Goal: Transaction & Acquisition: Purchase product/service

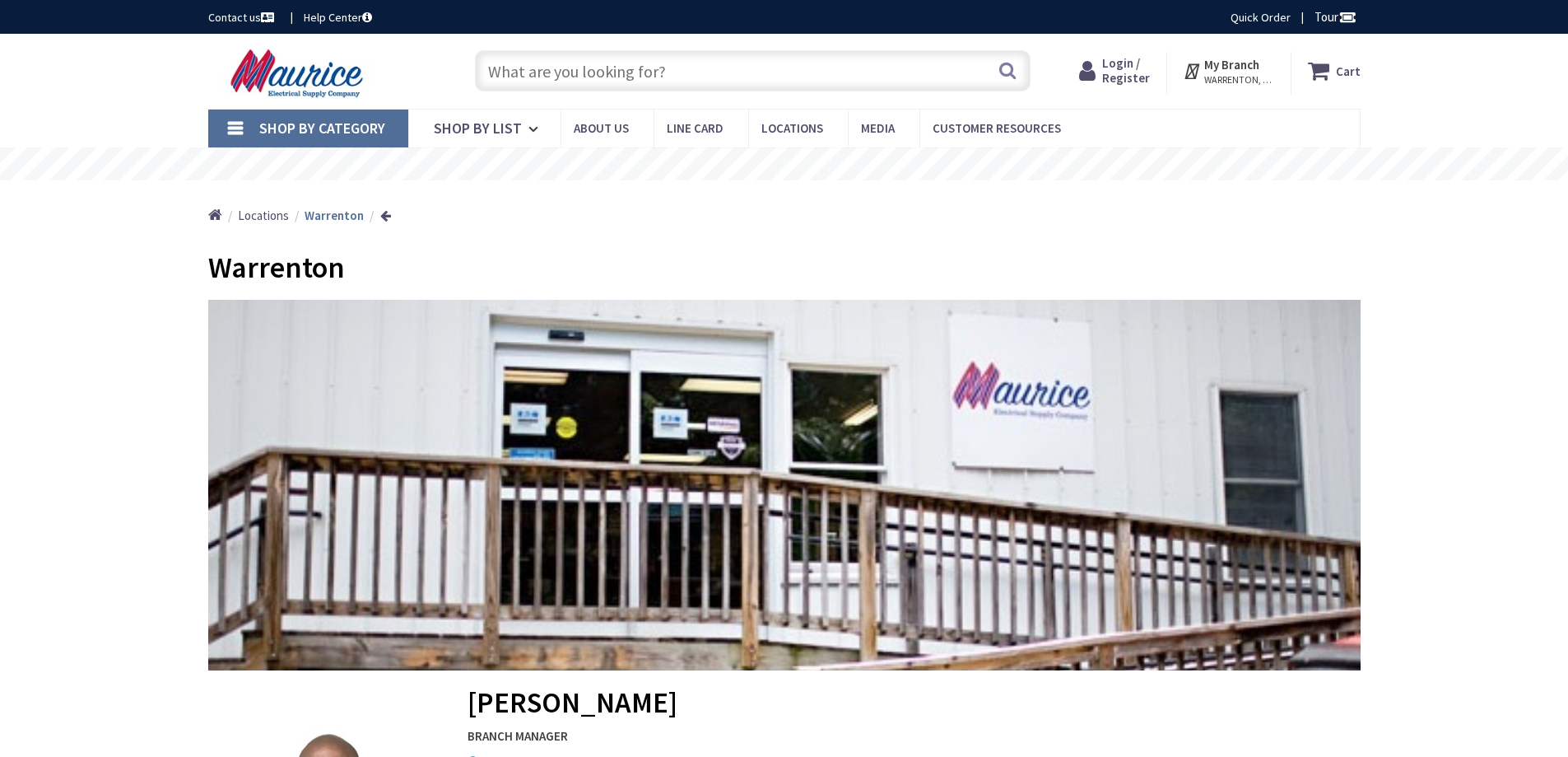
click at [1125, 77] on span "Login / Register" at bounding box center [1126, 71] width 48 height 30
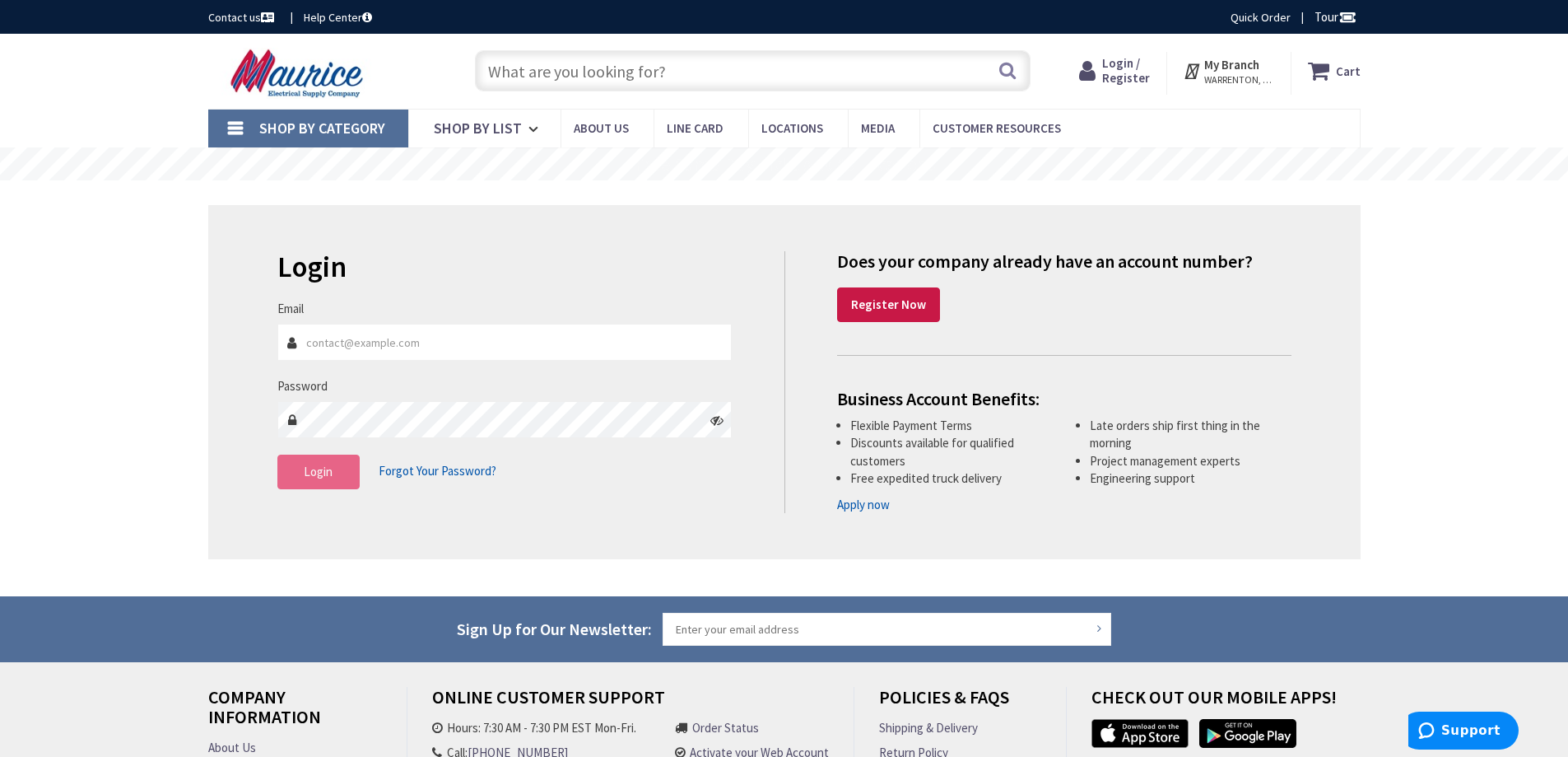
type input "[EMAIL_ADDRESS][DOMAIN_NAME]"
click at [310, 487] on button "Login" at bounding box center [318, 472] width 82 height 35
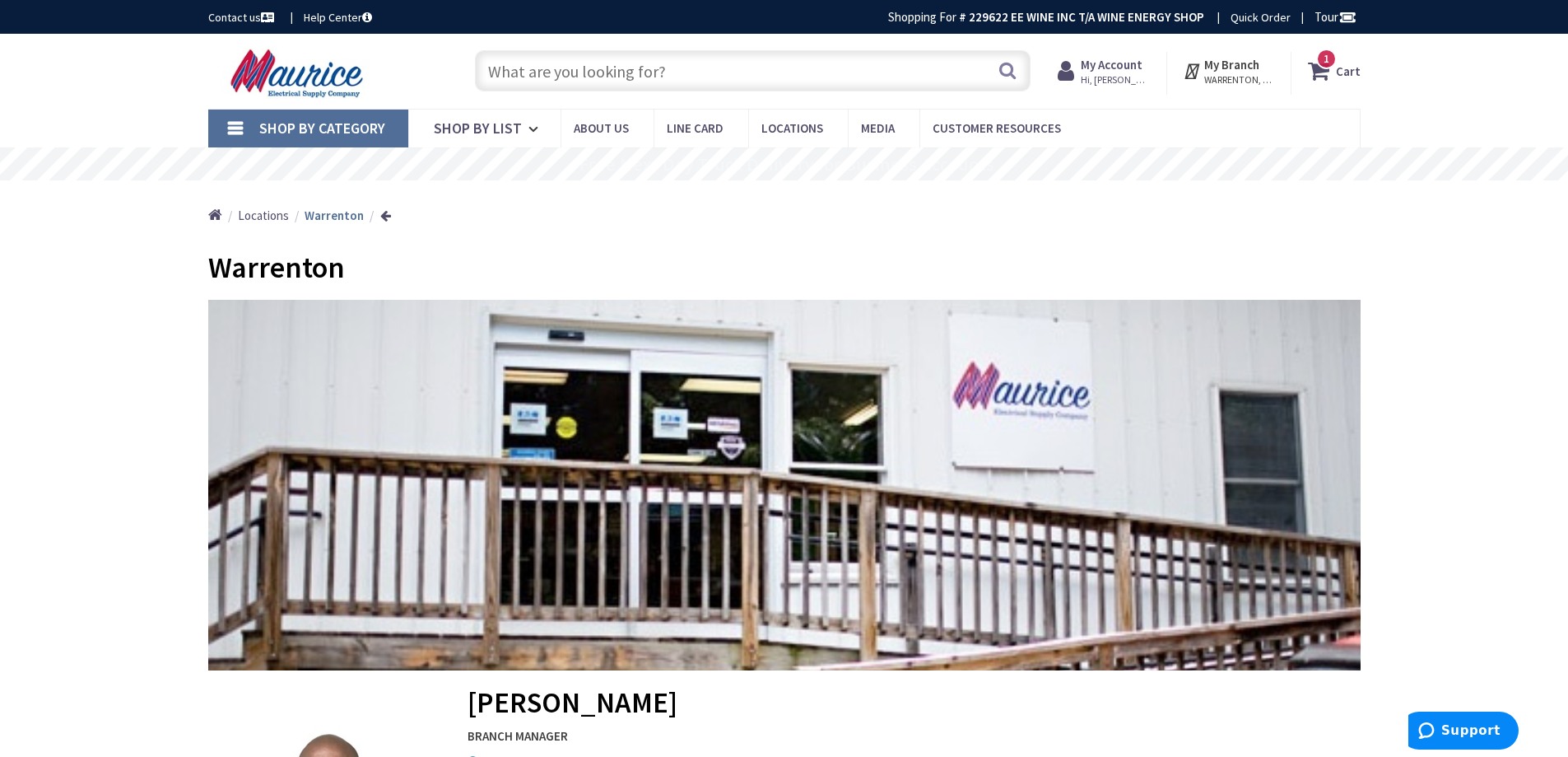
click at [635, 69] on input "text" at bounding box center [753, 71] width 555 height 41
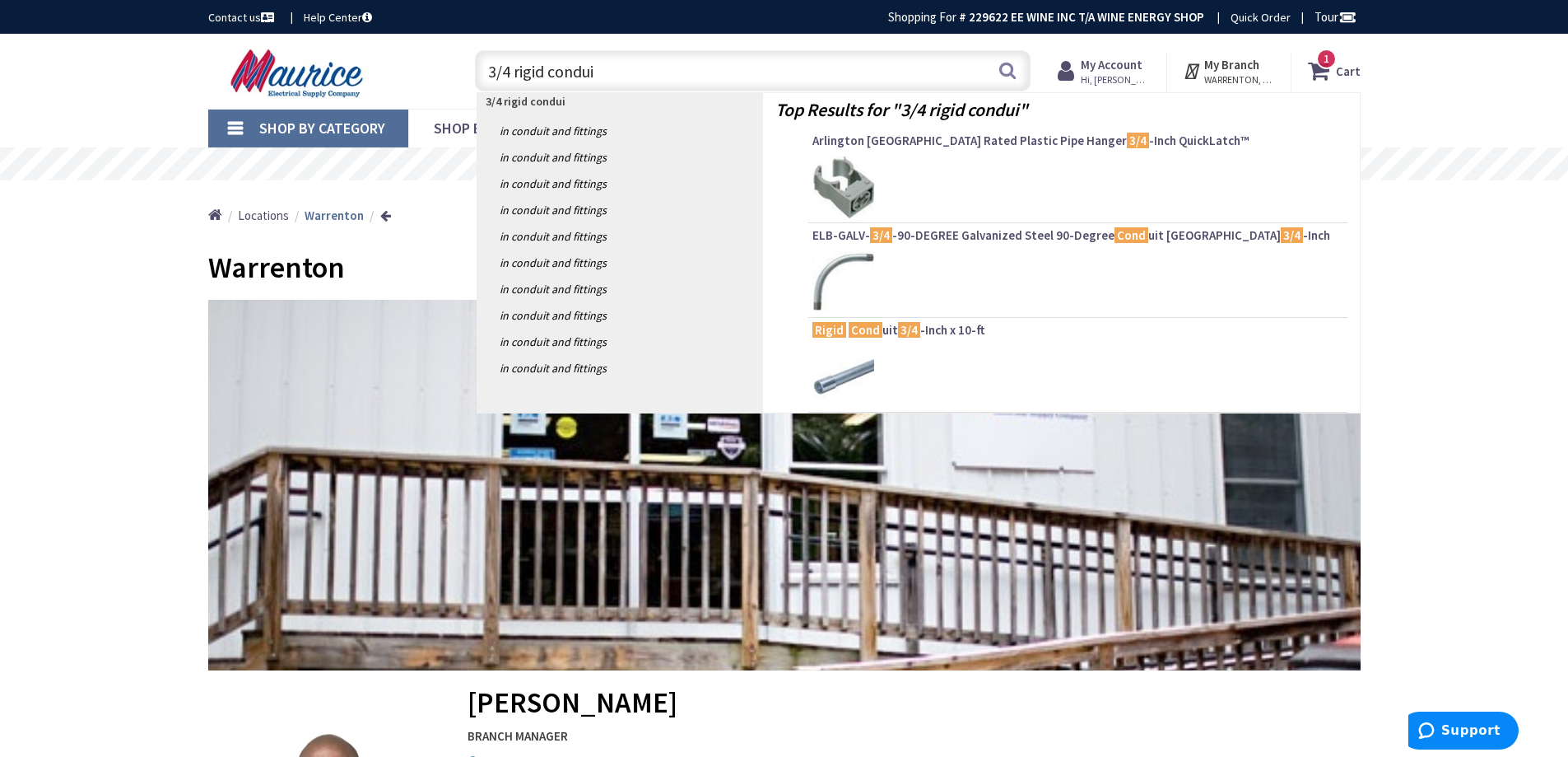
type input "3/4 rigid conduit"
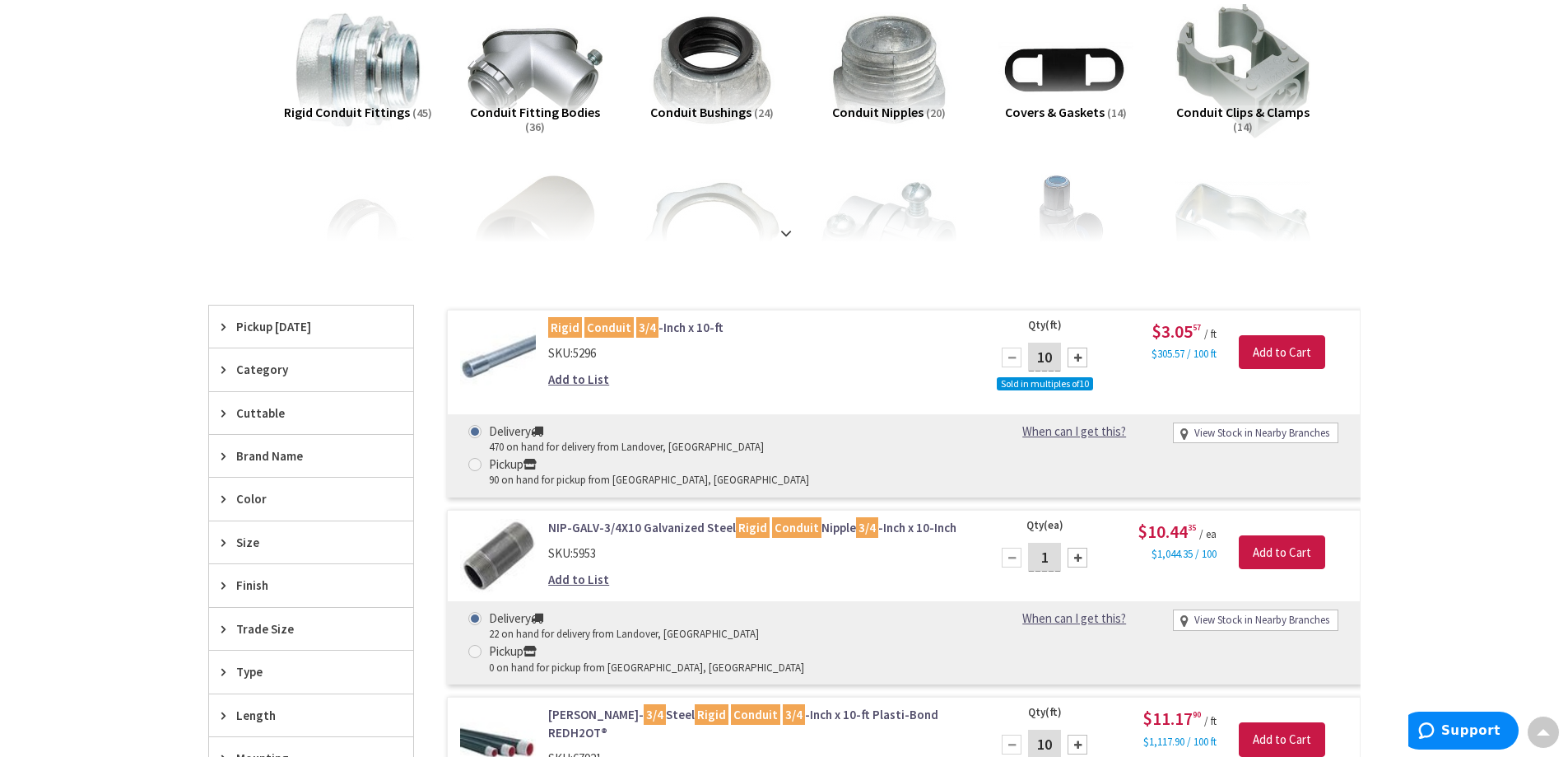
click at [1080, 361] on div at bounding box center [1077, 357] width 20 height 20
click at [1079, 360] on div at bounding box center [1077, 357] width 20 height 20
type input "40"
click at [1277, 346] on input "Add to Cart" at bounding box center [1282, 352] width 87 height 35
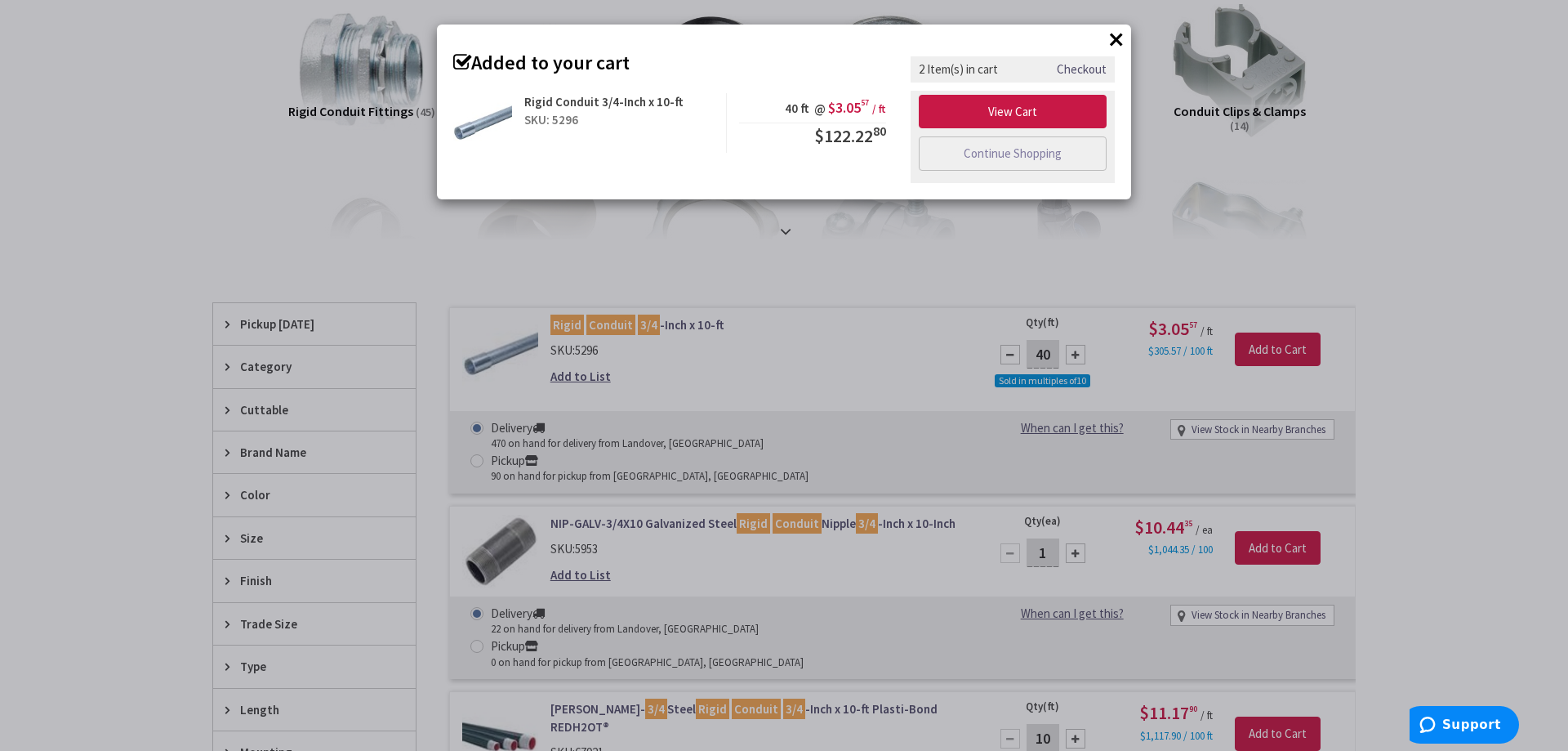
click at [1454, 151] on div "× Added to your cart Rigid Conduit 3/4-Inch x 10-ft SKU: 5296 40 ft @ $3.05 57 …" at bounding box center [784, 376] width 1568 height 751
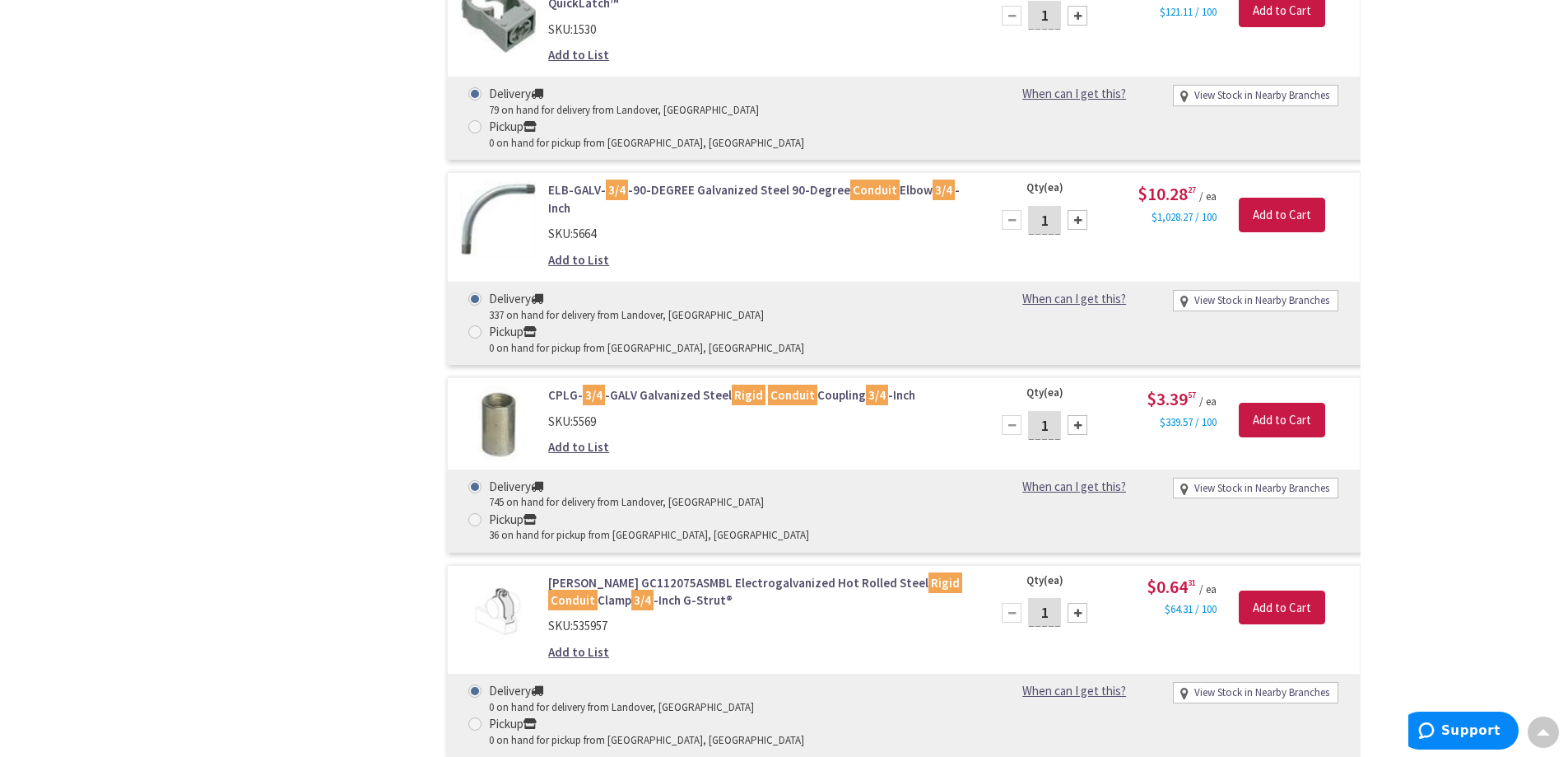
scroll to position [1235, 0]
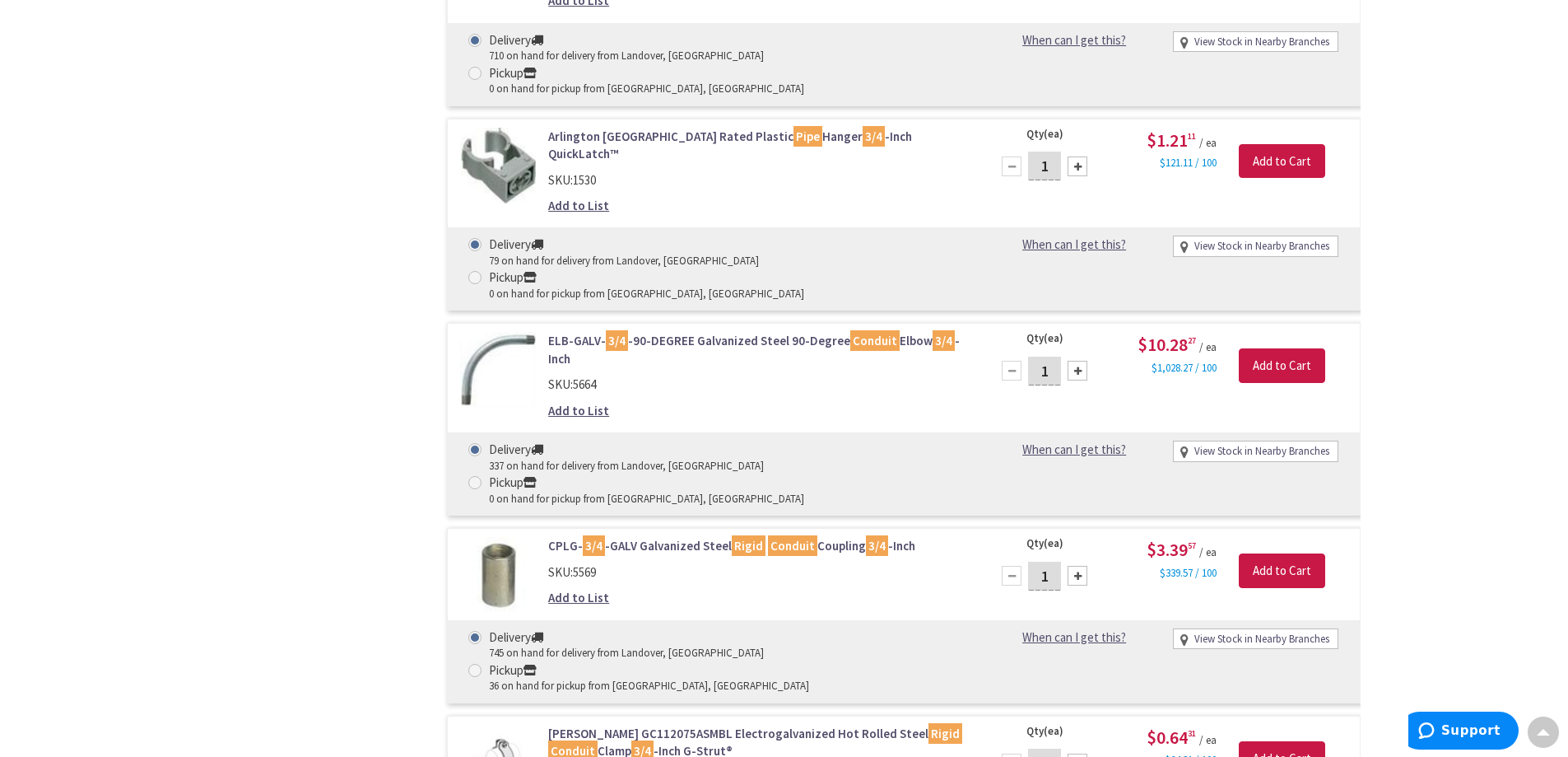
click at [1079, 566] on div at bounding box center [1077, 575] width 20 height 20
click at [1080, 566] on div at bounding box center [1077, 575] width 20 height 20
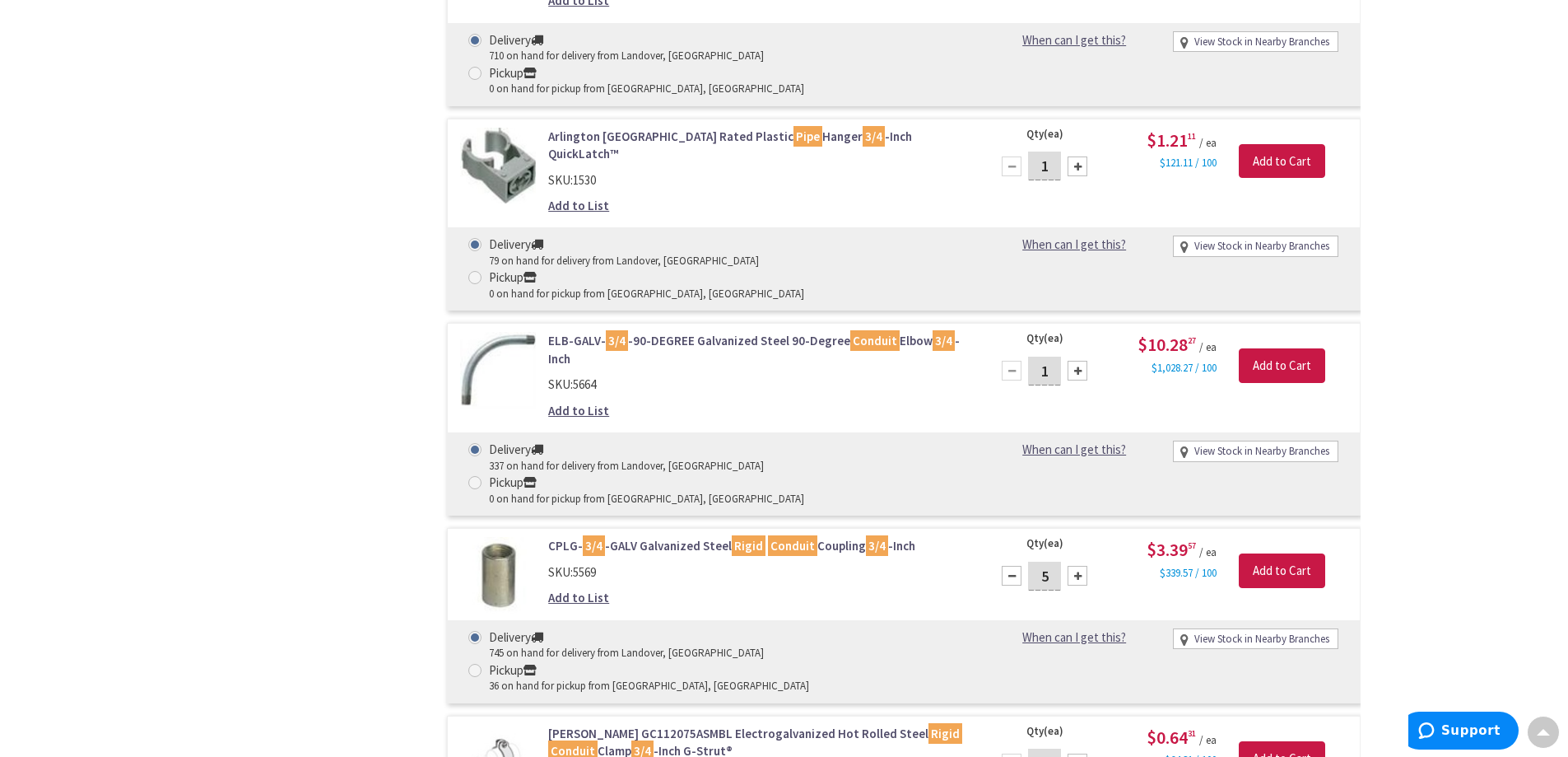
type input "6"
click at [1282, 554] on input "Add to Cart" at bounding box center [1282, 571] width 87 height 35
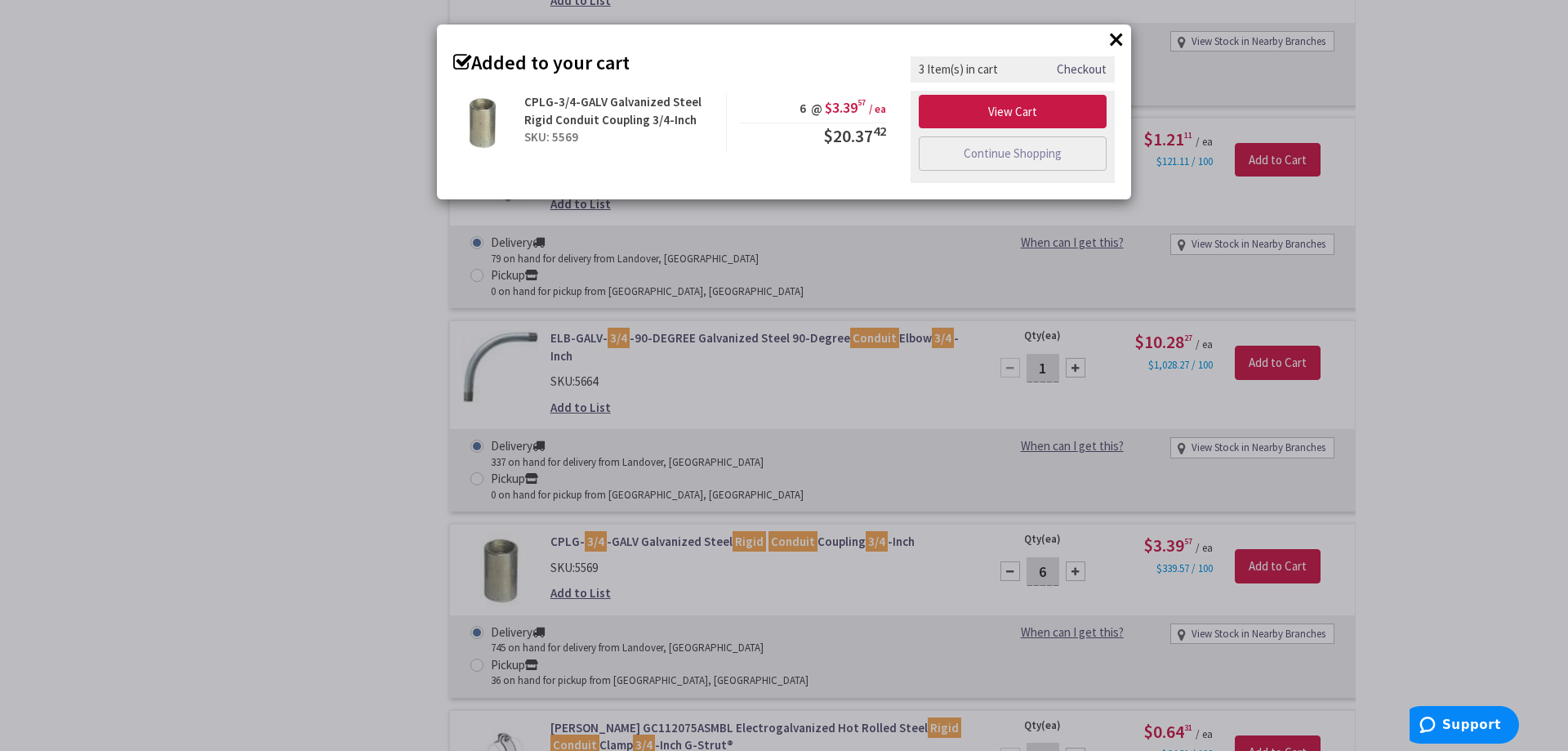
click at [1116, 35] on button "×" at bounding box center [1116, 39] width 24 height 24
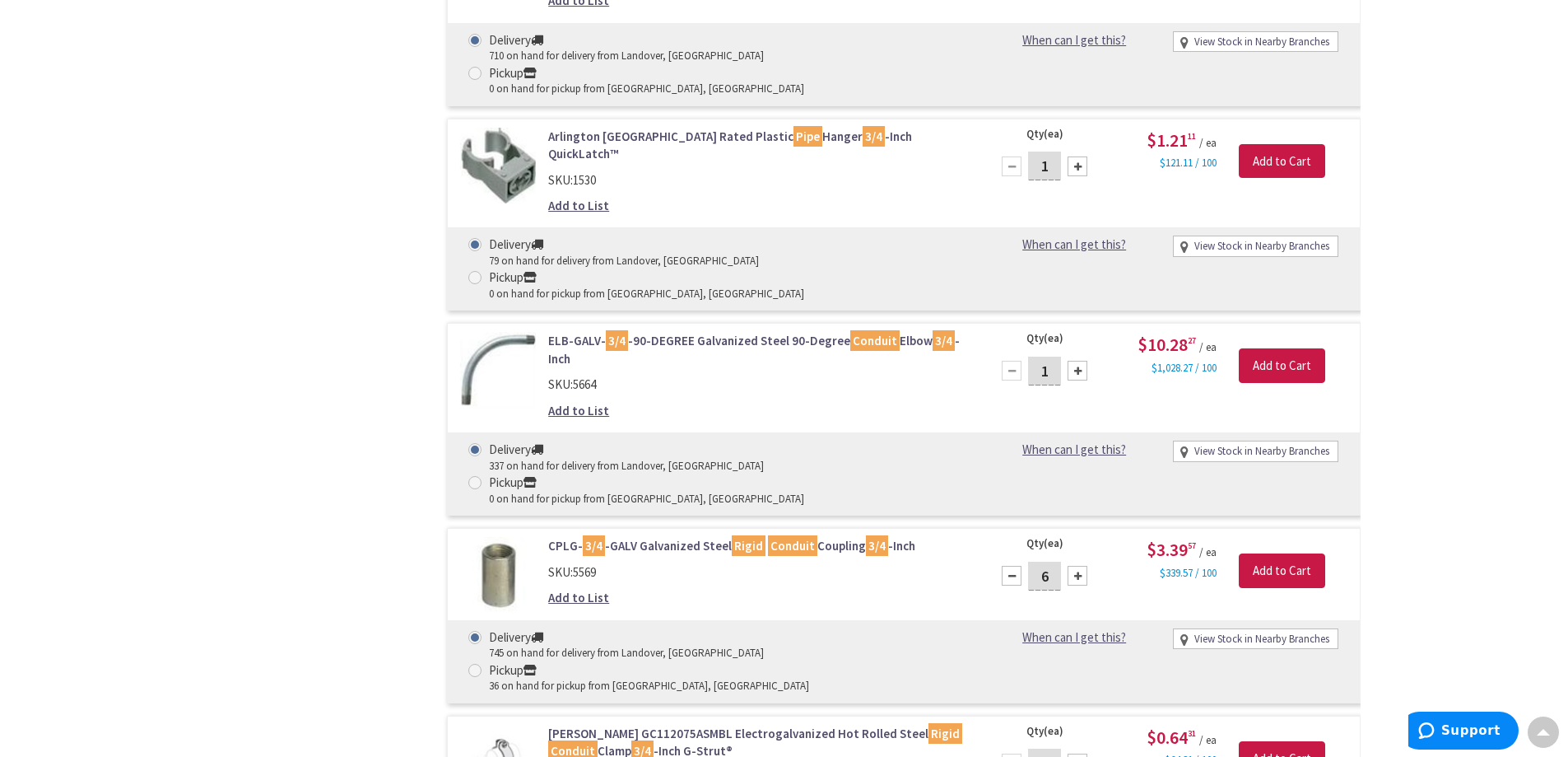
click at [1075, 361] on div at bounding box center [1077, 370] width 20 height 20
click at [1014, 361] on div at bounding box center [1011, 370] width 20 height 20
click at [1080, 361] on div at bounding box center [1077, 370] width 20 height 20
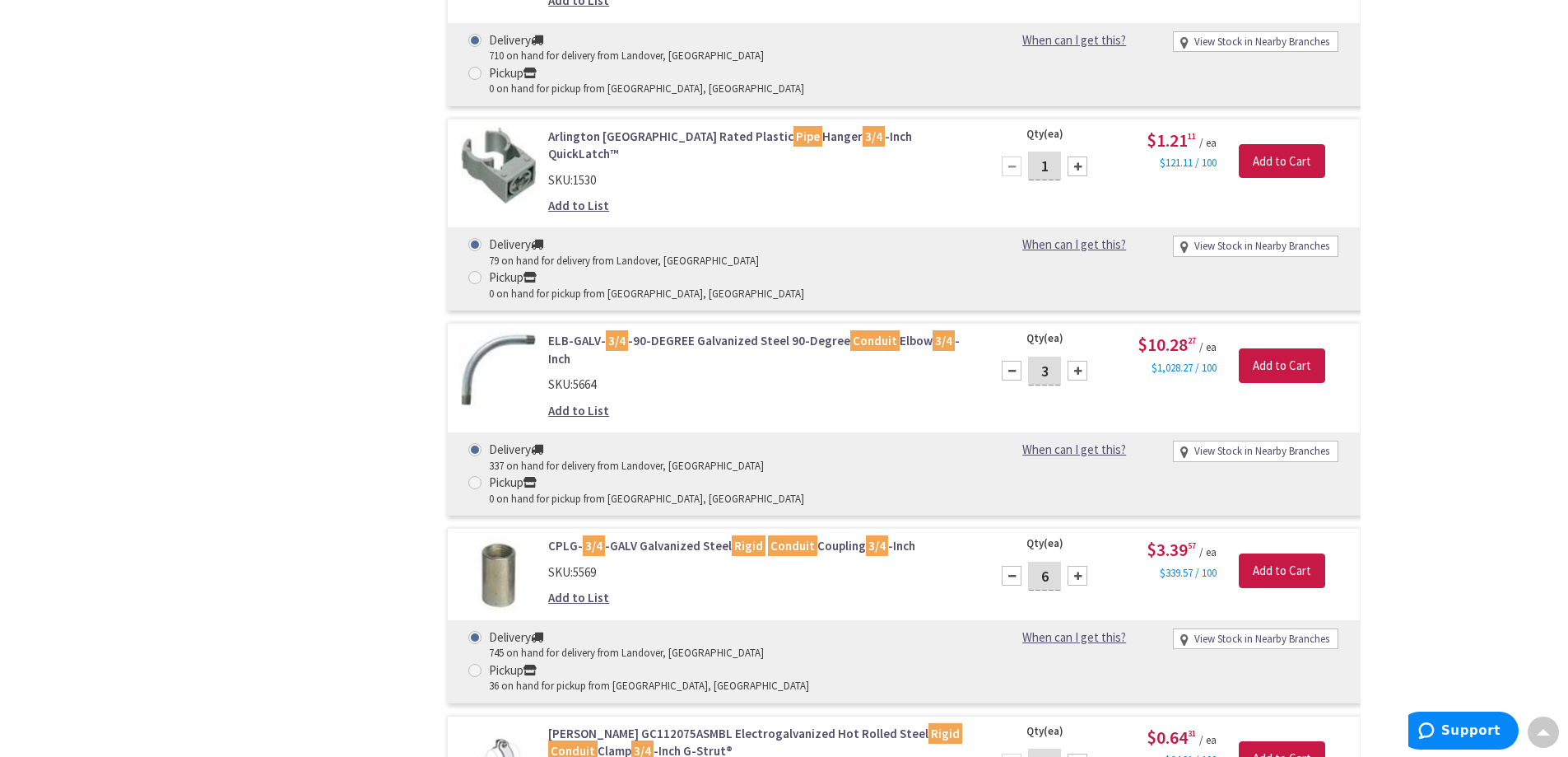
type input "4"
click at [1275, 348] on input "Add to Cart" at bounding box center [1282, 365] width 87 height 35
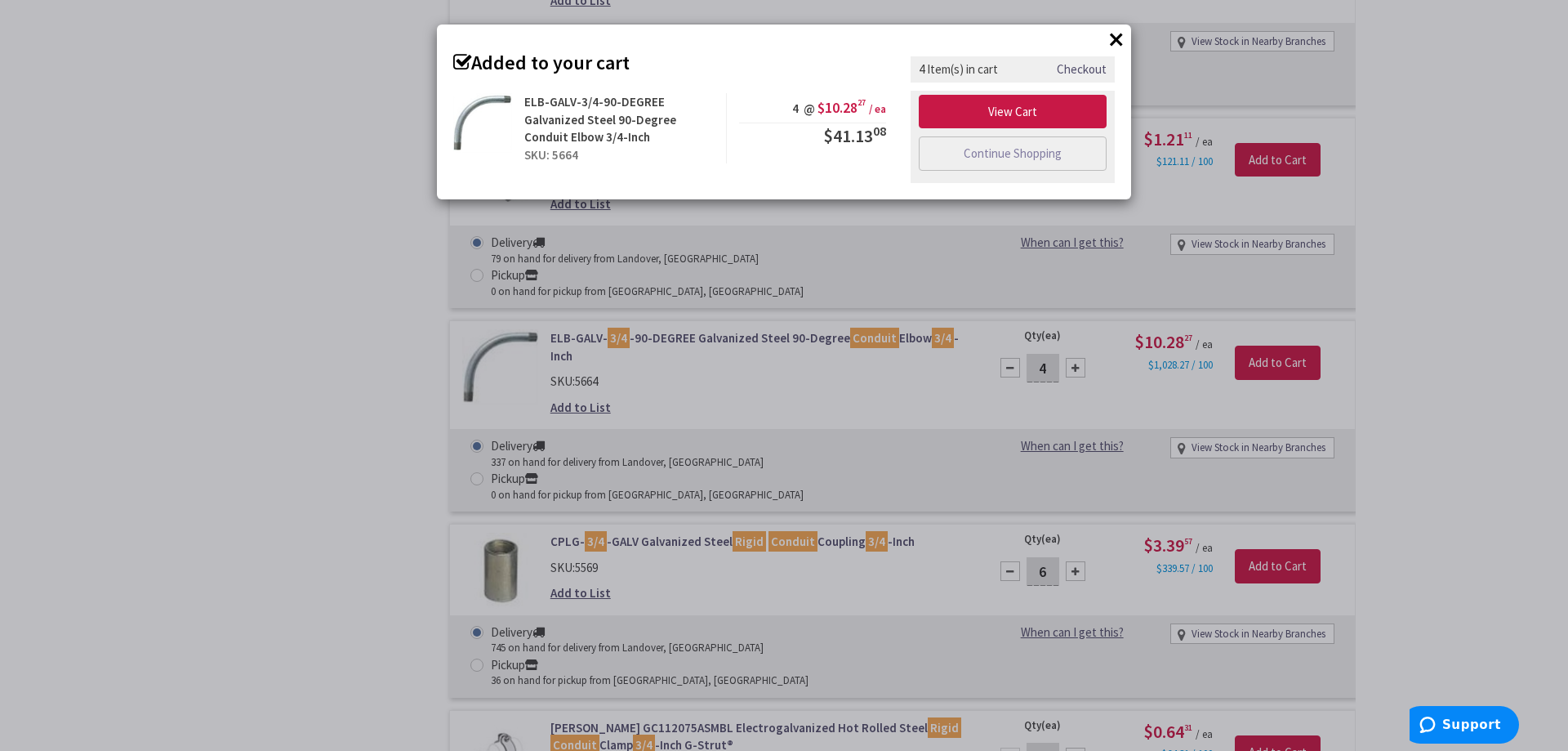
click at [1117, 38] on button "×" at bounding box center [1116, 39] width 24 height 24
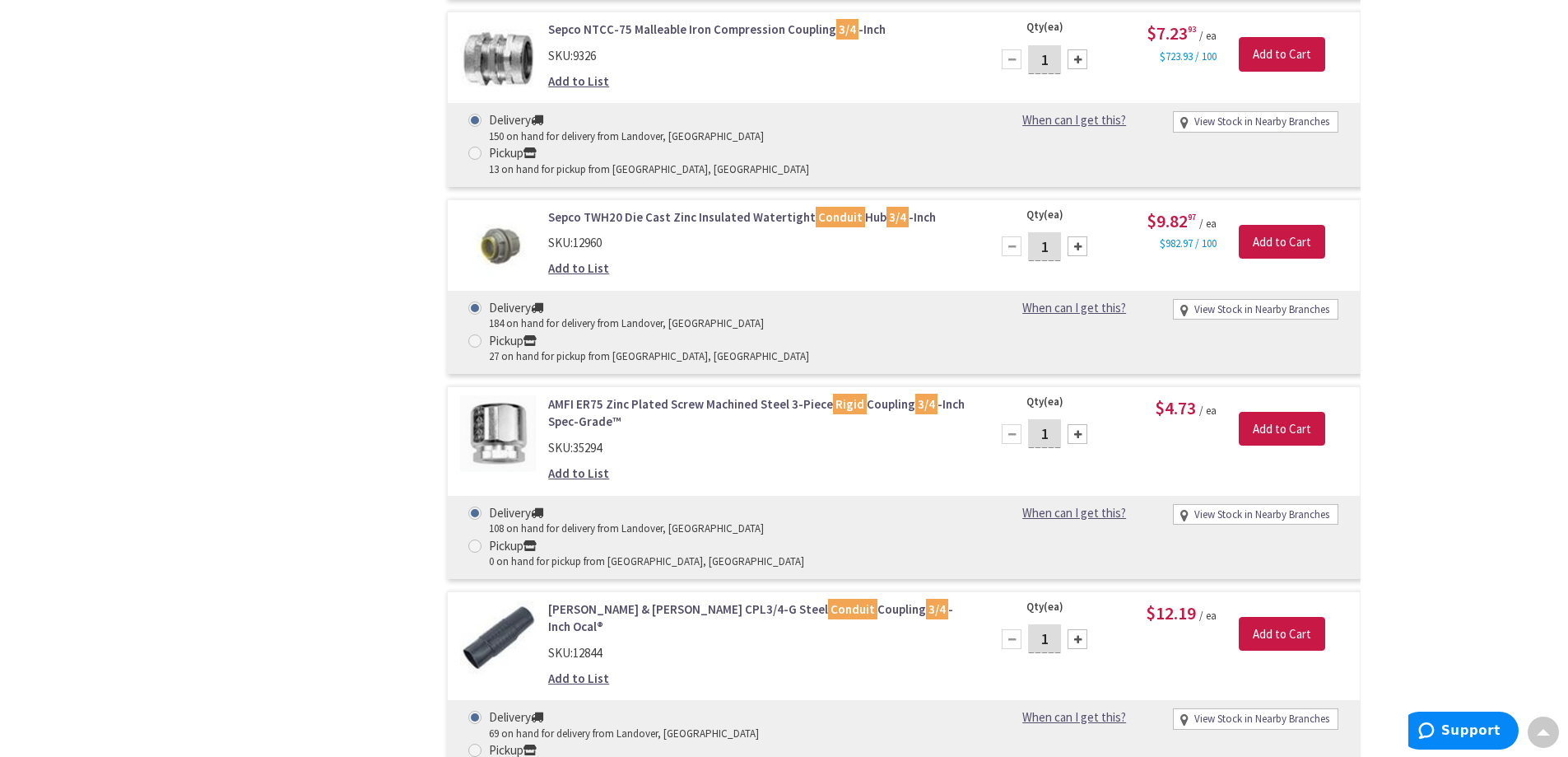
scroll to position [4611, 0]
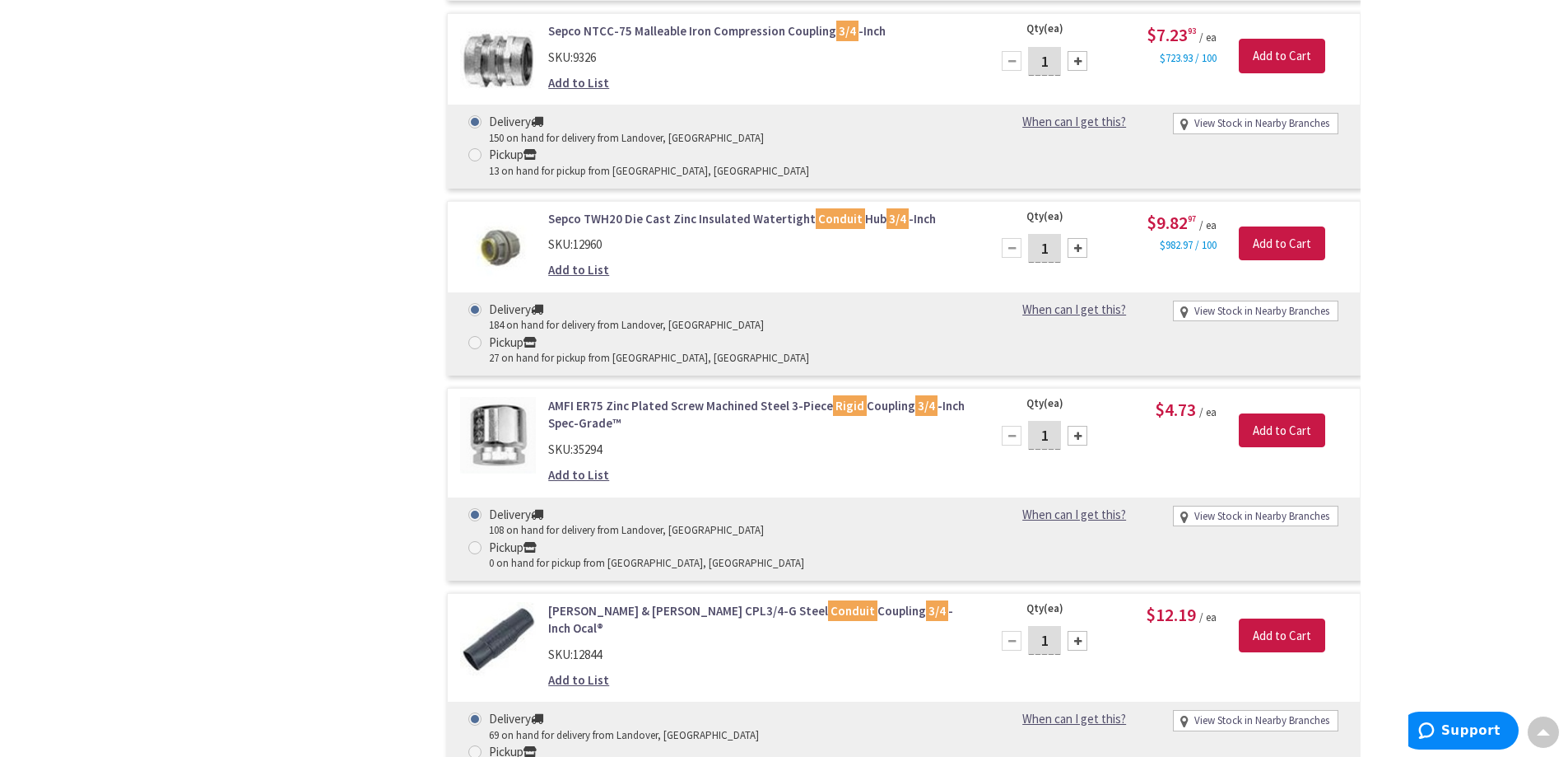
type input "6"
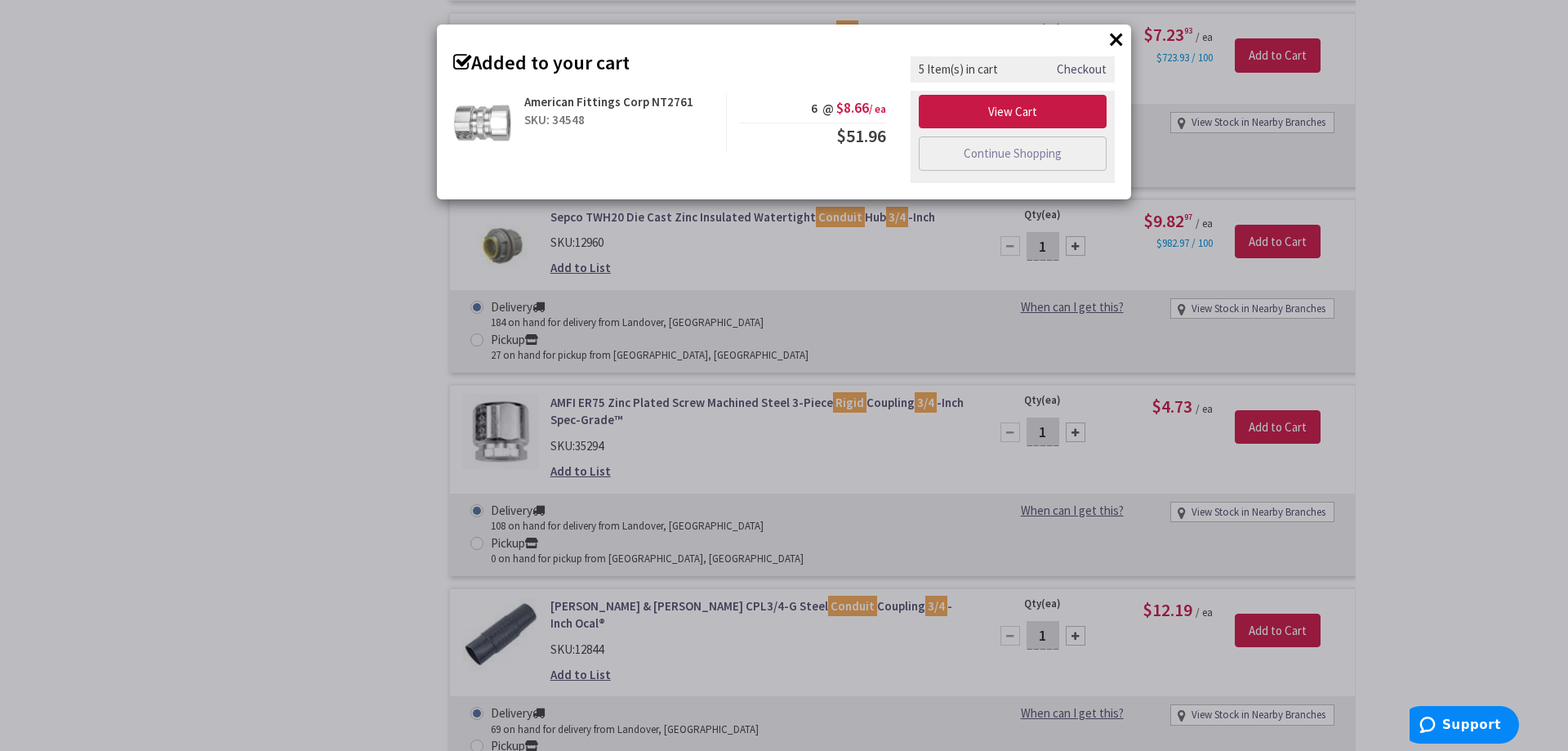
click at [911, 328] on div "× Added to your cart American Fittings Corp NT2761 SKU: 34548 6 @ $8.66 / ea $5…" at bounding box center [784, 376] width 1568 height 751
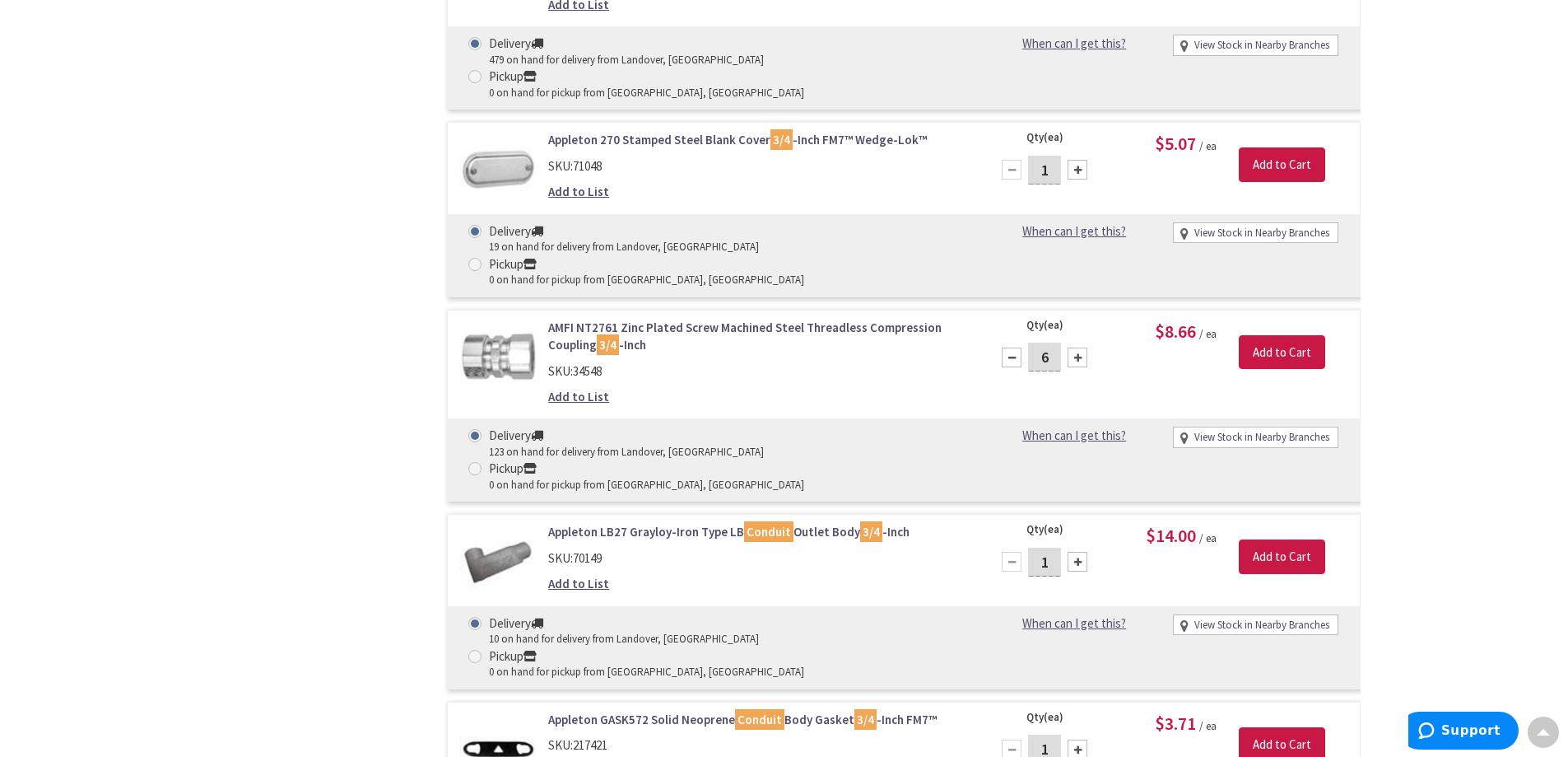
scroll to position [5681, 0]
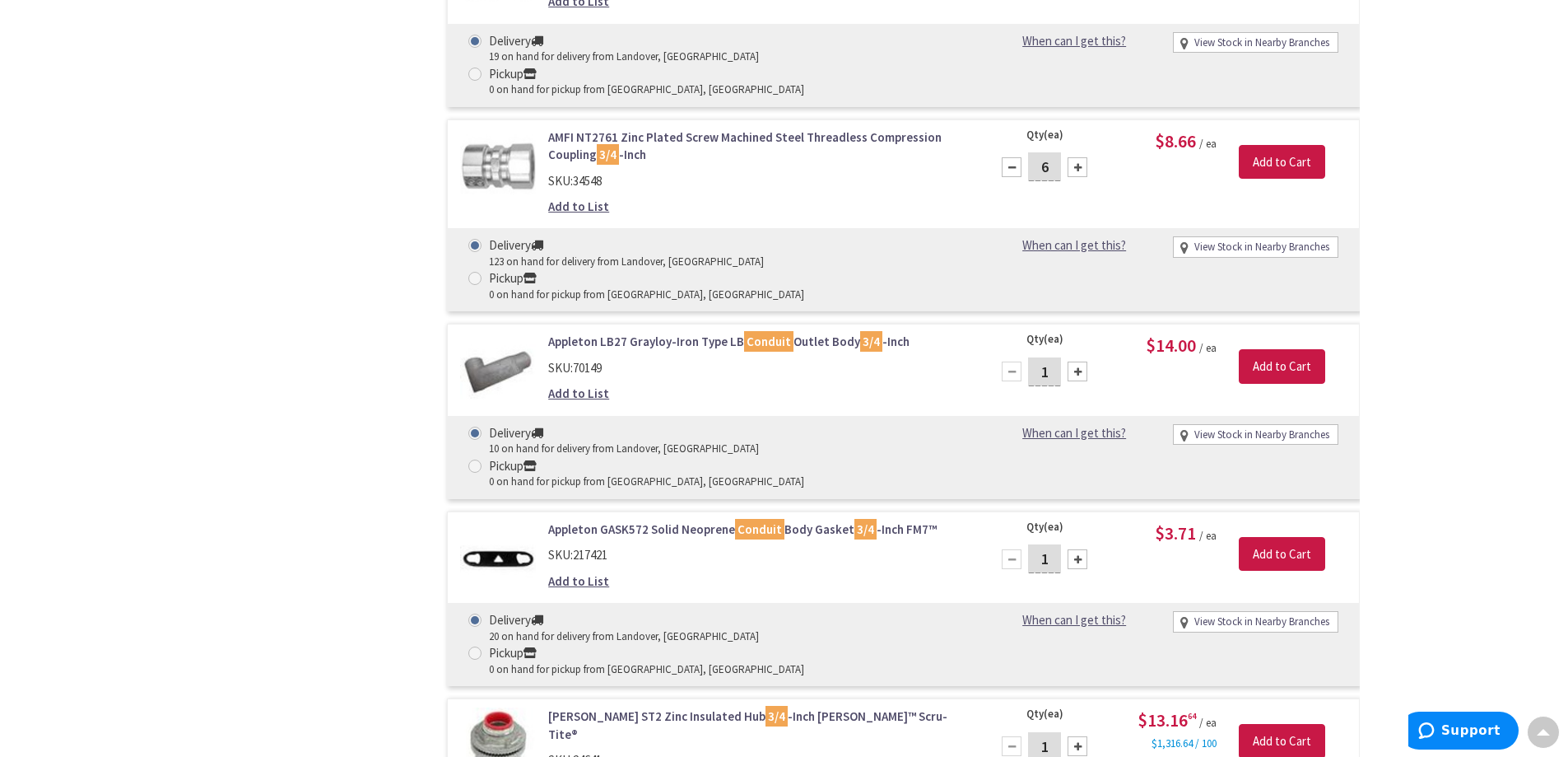
type input "3"
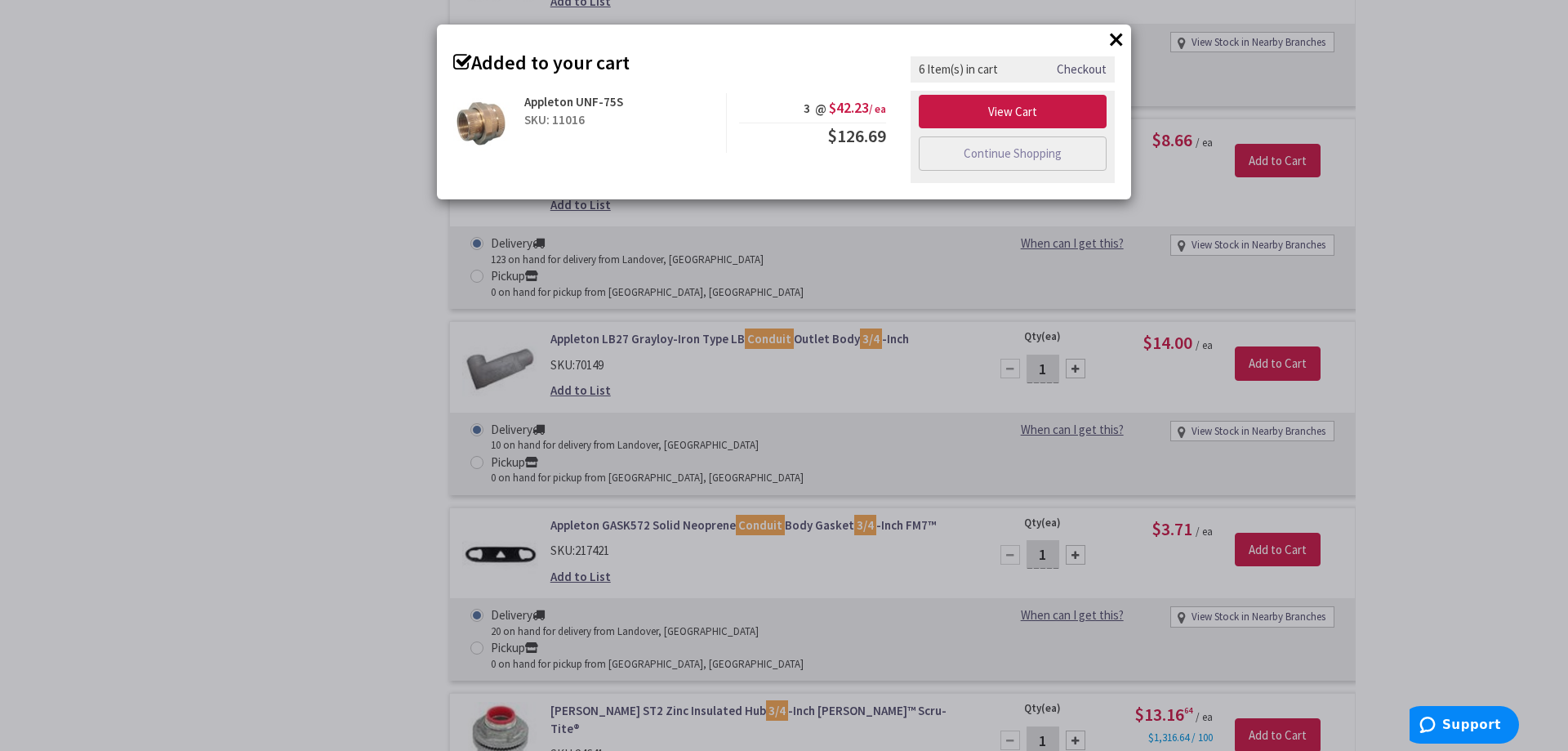
click at [1122, 41] on button "×" at bounding box center [1116, 39] width 24 height 24
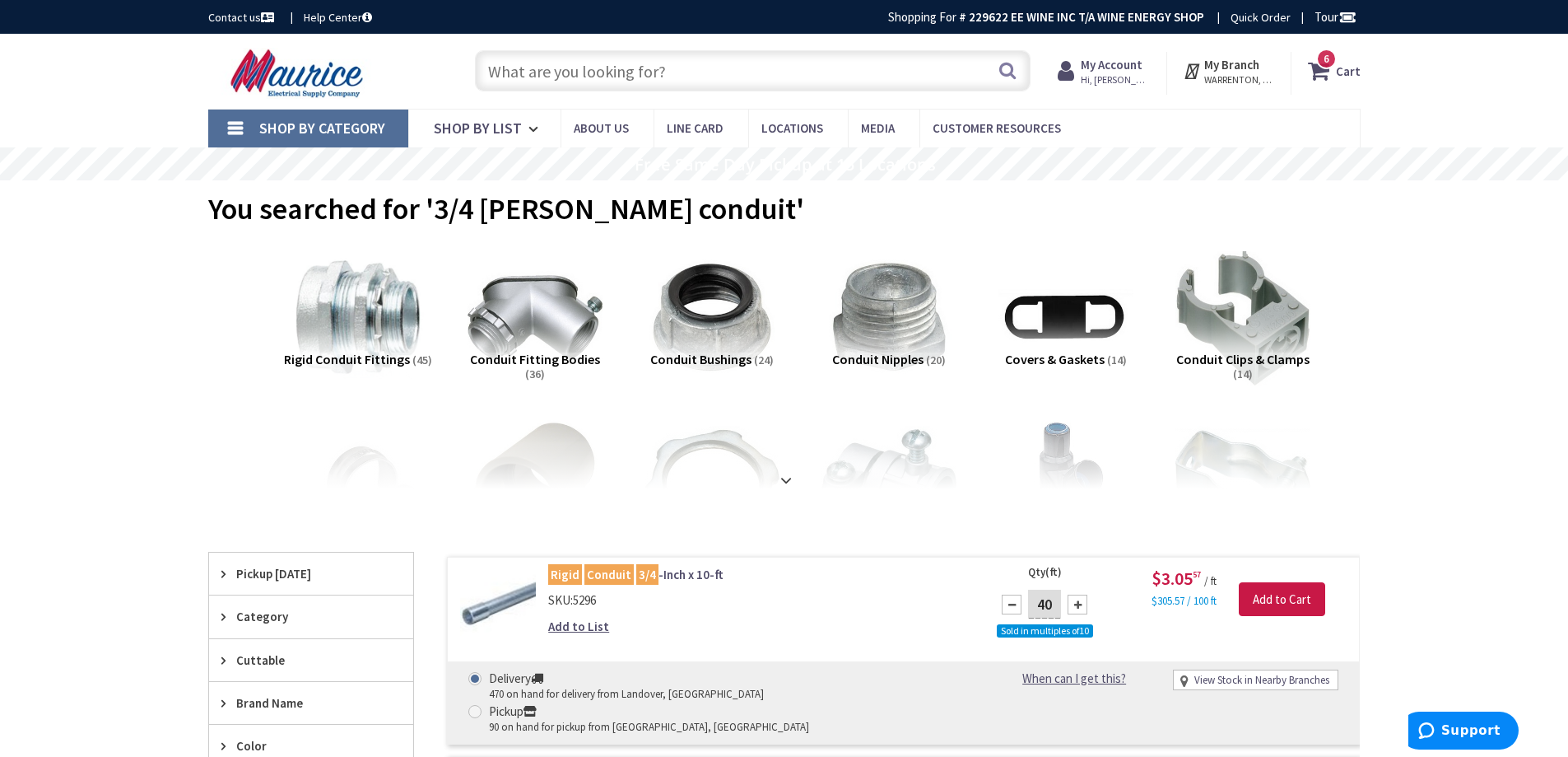
scroll to position [82, 0]
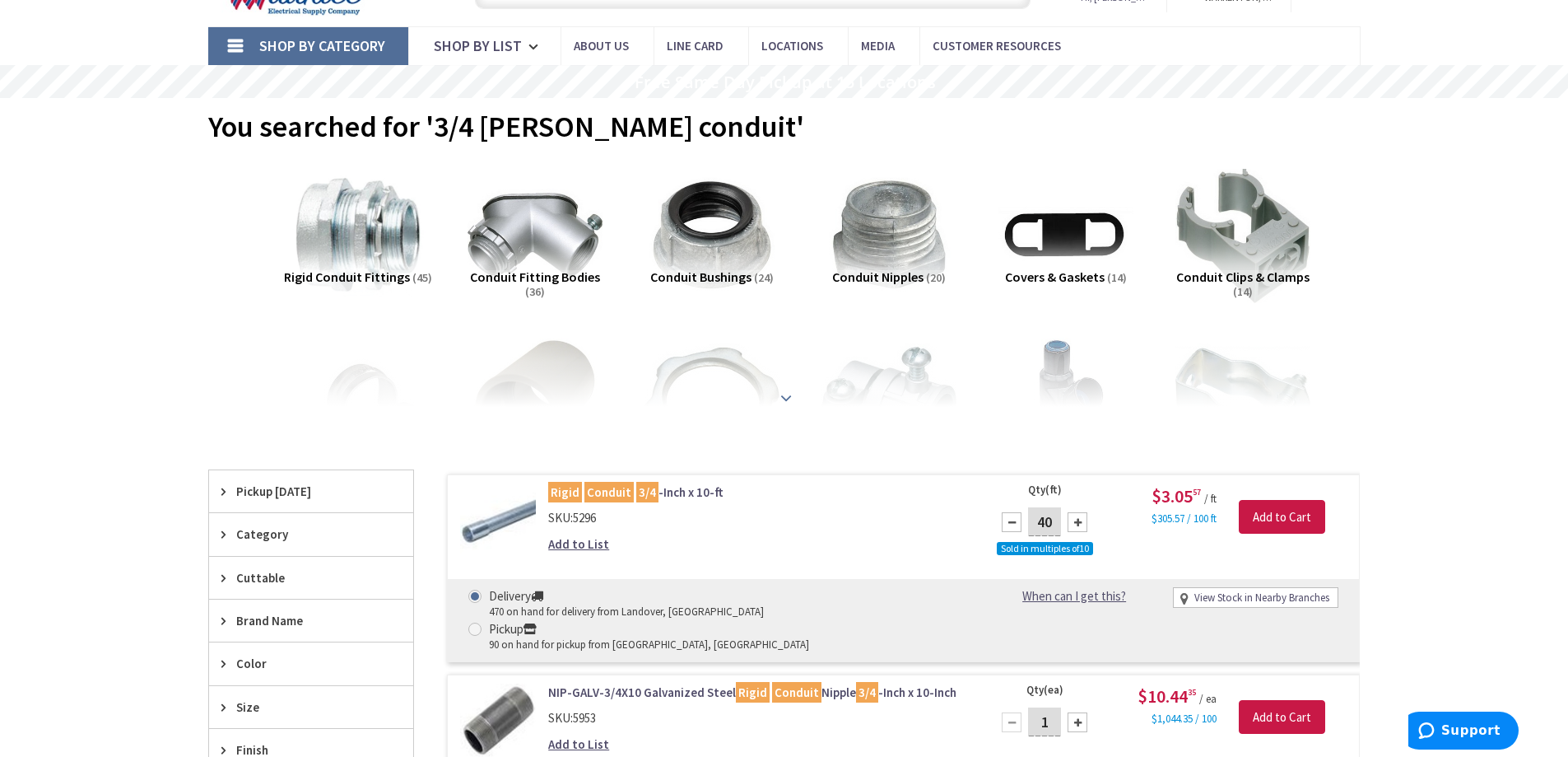
click at [794, 397] on strong at bounding box center [786, 397] width 20 height 18
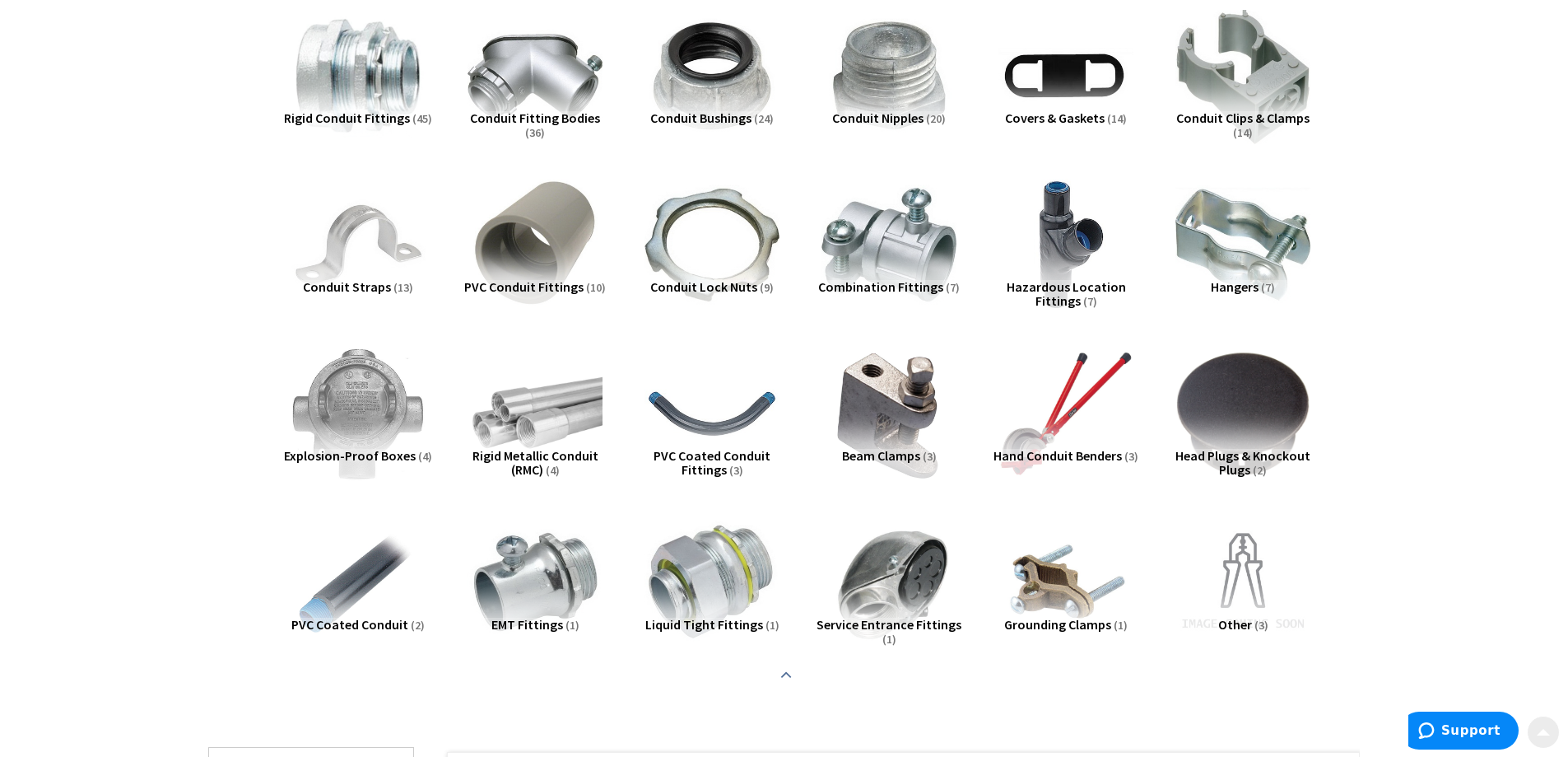
scroll to position [247, 0]
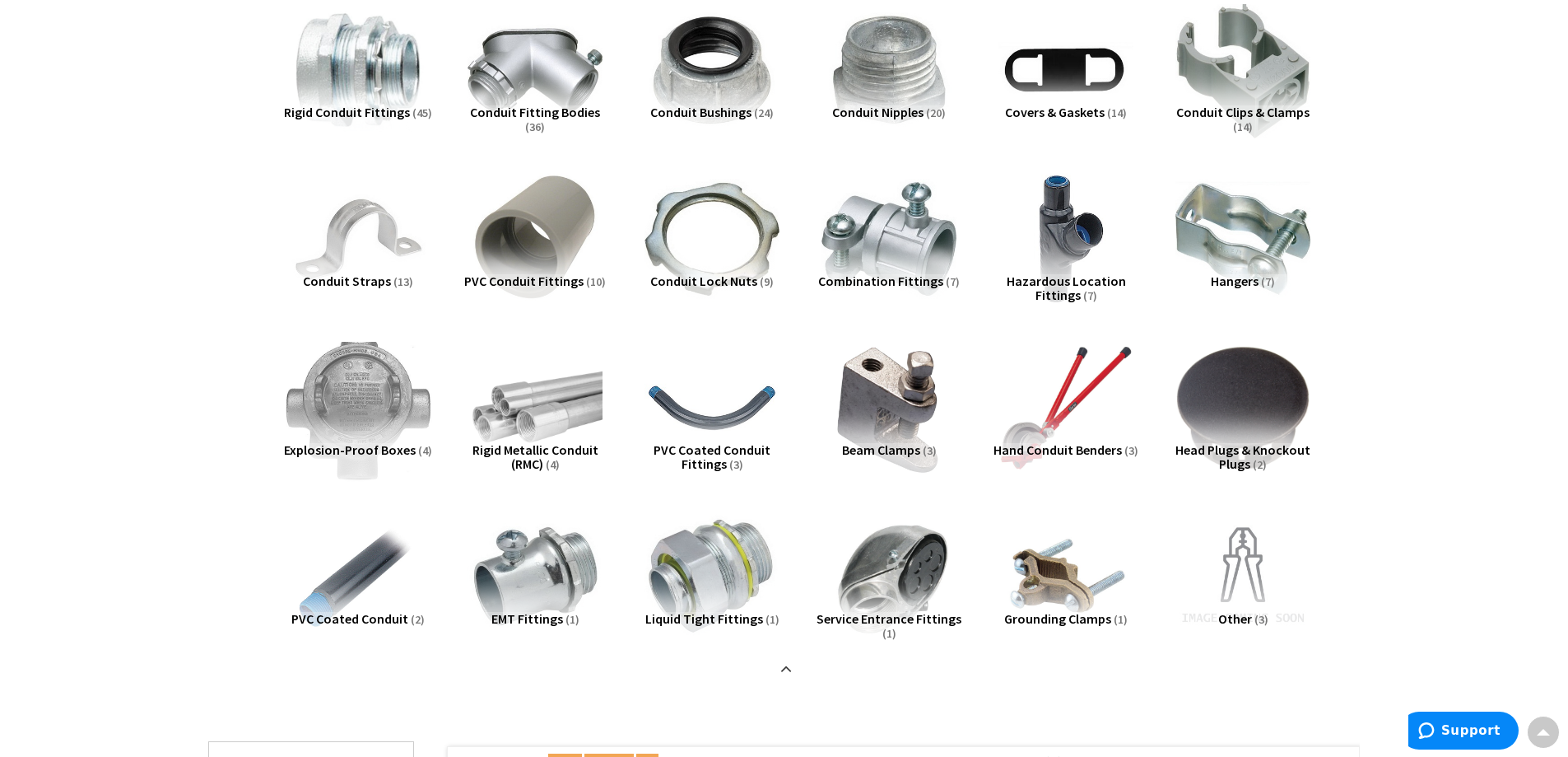
click at [376, 418] on img at bounding box center [358, 408] width 149 height 149
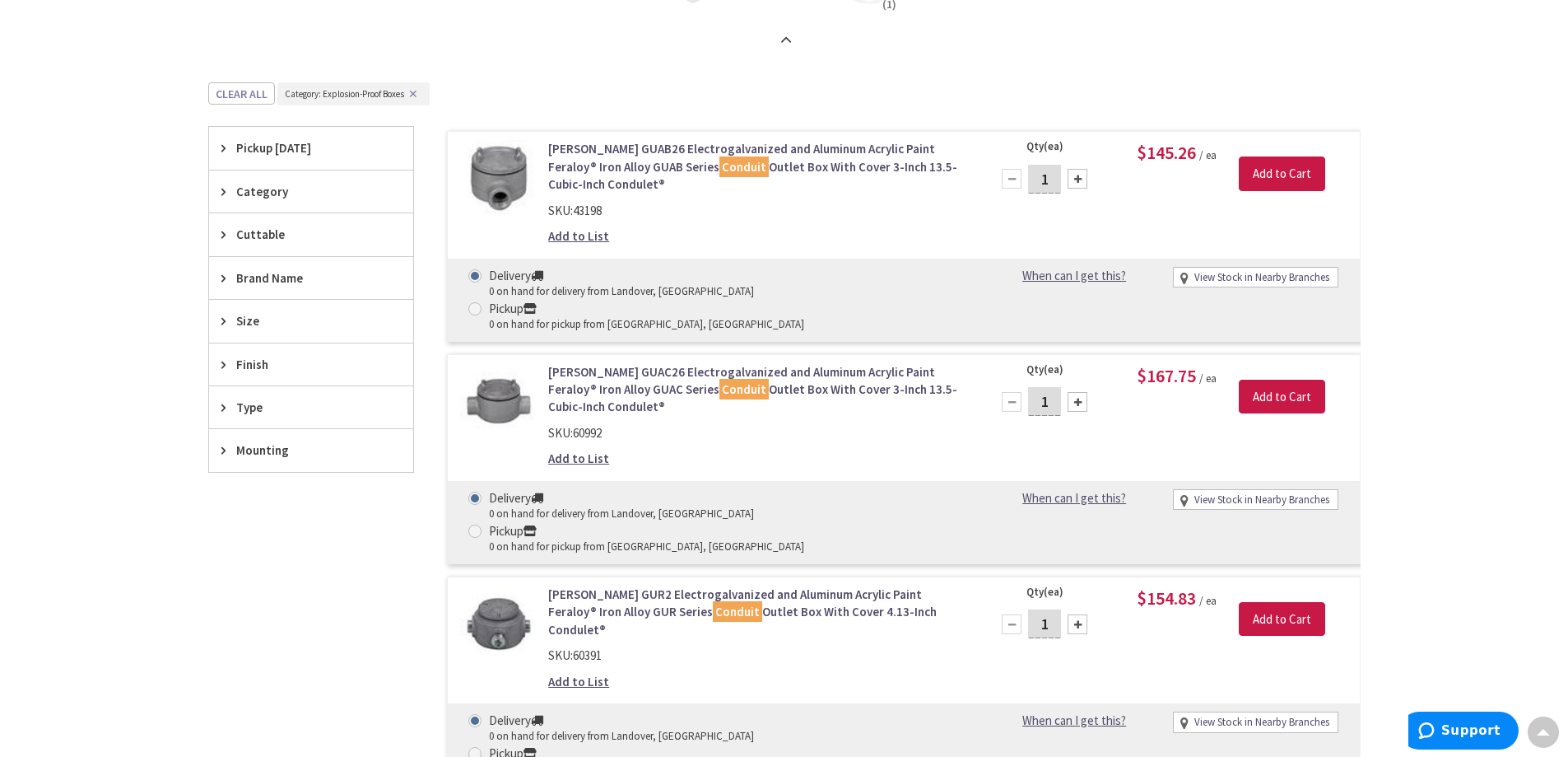
scroll to position [629, 0]
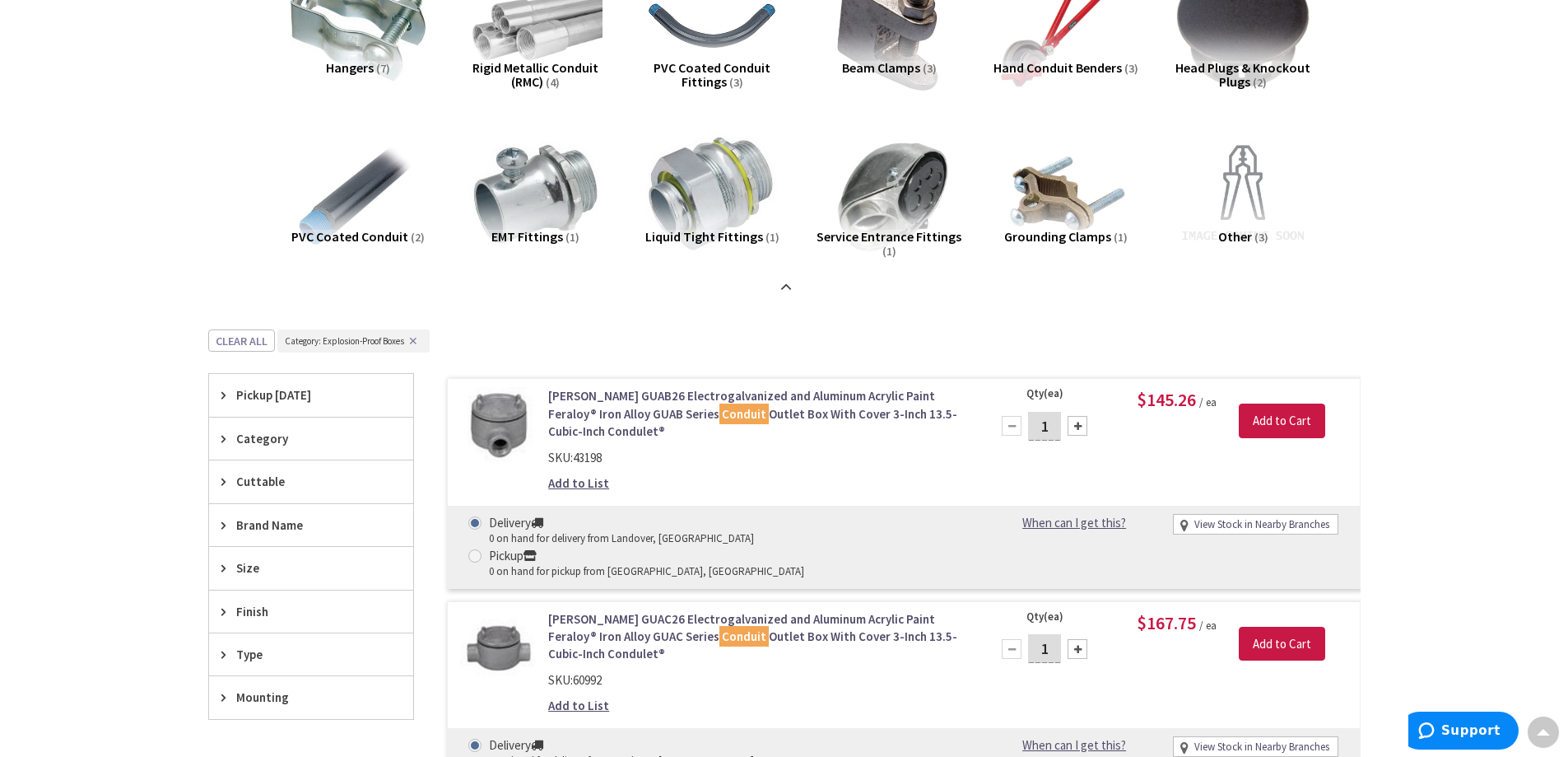
click at [786, 279] on strong at bounding box center [786, 287] width 20 height 18
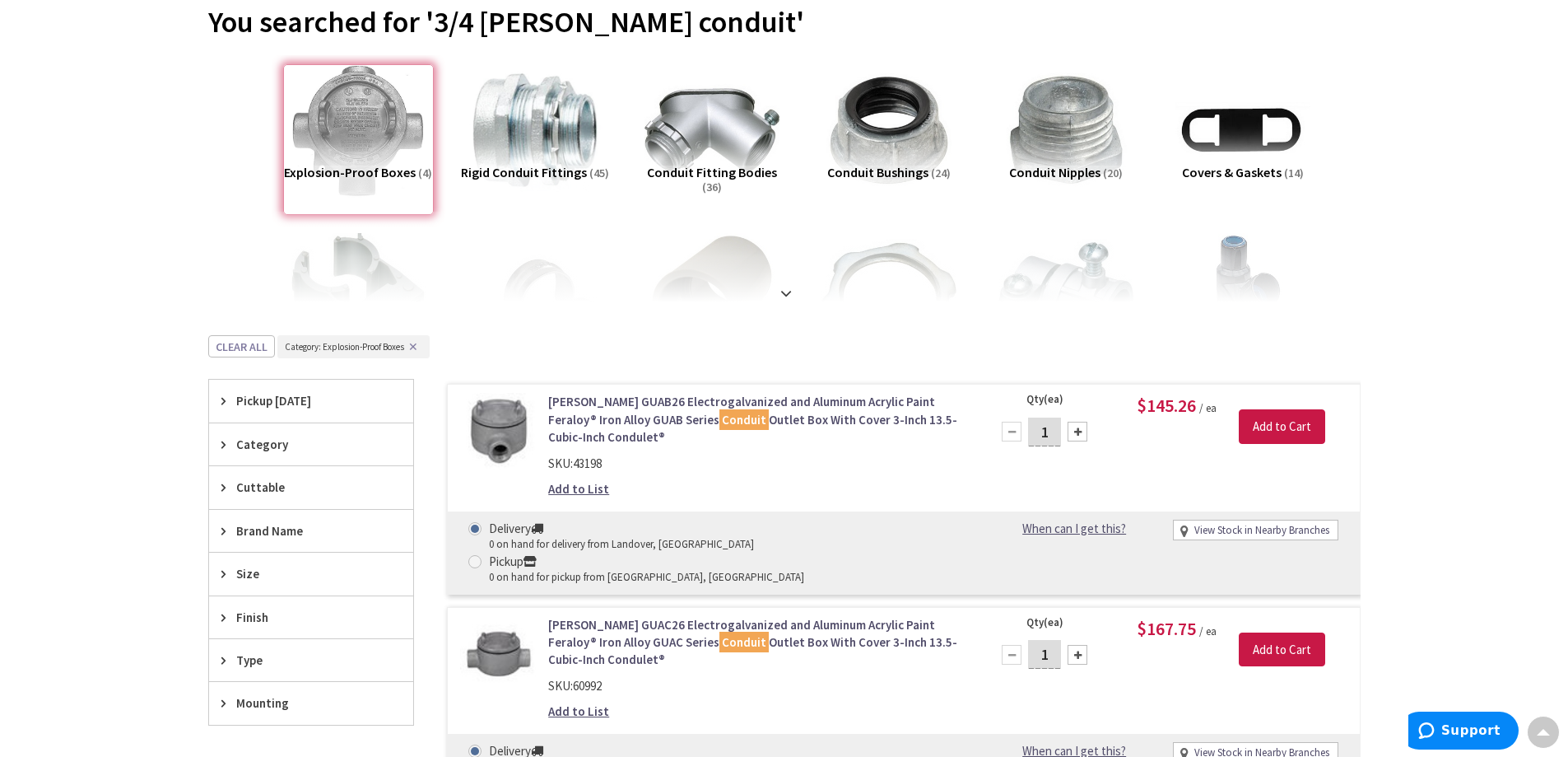
scroll to position [181, 0]
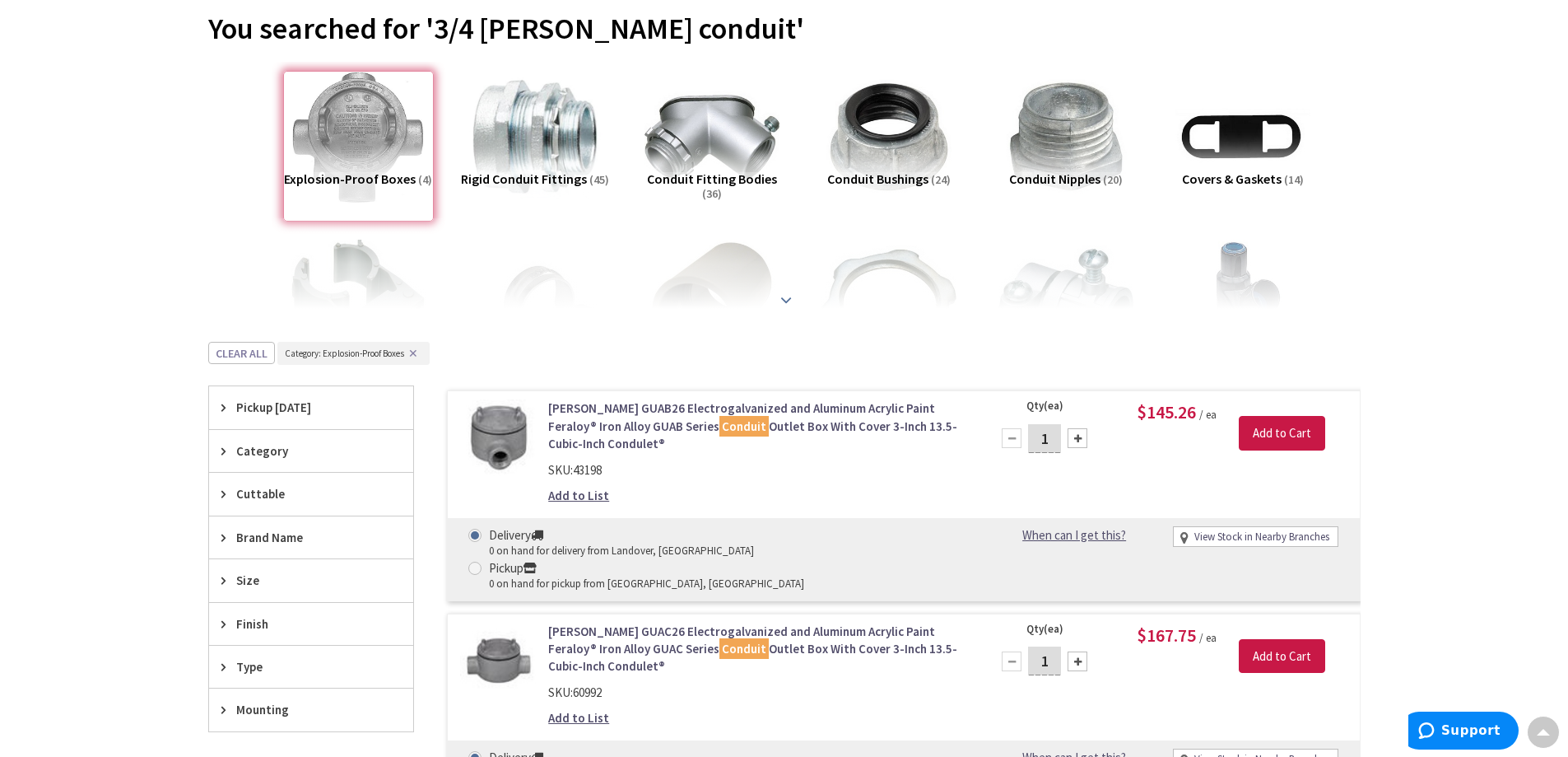
click at [790, 301] on strong at bounding box center [786, 299] width 20 height 18
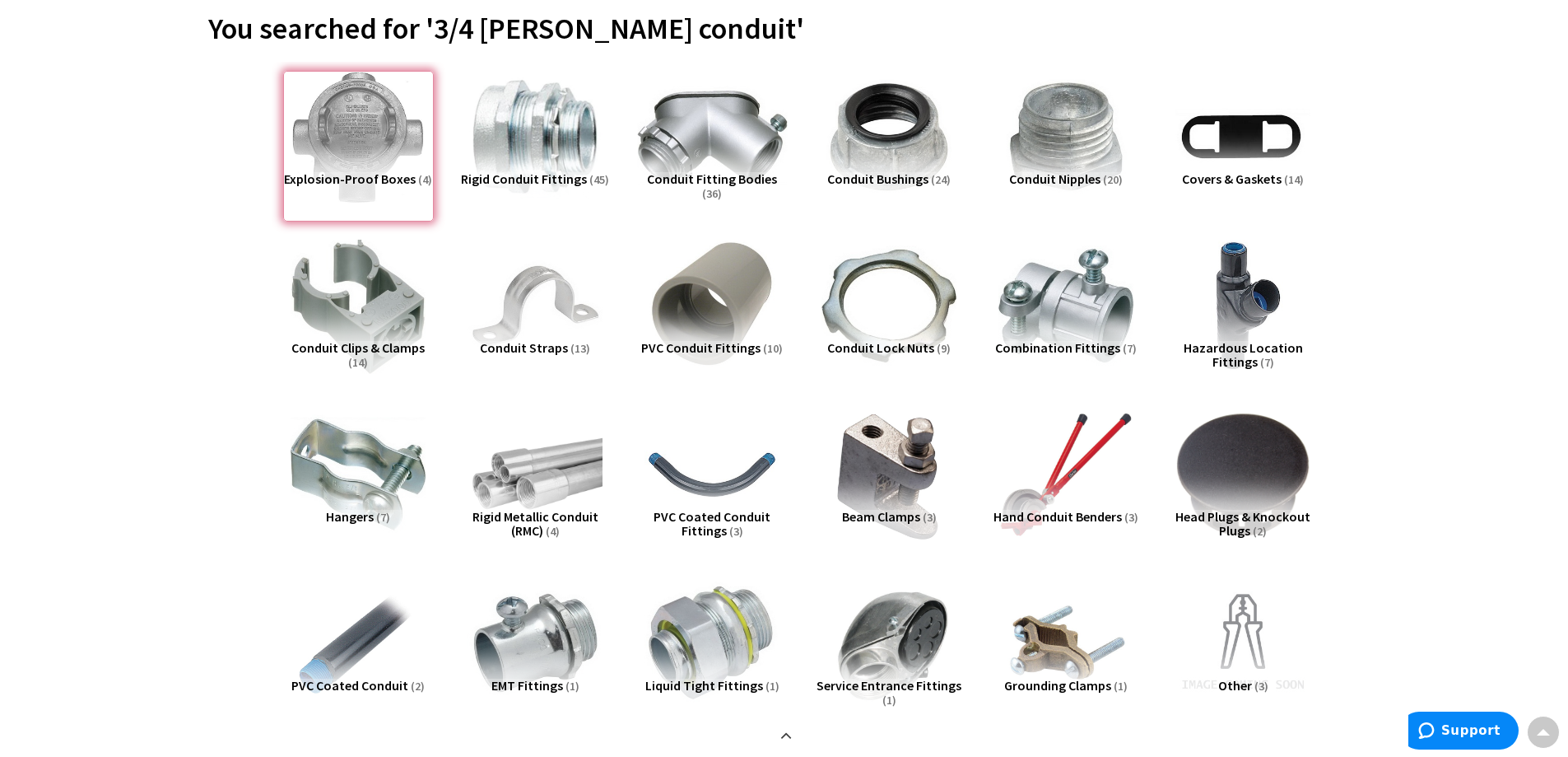
click at [705, 135] on img at bounding box center [712, 137] width 149 height 149
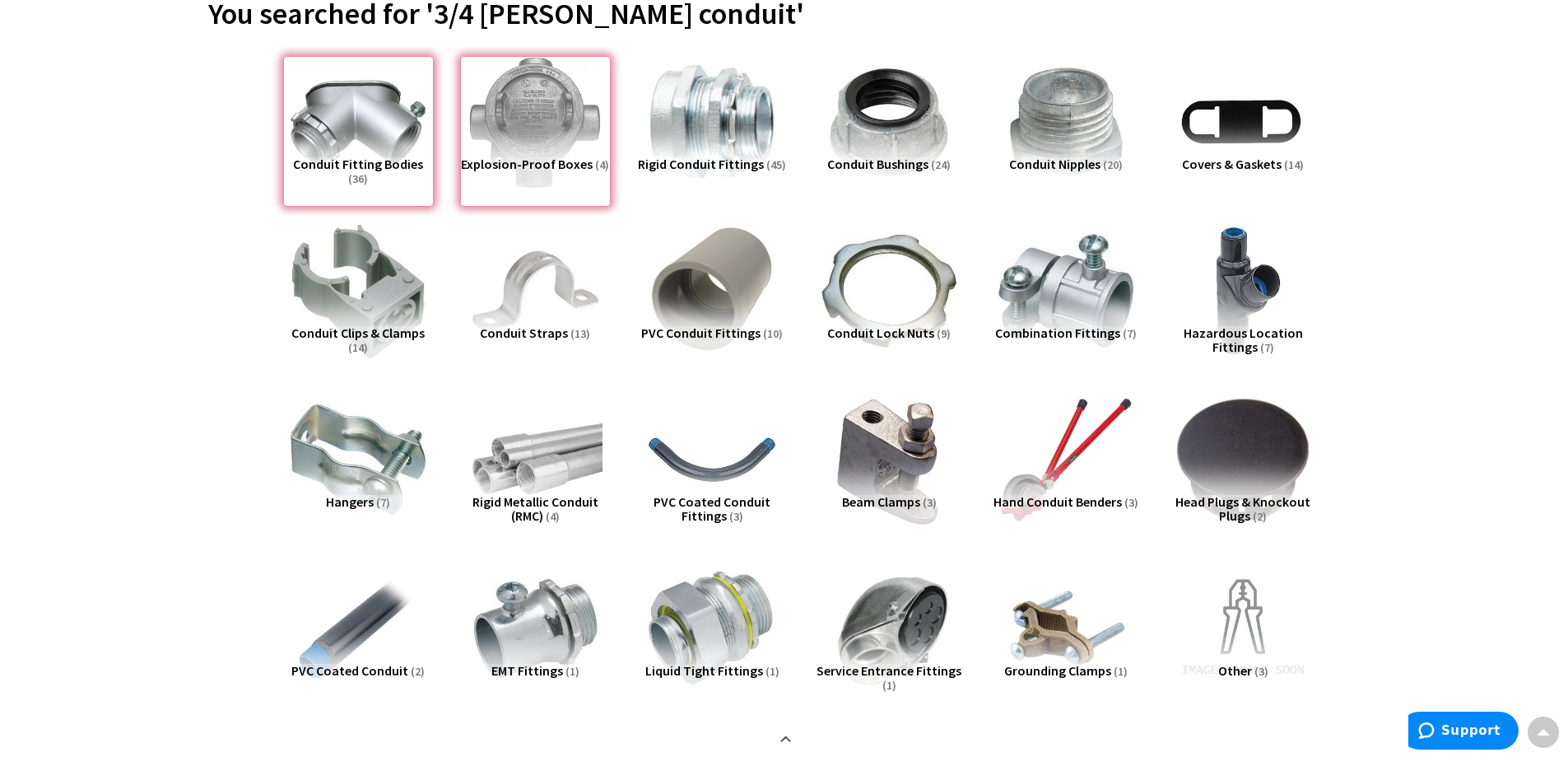
scroll to position [94, 0]
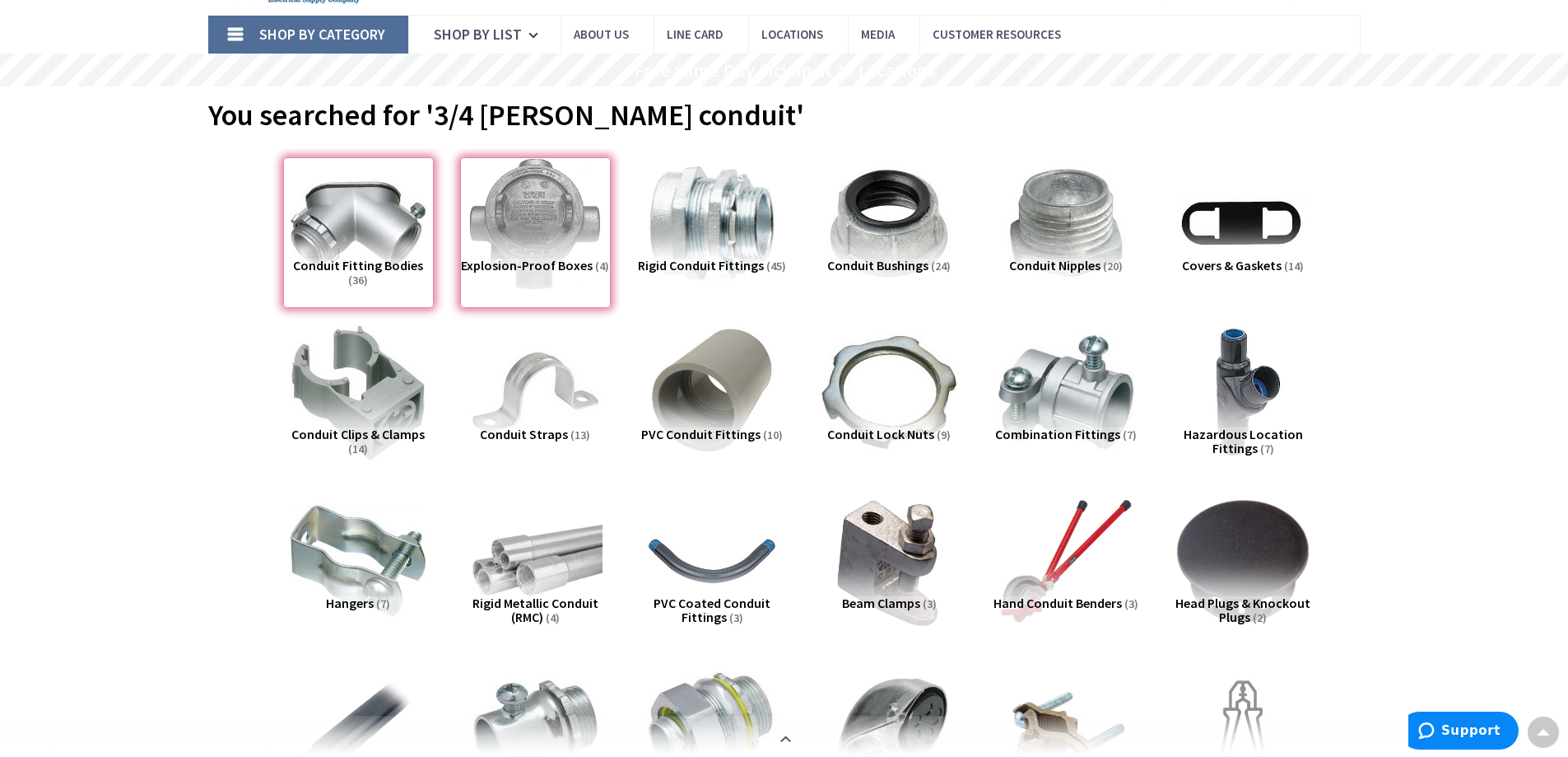
click at [540, 238] on div "Explosion-Proof Boxes (4)" at bounding box center [536, 233] width 151 height 151
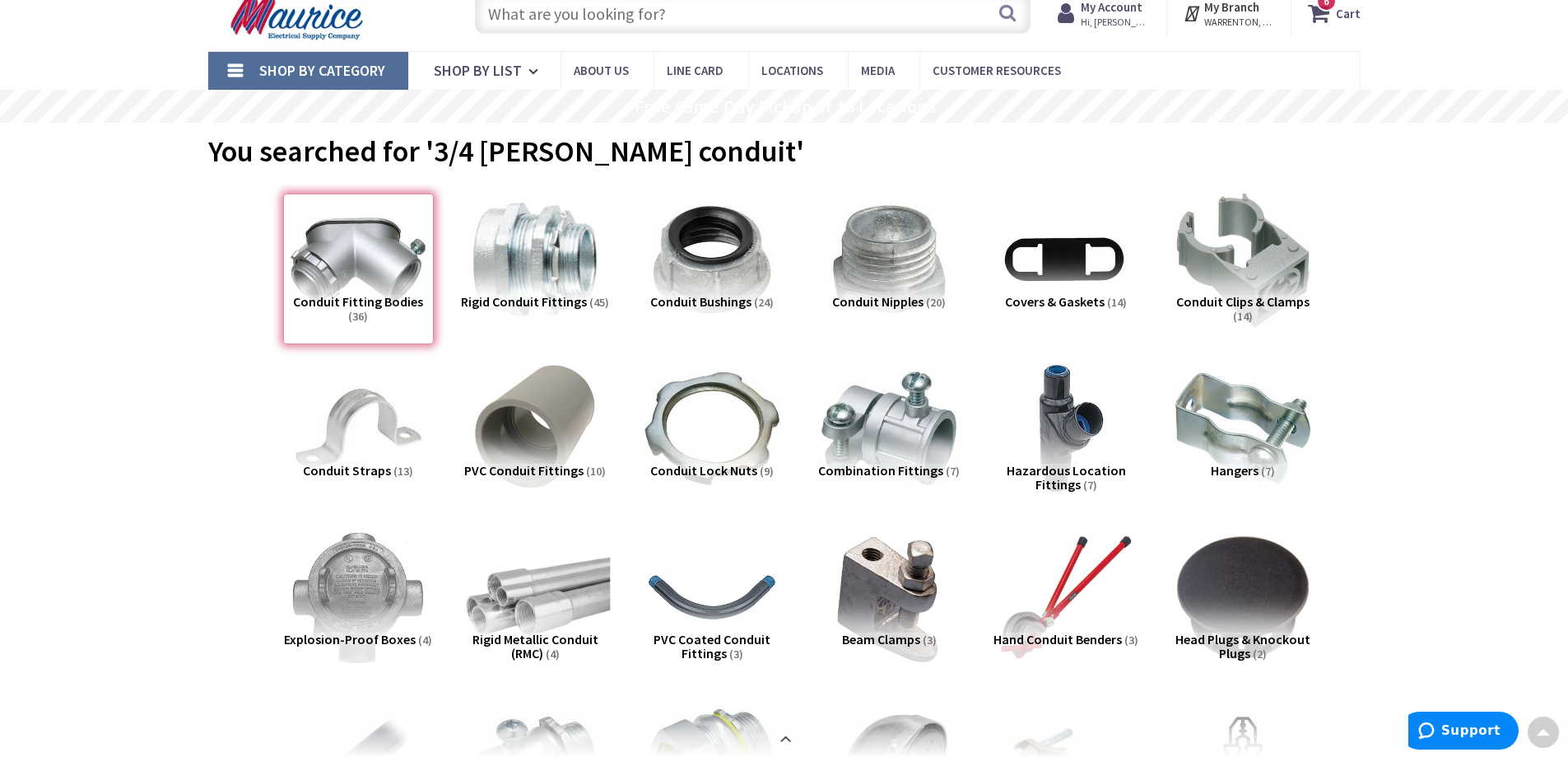
scroll to position [53, 0]
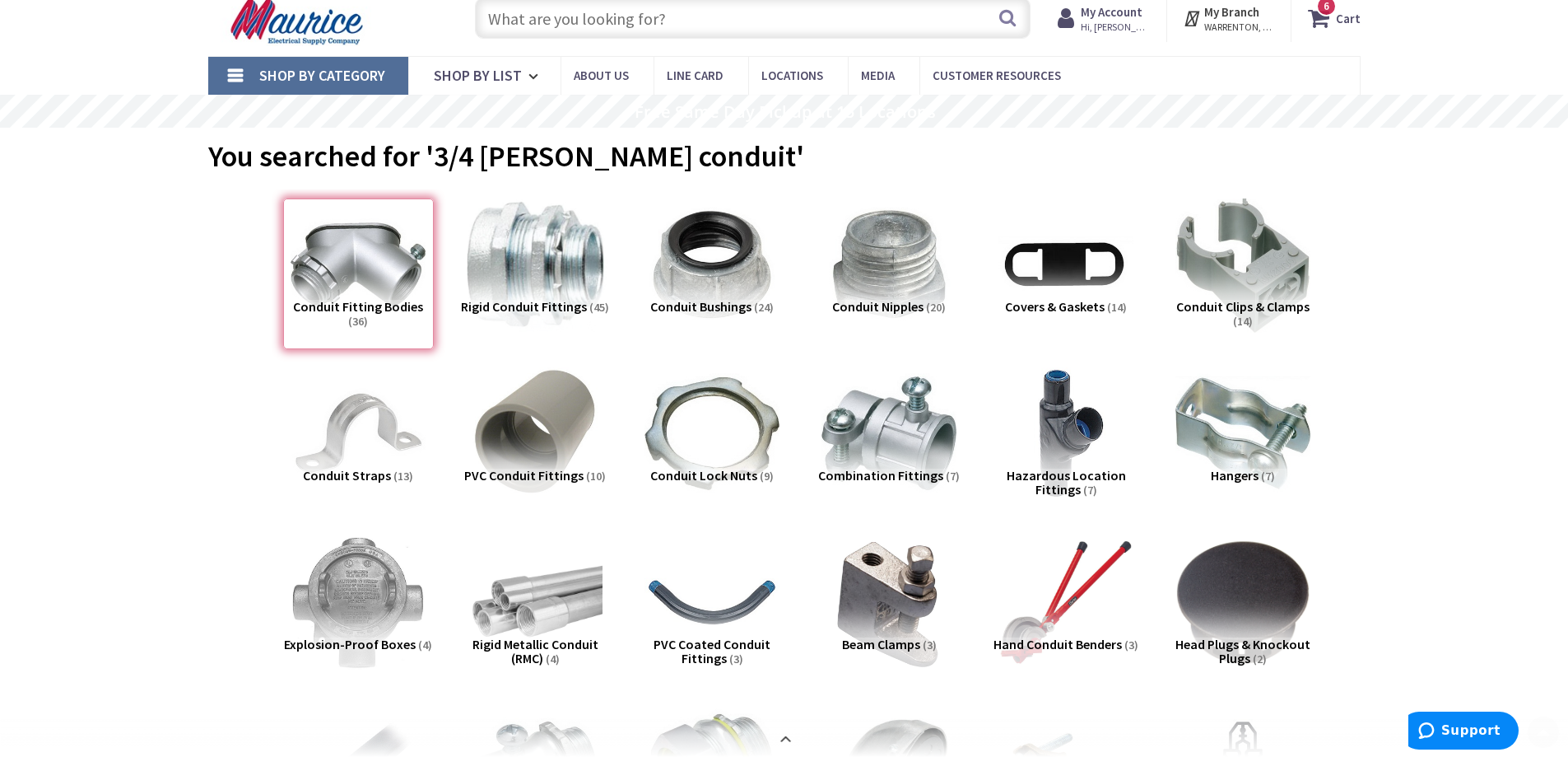
click at [397, 276] on div "Conduit Fitting Bodies (36)" at bounding box center [359, 274] width 151 height 151
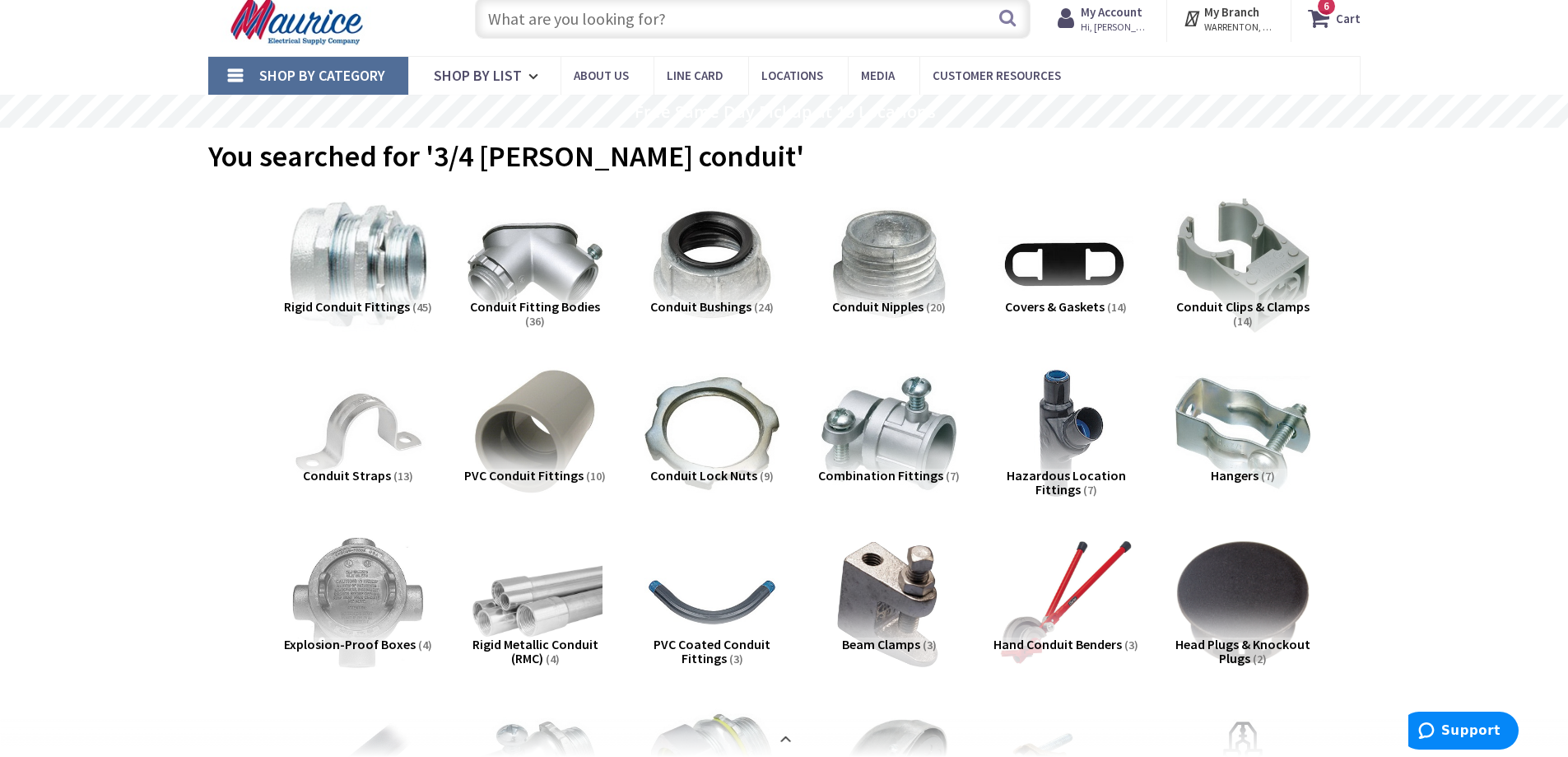
click at [365, 272] on img at bounding box center [358, 265] width 149 height 149
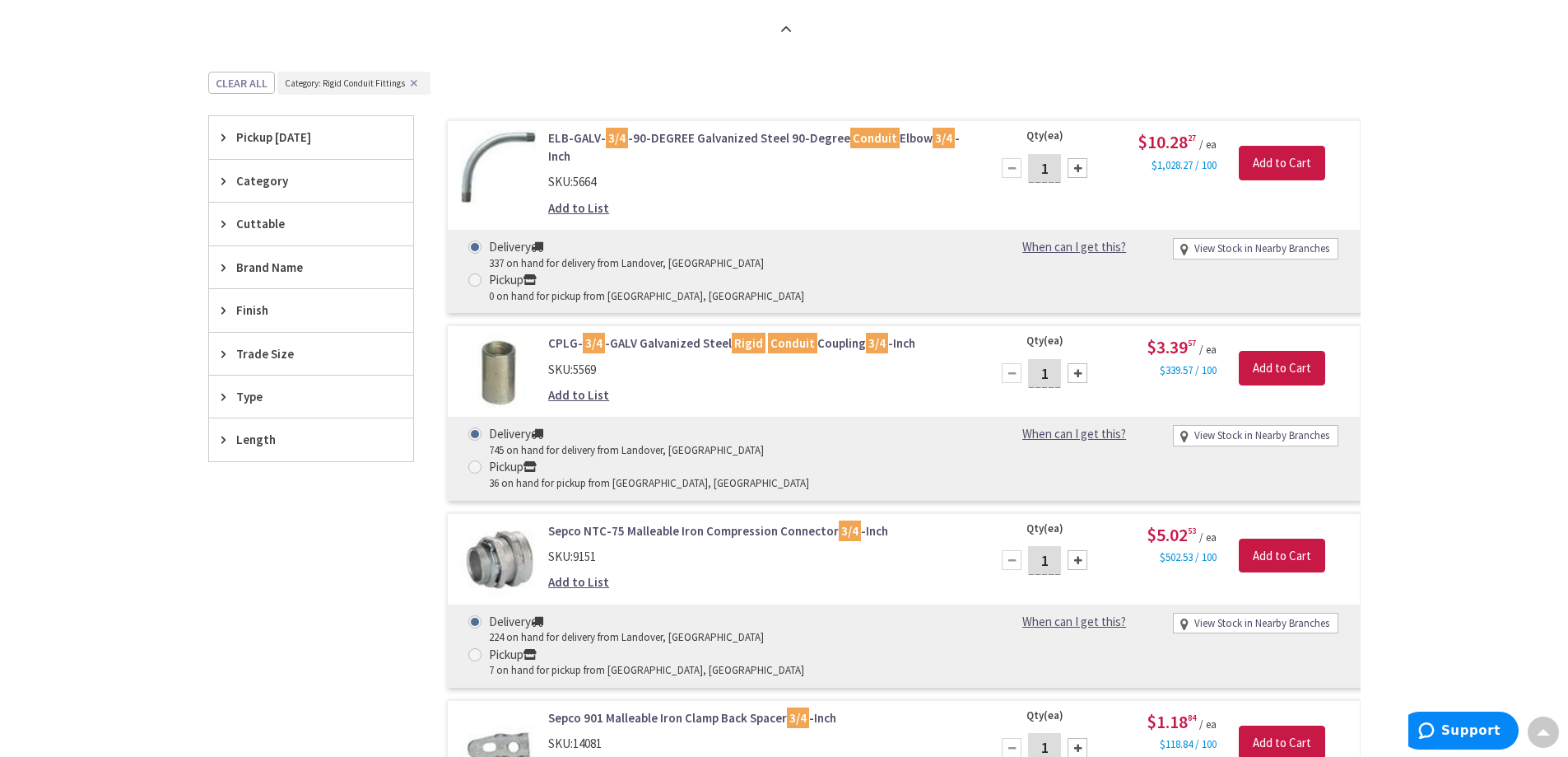
scroll to position [876, 0]
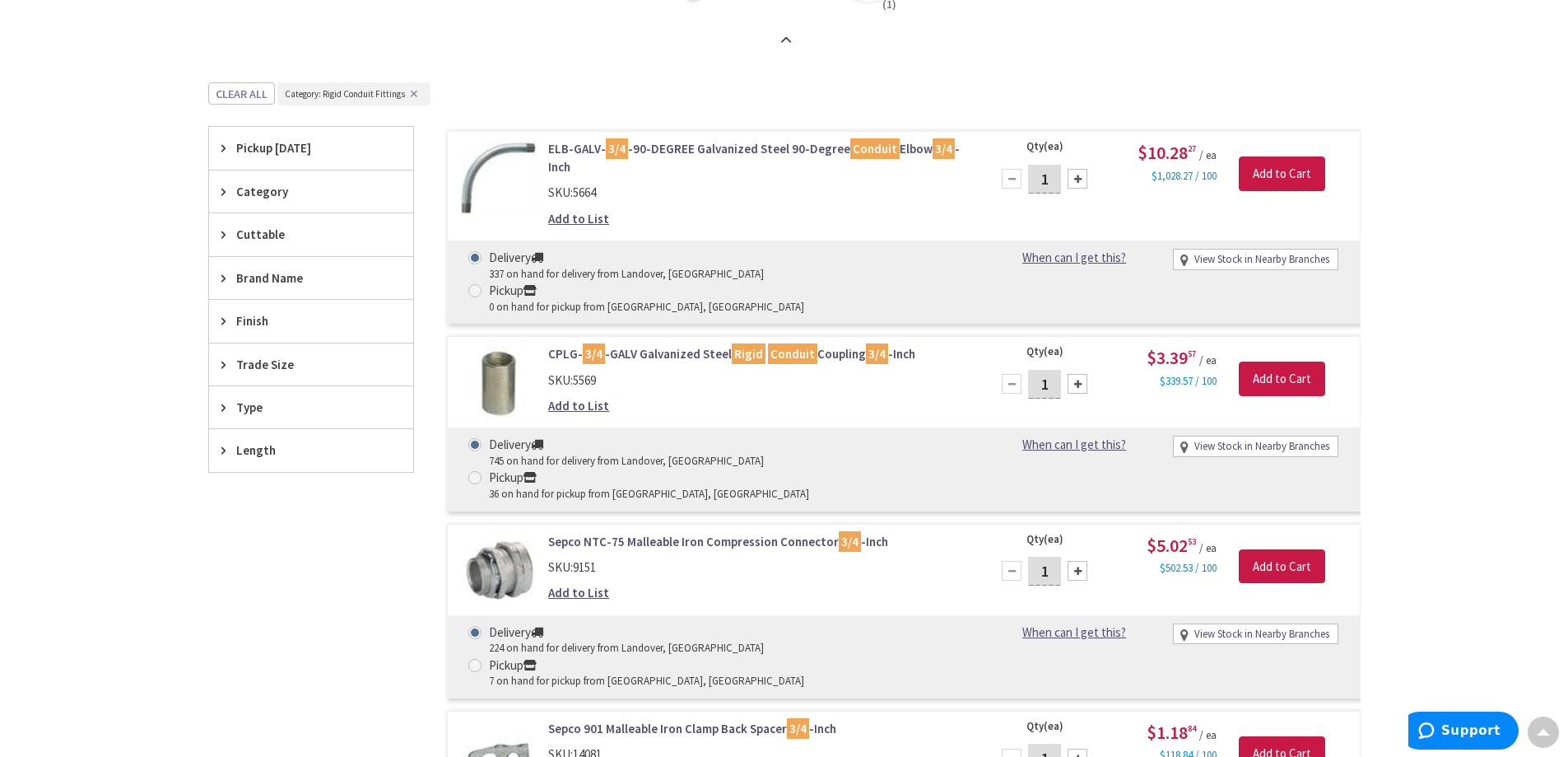
click at [223, 362] on icon at bounding box center [227, 363] width 12 height 12
click at [254, 421] on span "3/4 Inch" at bounding box center [311, 425] width 204 height 28
click at [383, 418] on span "3/4 Inch" at bounding box center [311, 425] width 204 height 28
click at [383, 419] on span "3/4 Inch" at bounding box center [311, 425] width 204 height 28
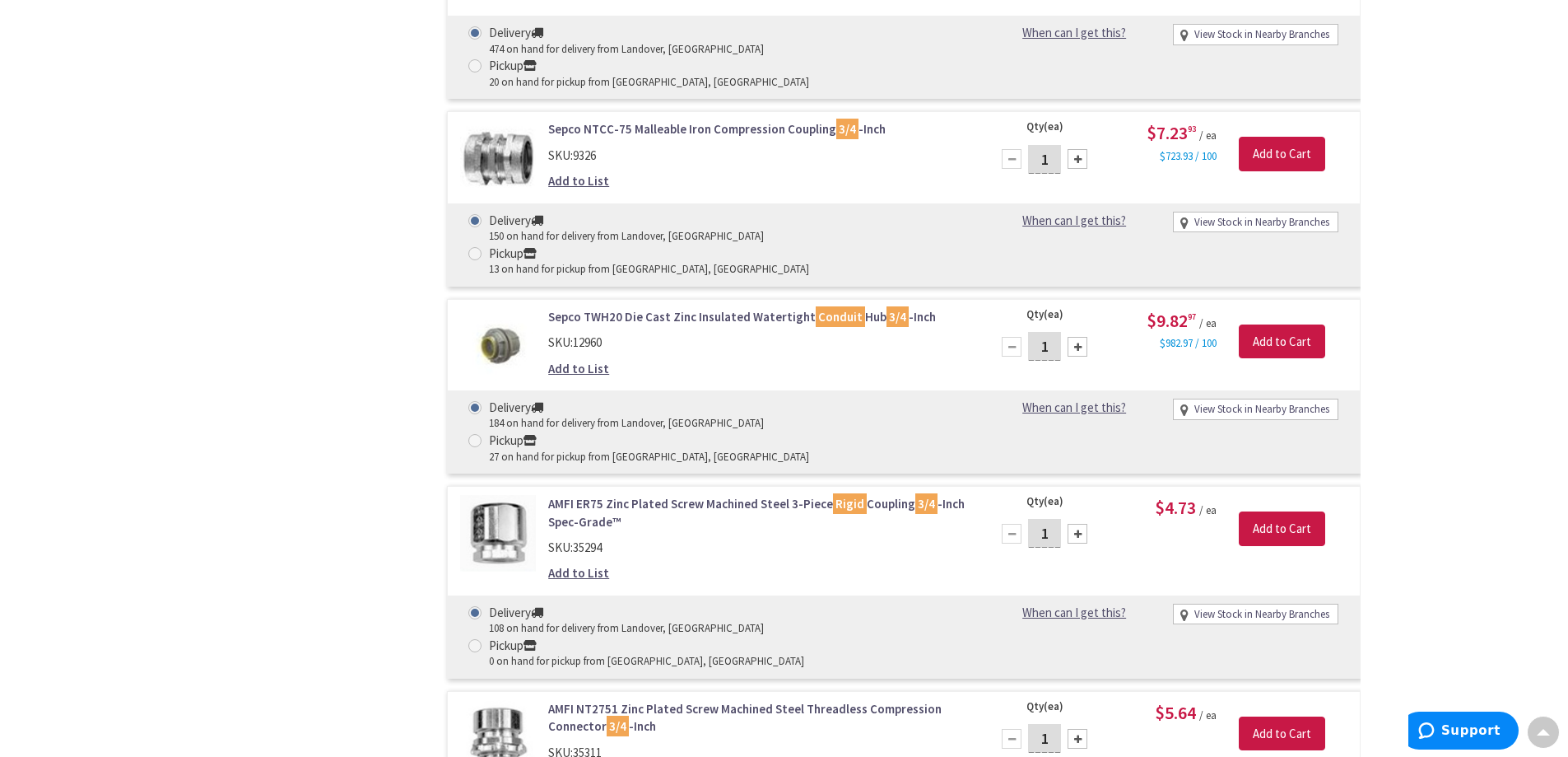
scroll to position [0, 0]
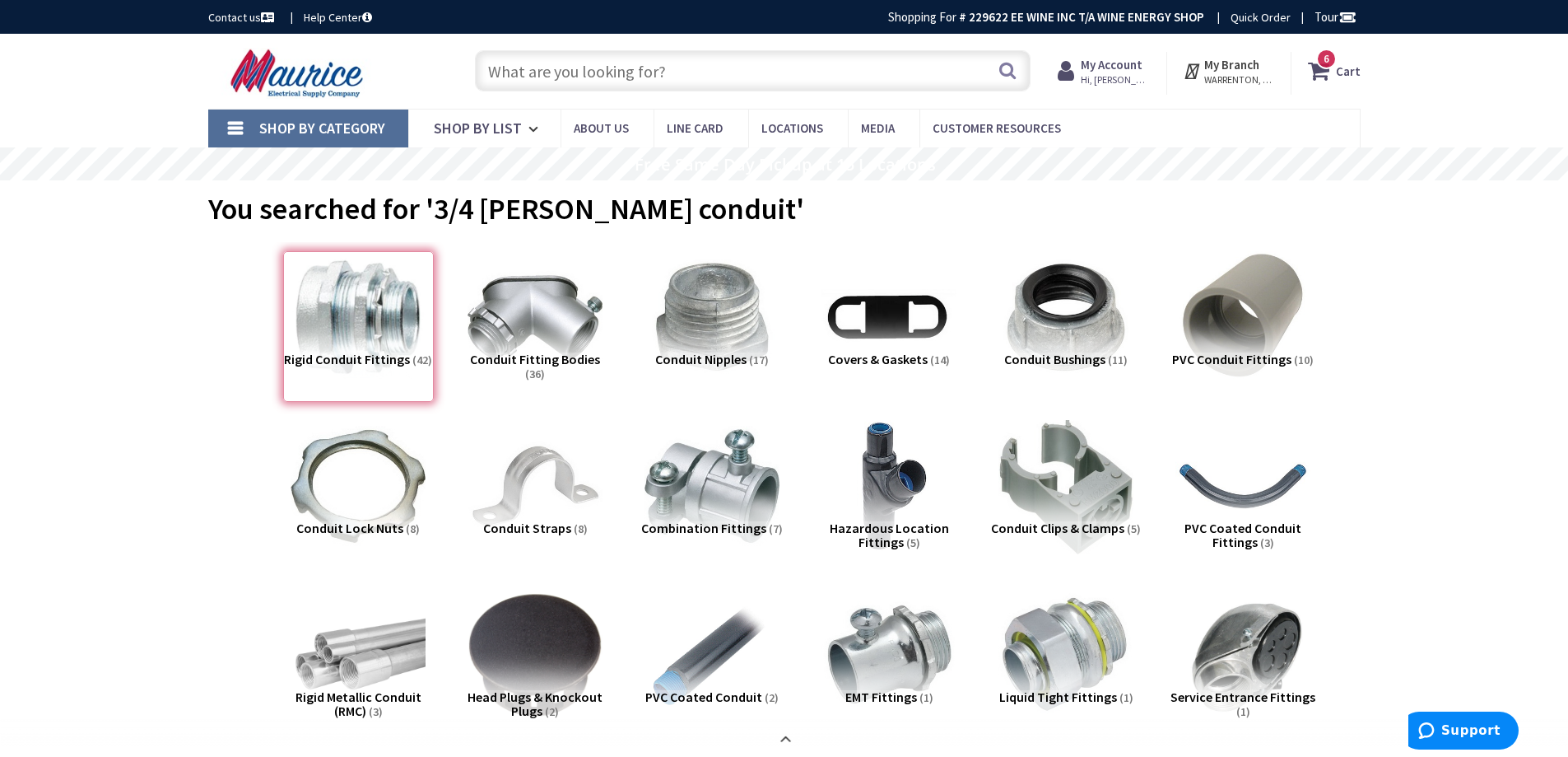
click at [600, 74] on input "text" at bounding box center [753, 71] width 555 height 41
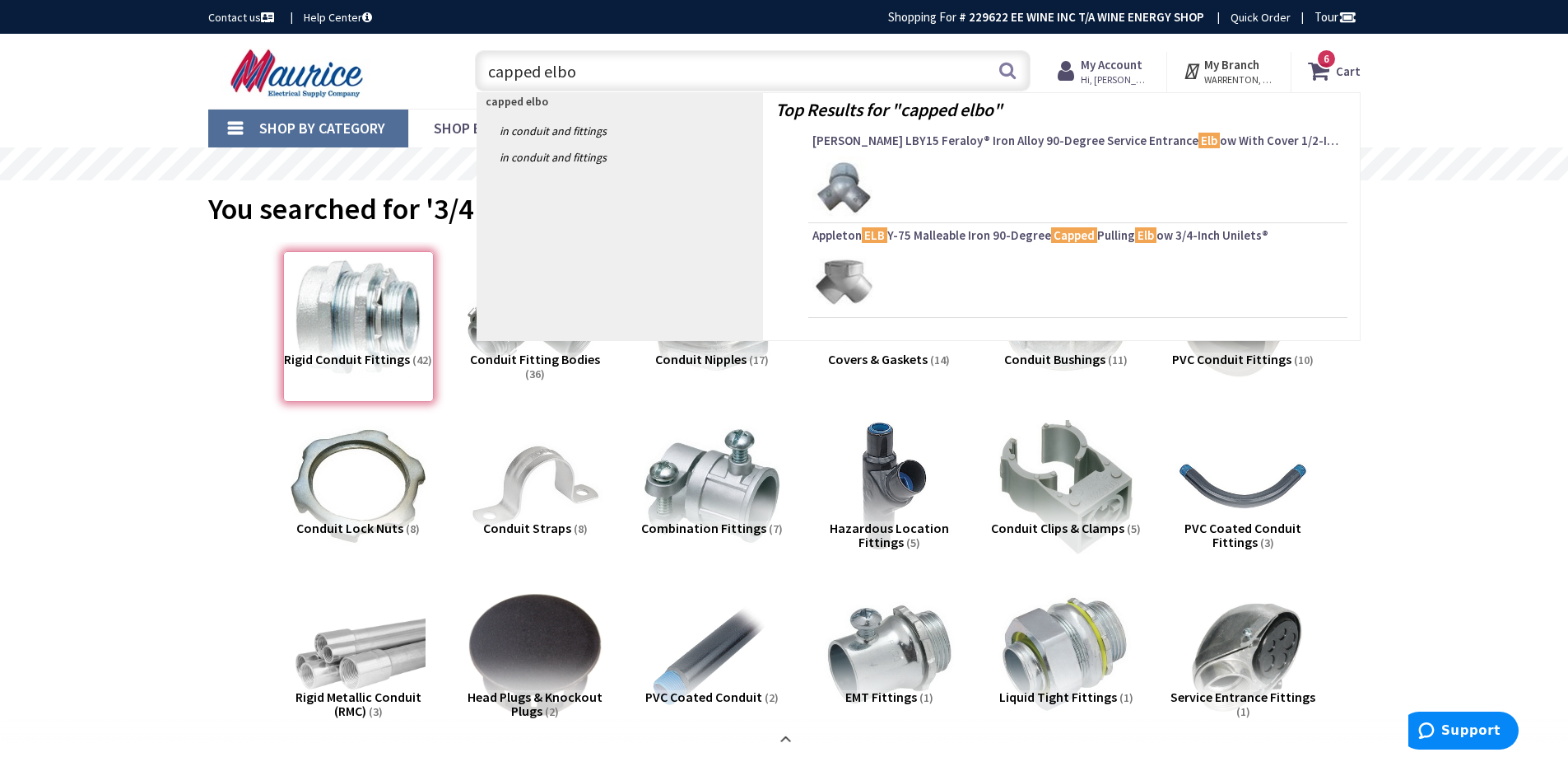
type input "capped elbow"
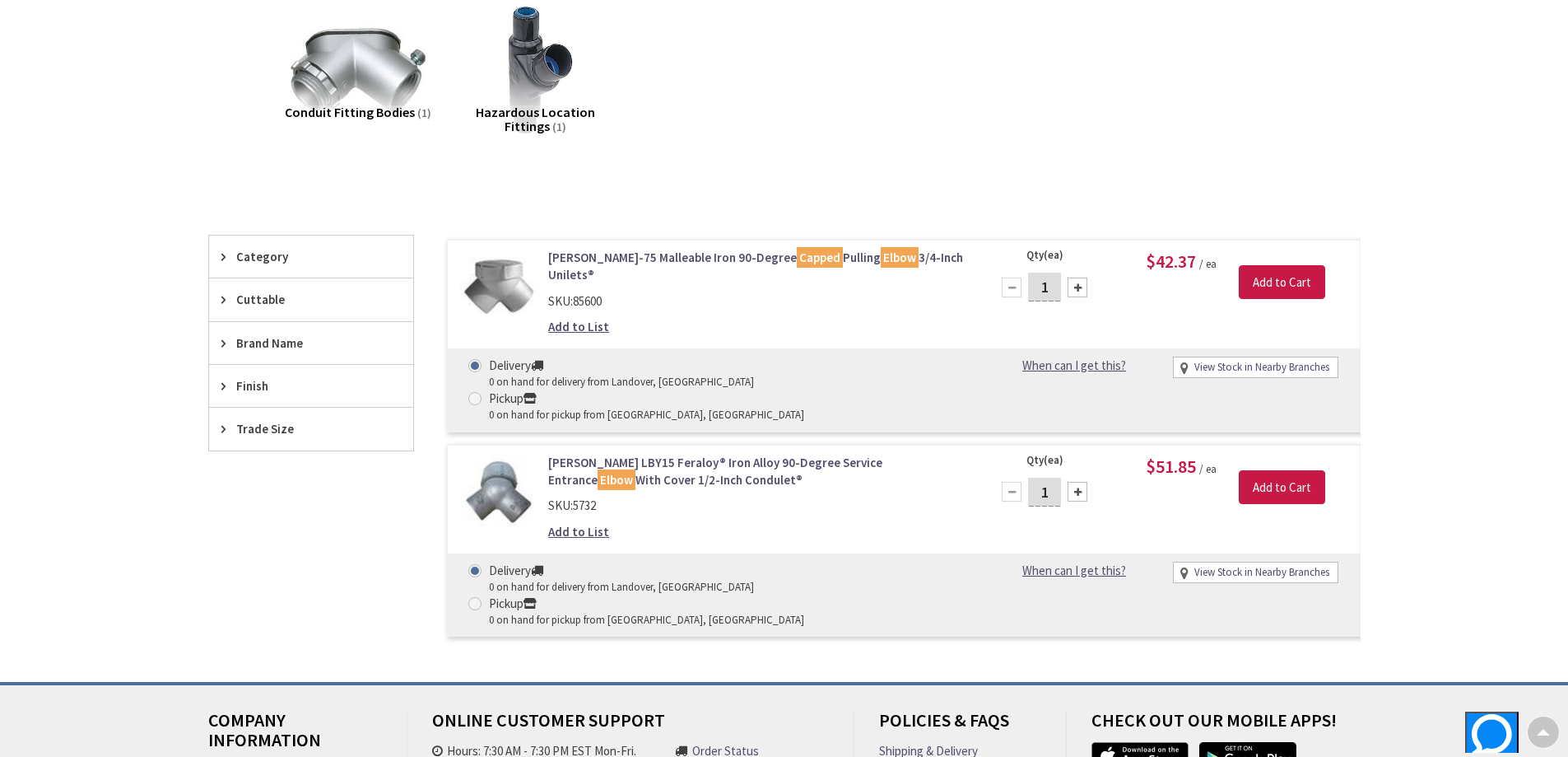
click at [1301, 371] on link "View Stock in Nearby Branches" at bounding box center [1261, 367] width 135 height 16
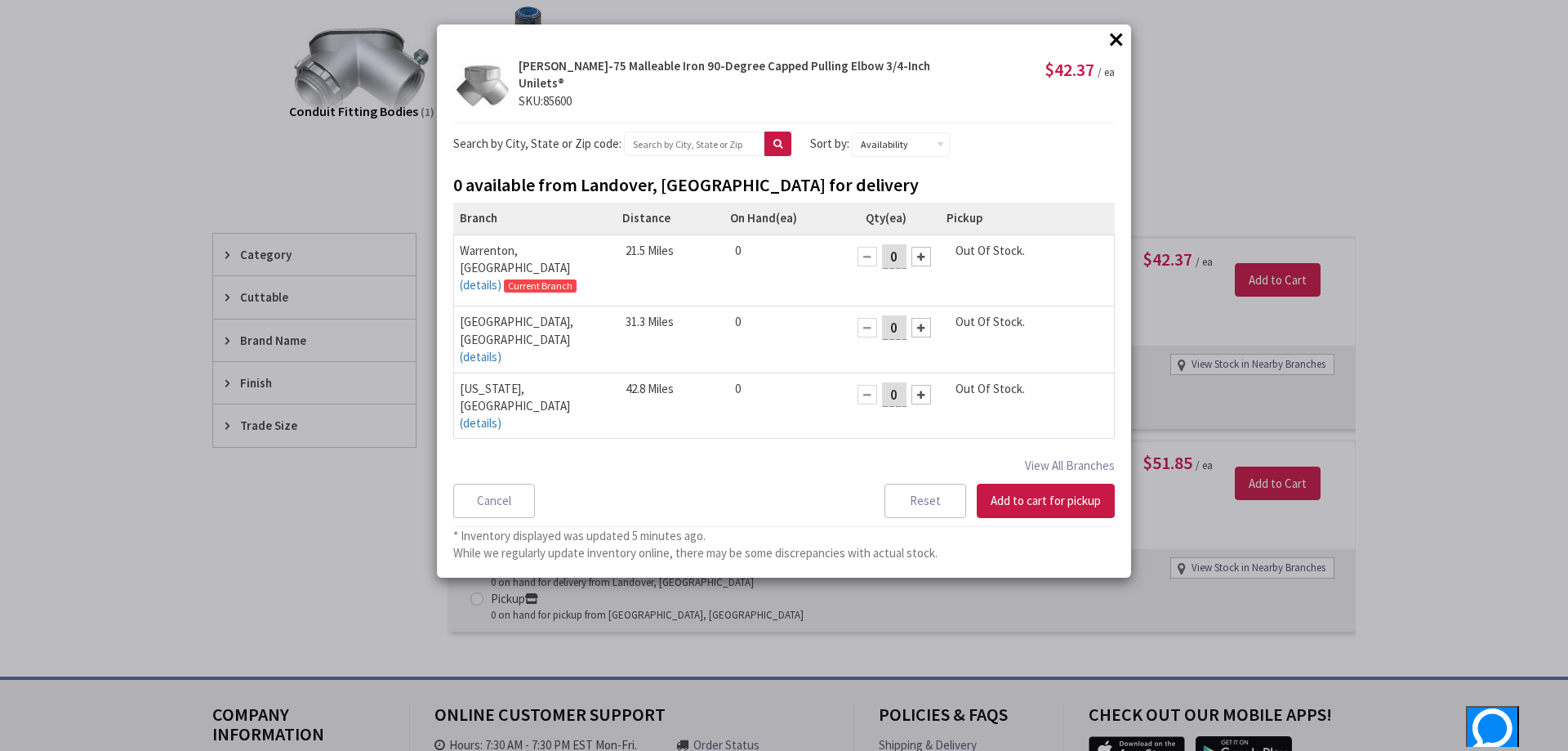
click at [1122, 35] on button "×" at bounding box center [1116, 39] width 24 height 24
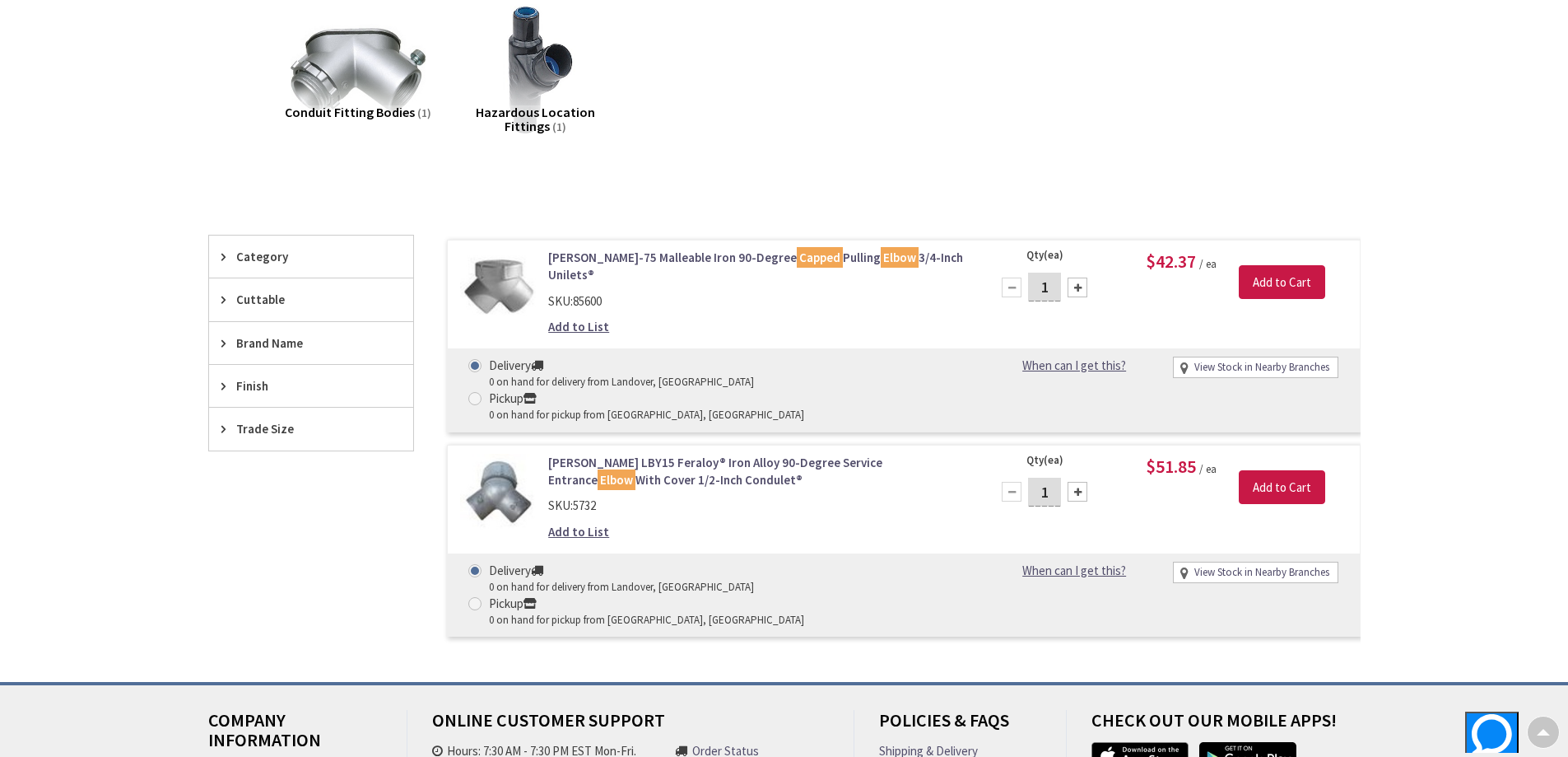
click at [1080, 285] on div at bounding box center [1077, 287] width 20 height 20
type input "2"
click at [1286, 289] on input "Add to Cart" at bounding box center [1282, 282] width 87 height 35
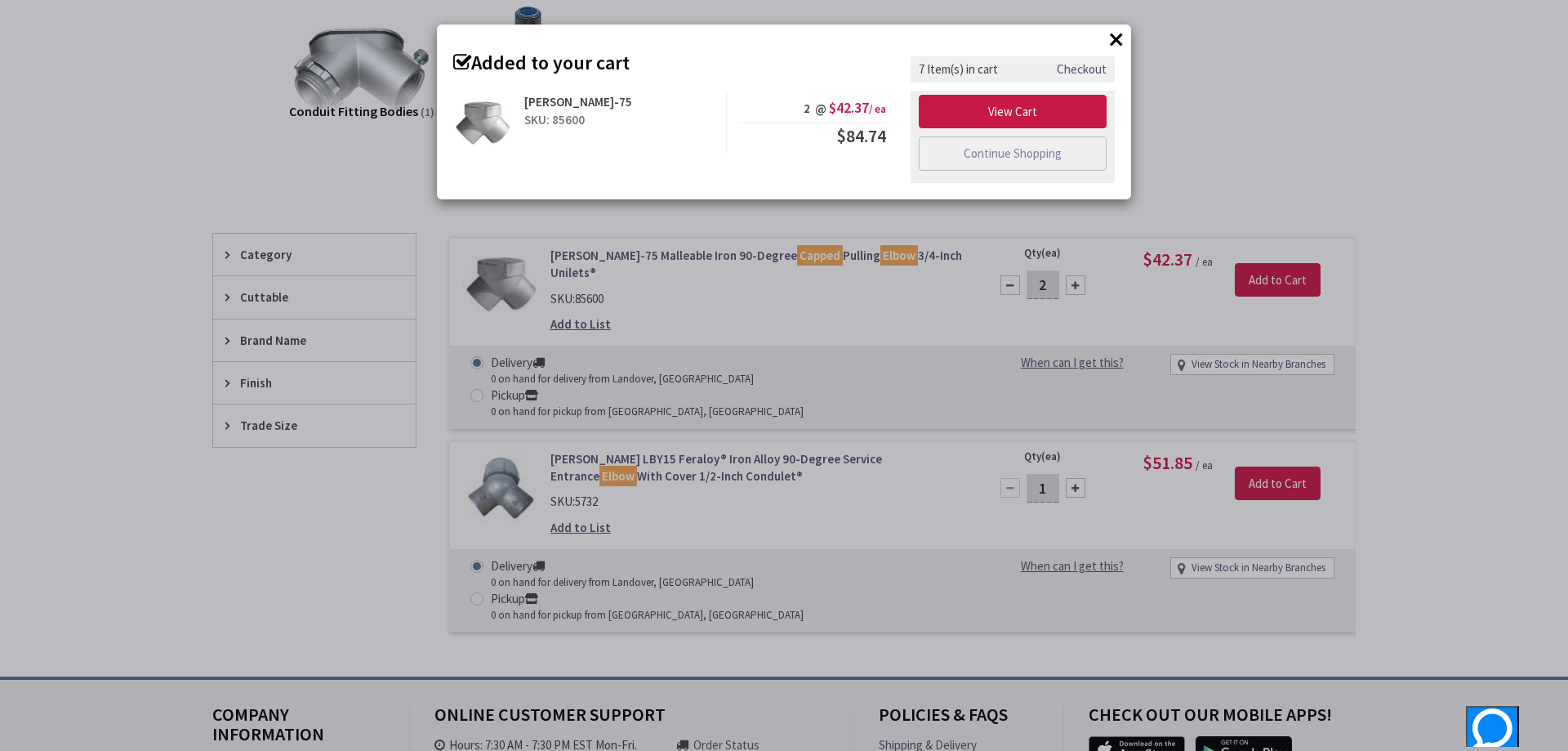
click at [1114, 35] on button "×" at bounding box center [1116, 39] width 24 height 24
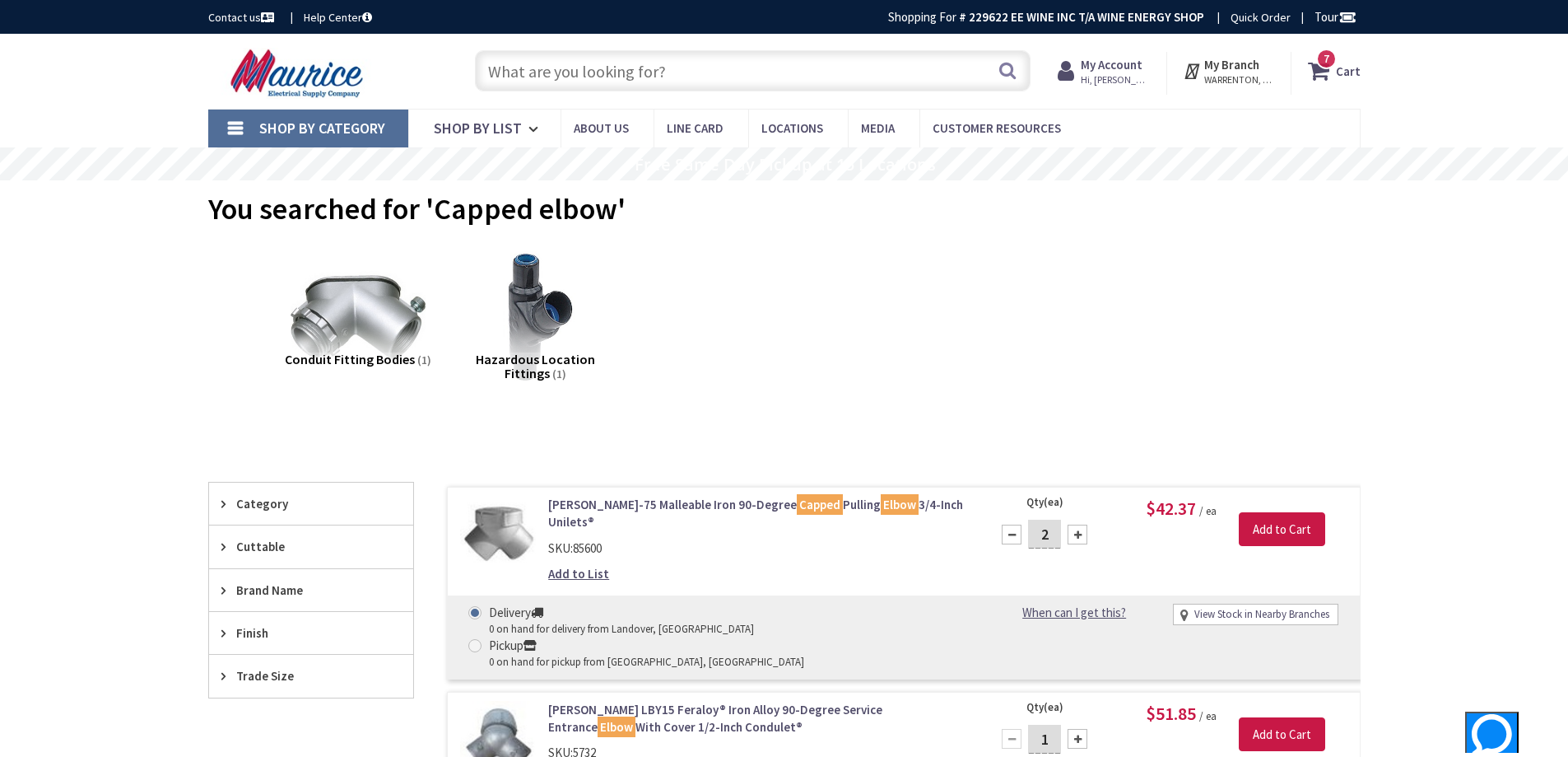
click at [692, 62] on input "text" at bounding box center [753, 71] width 555 height 41
type input "1"
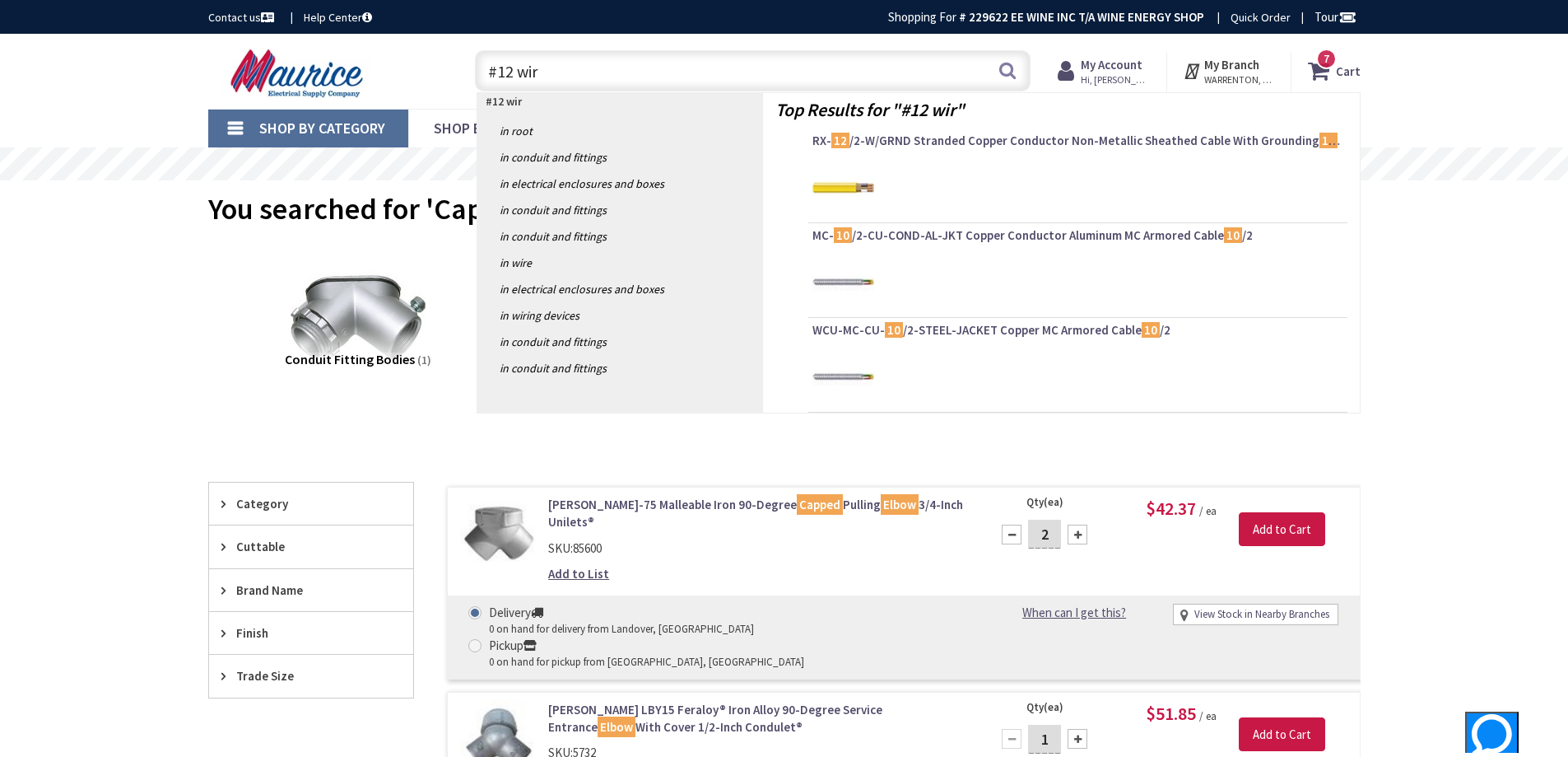
type input "#12 wire"
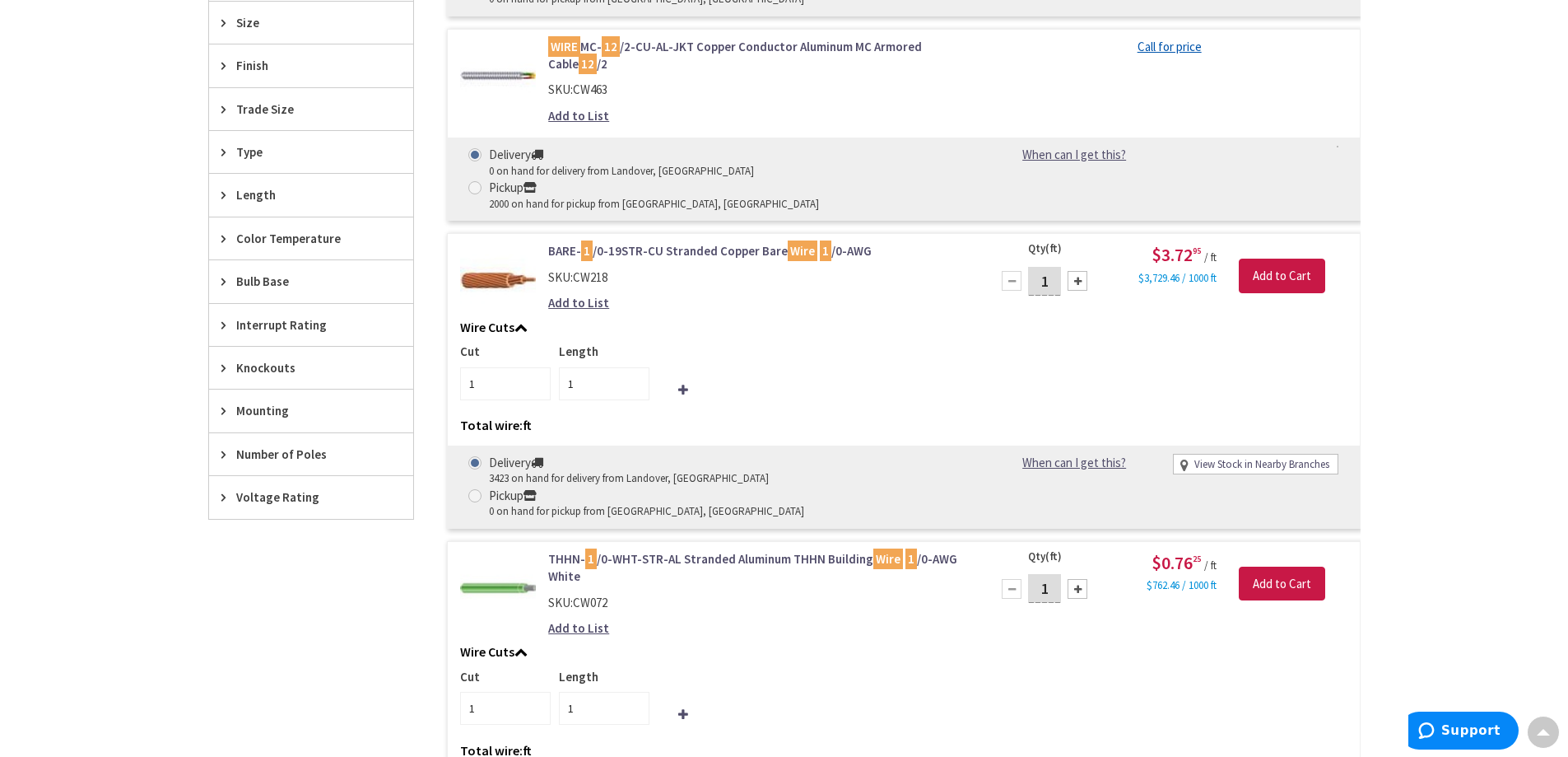
scroll to position [823, 0]
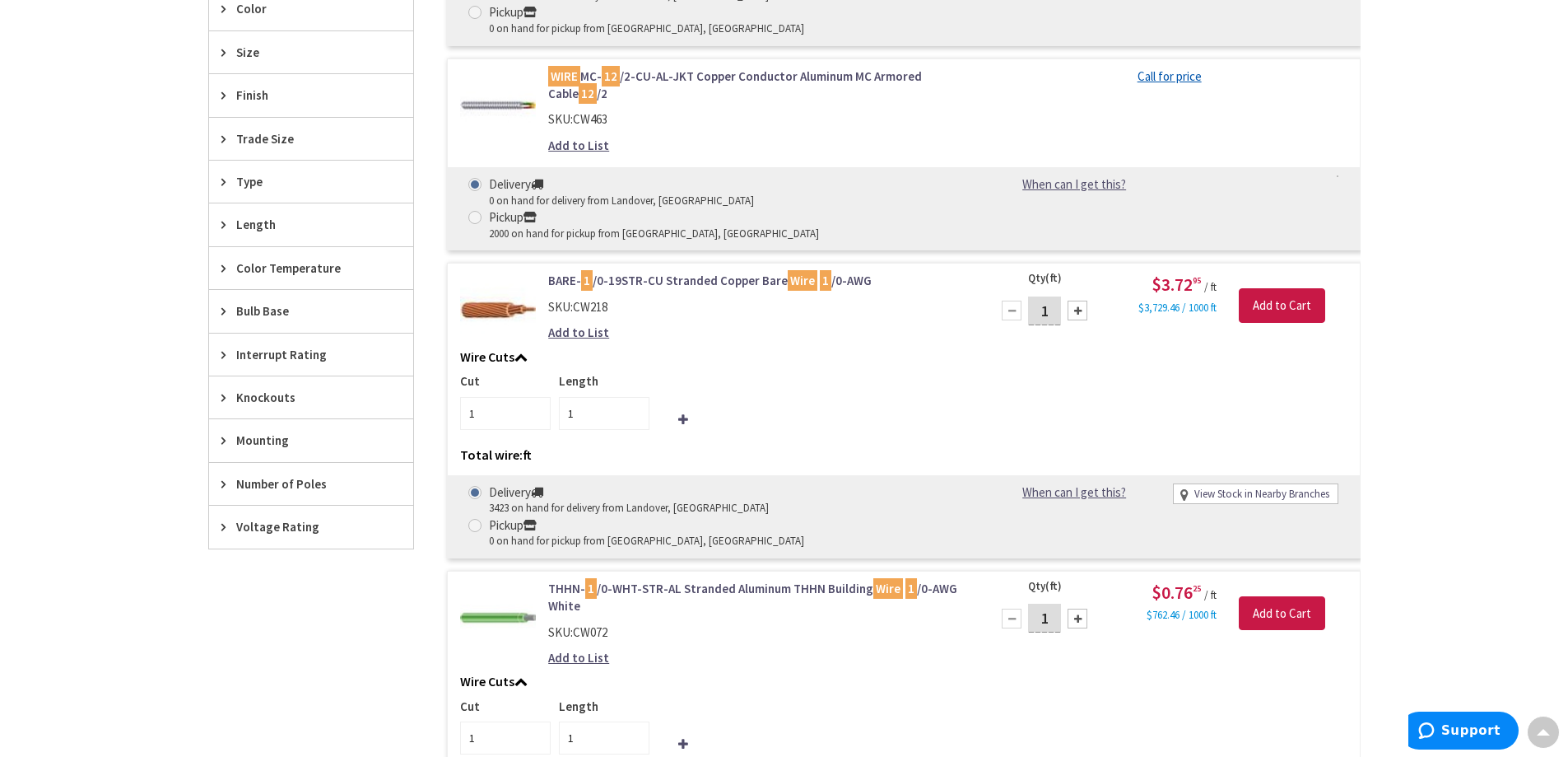
click at [221, 139] on icon at bounding box center [227, 138] width 12 height 12
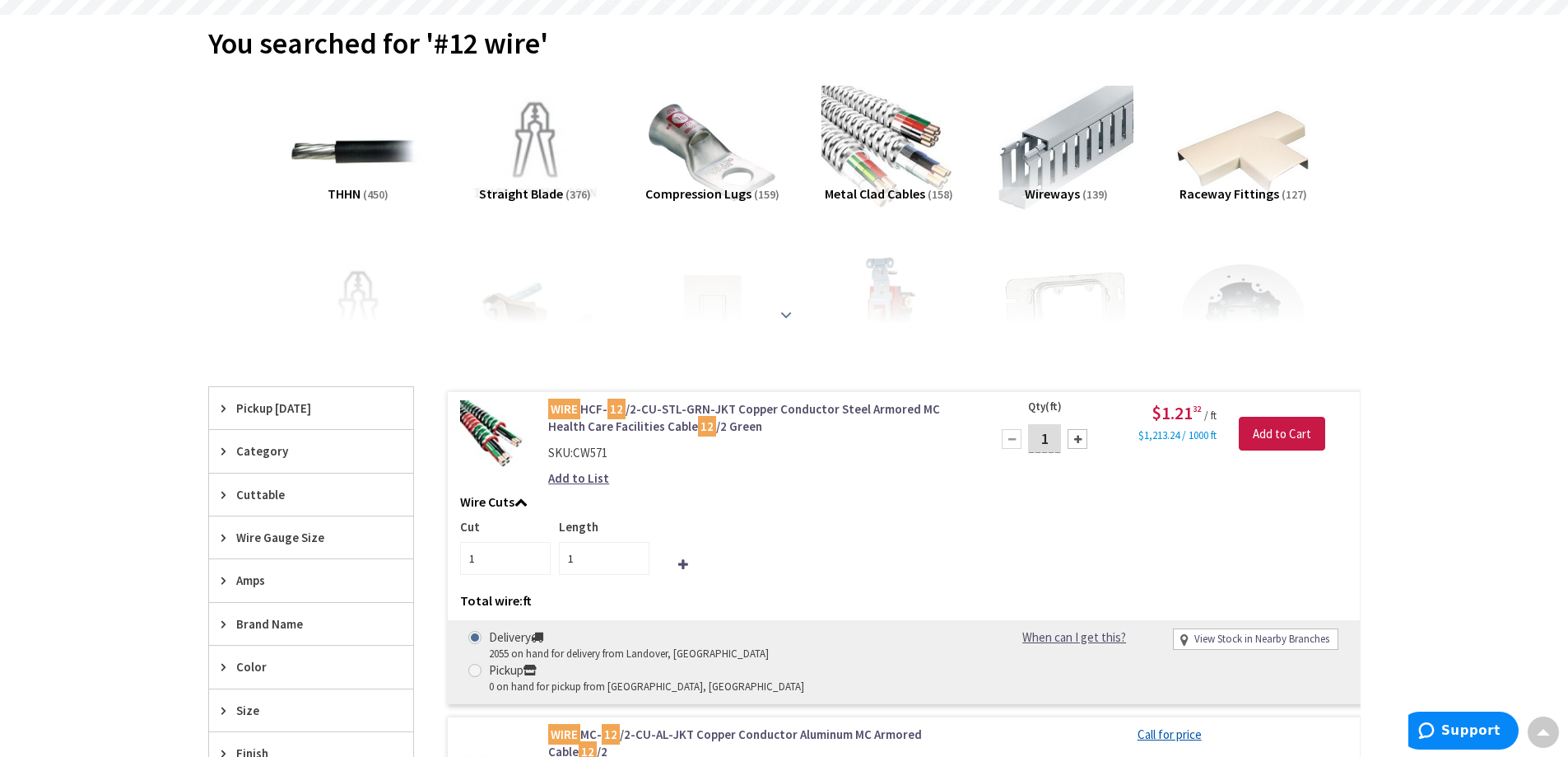
scroll to position [0, 0]
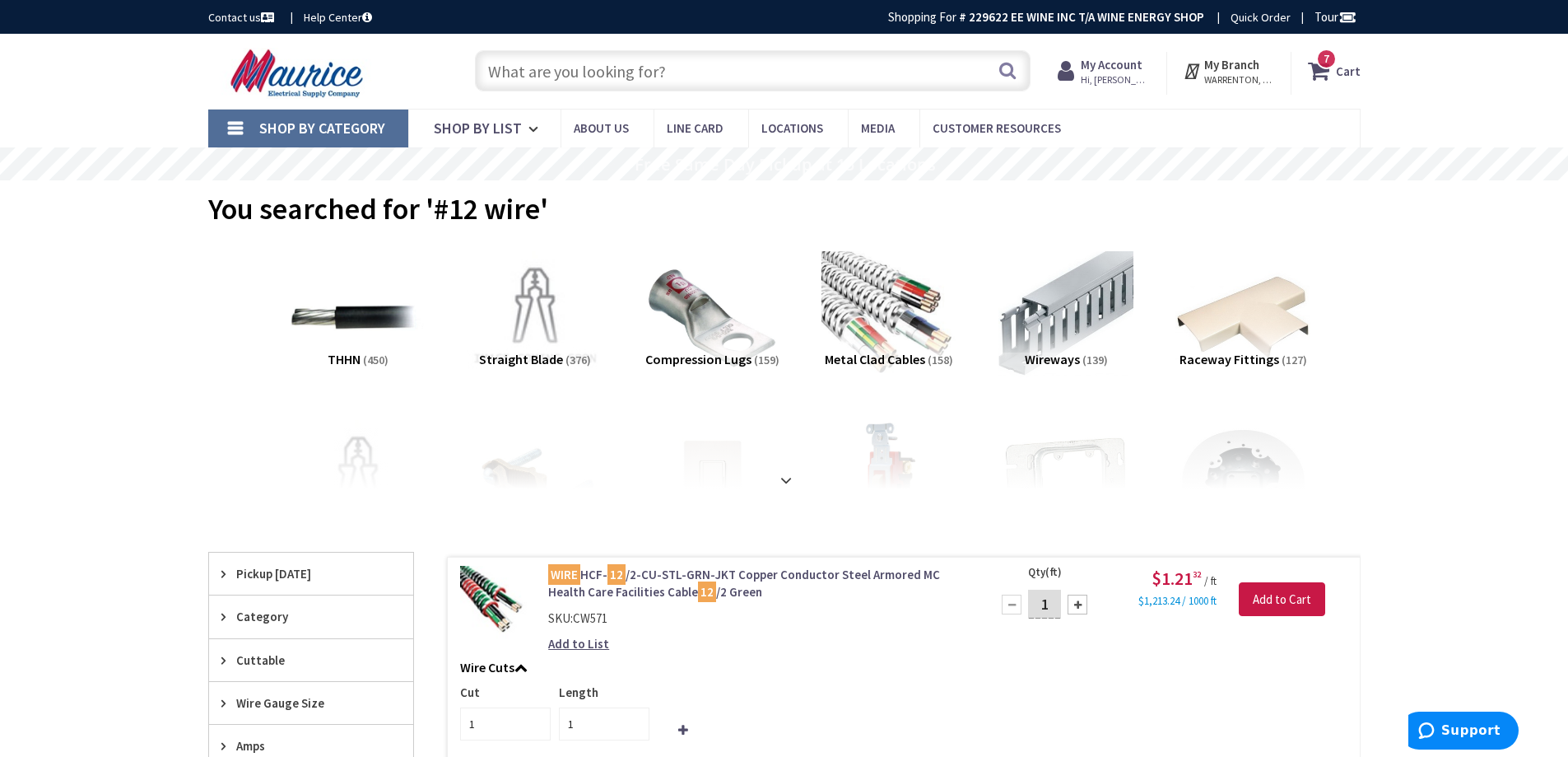
click at [552, 68] on input "text" at bounding box center [753, 71] width 555 height 41
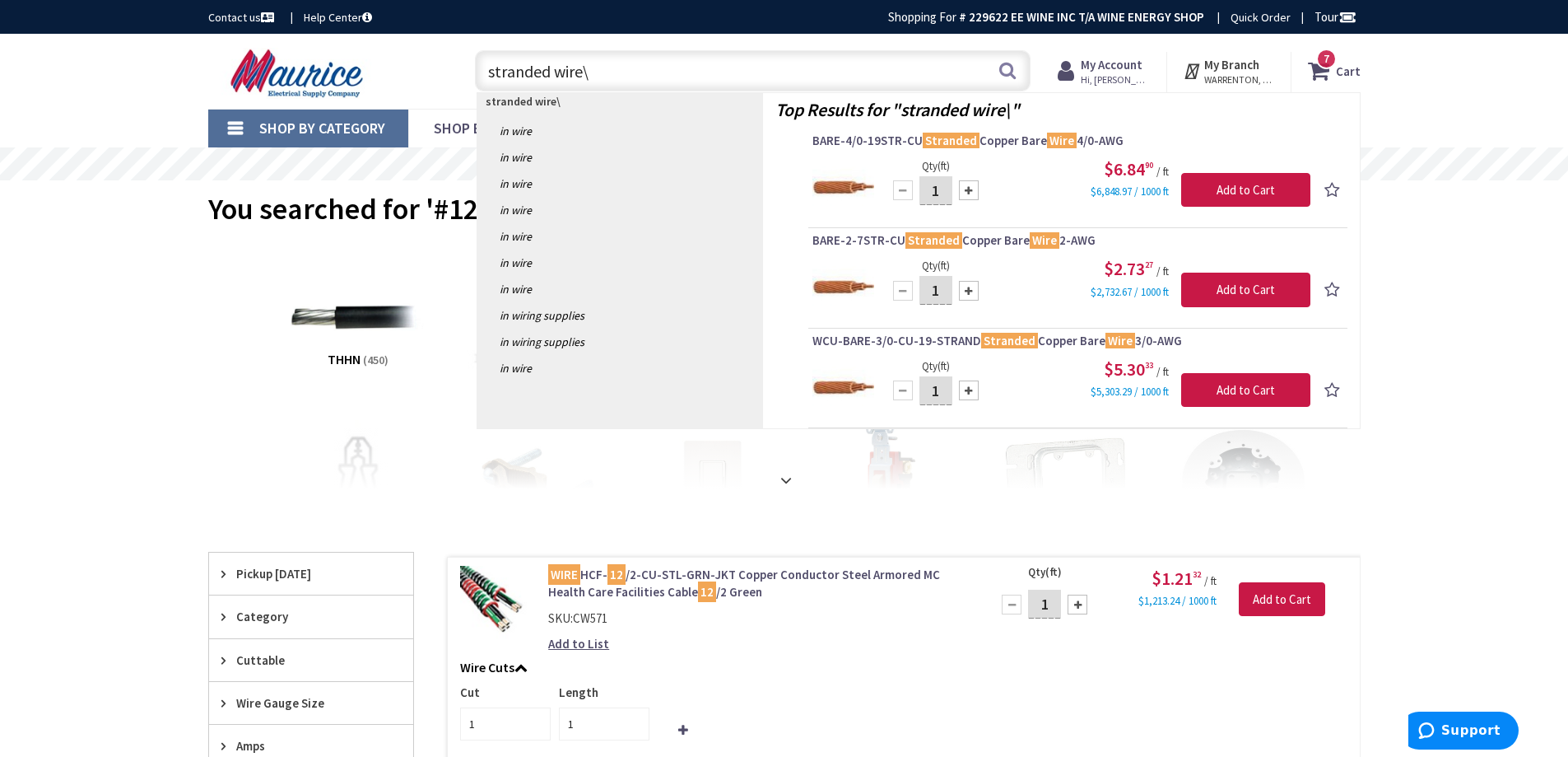
type input "stranded wire"
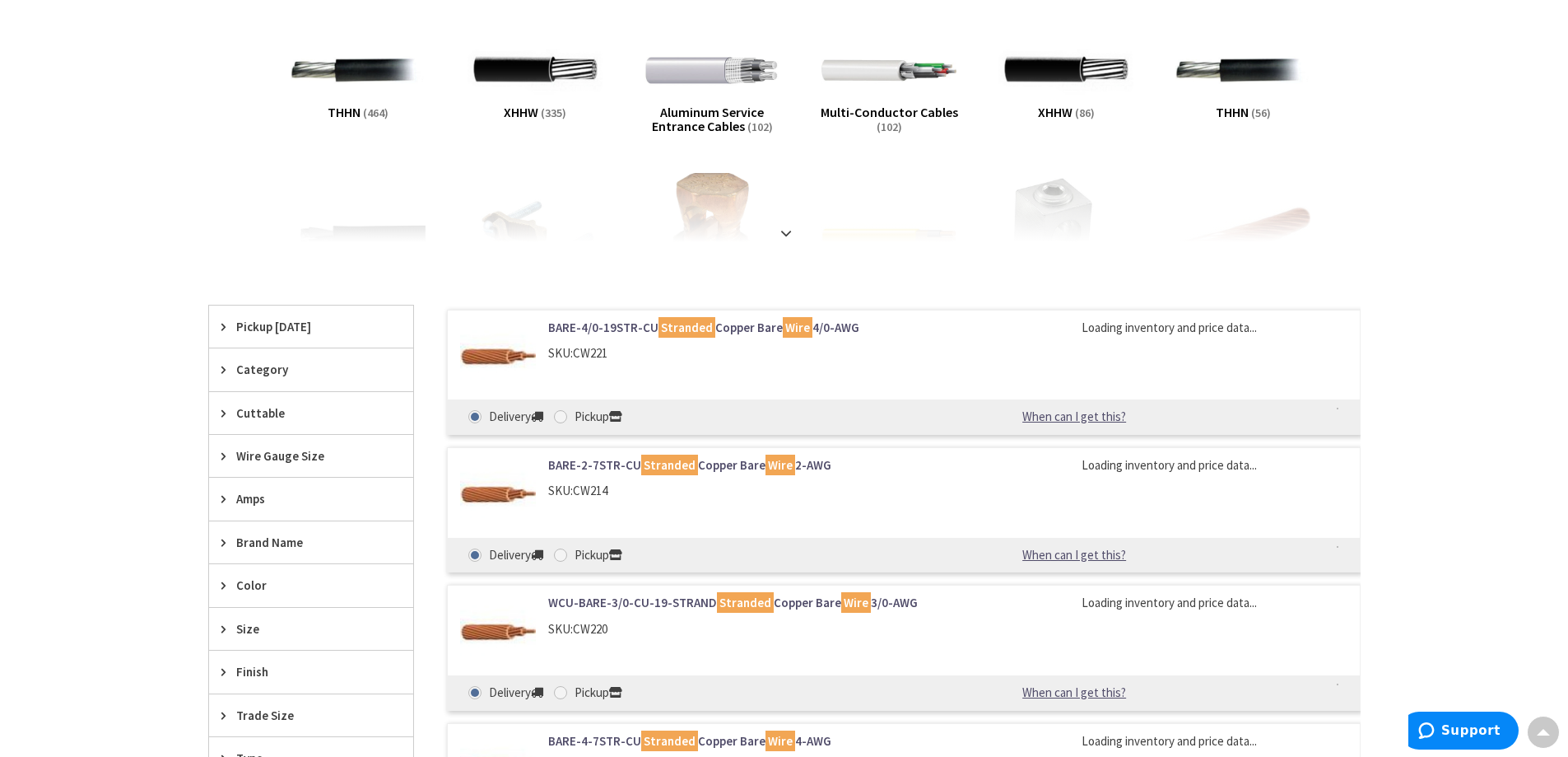
click at [295, 459] on span "Wire Gauge Size" at bounding box center [303, 456] width 135 height 17
click at [272, 540] on span "12 AWG" at bounding box center [311, 544] width 204 height 28
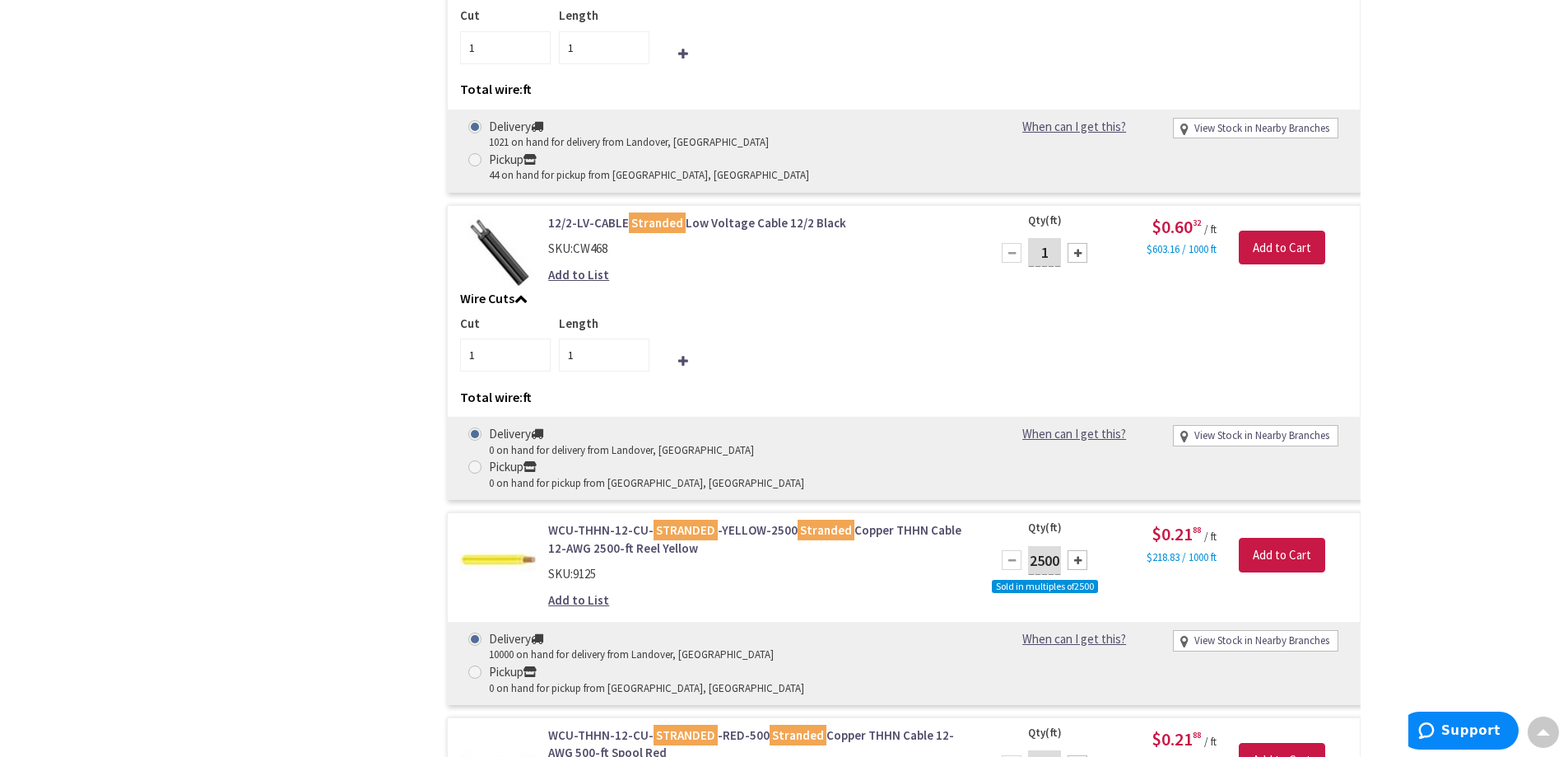
scroll to position [2058, 0]
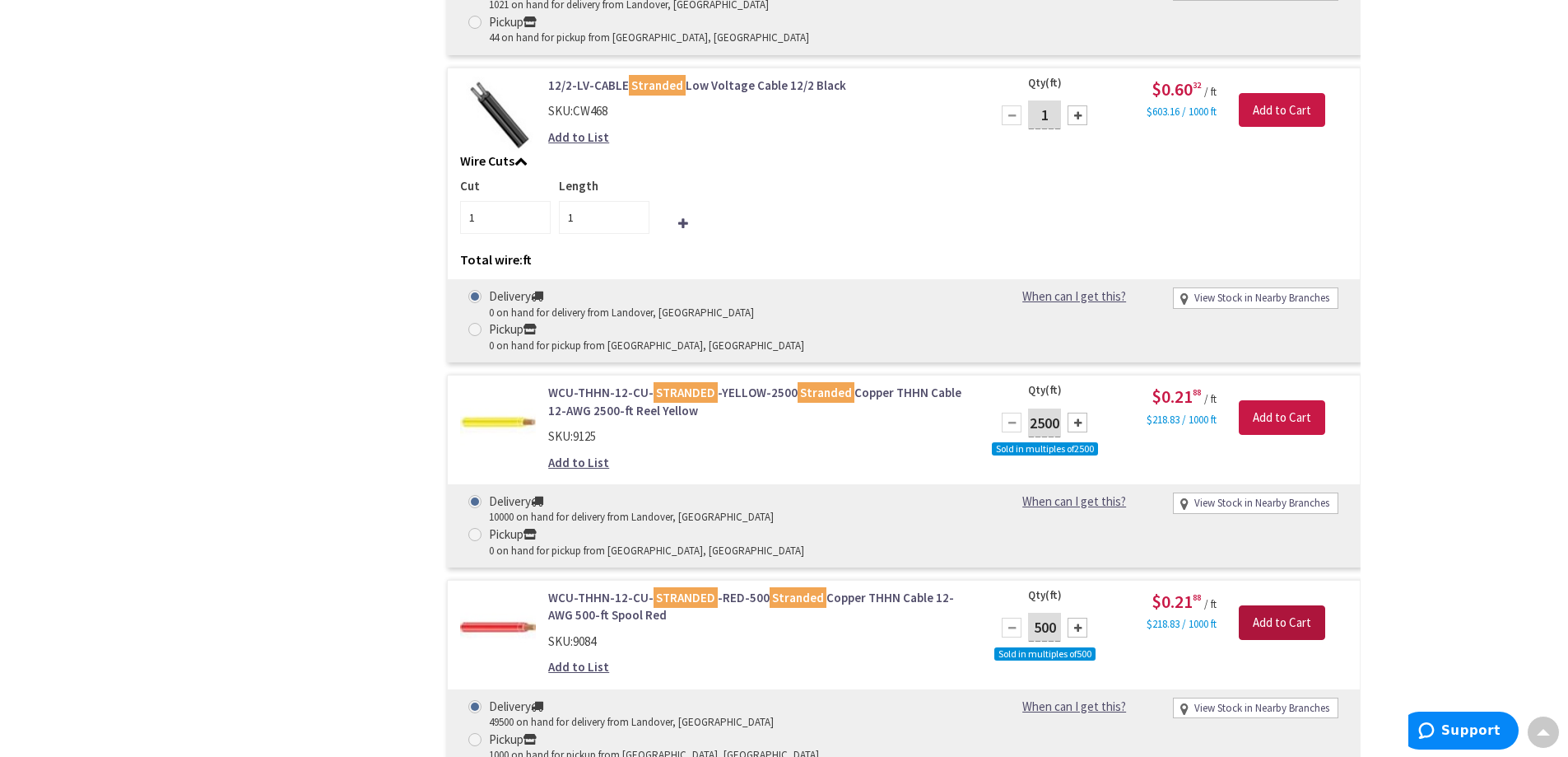
click at [1278, 605] on input "Add to Cart" at bounding box center [1282, 622] width 87 height 35
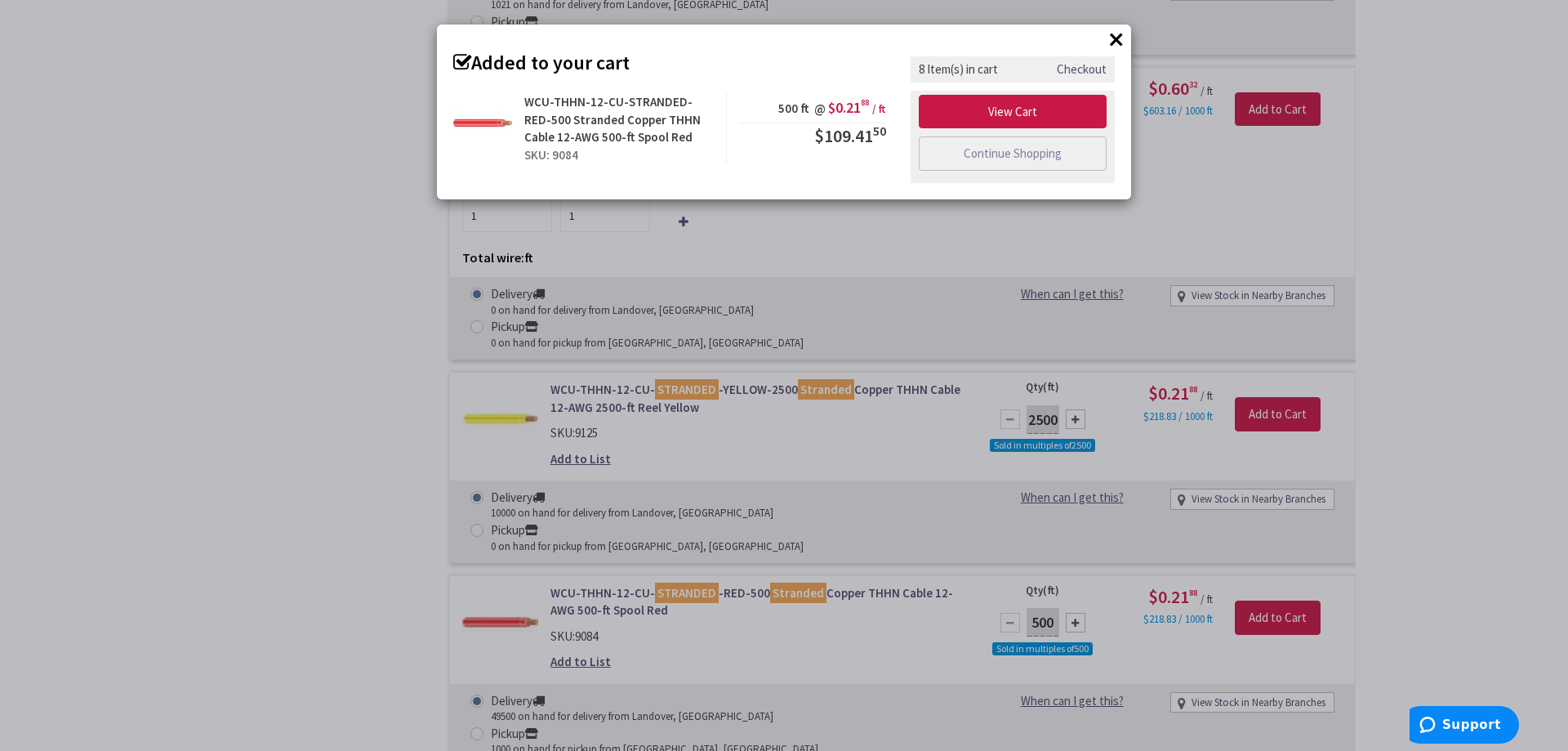
click at [1114, 35] on button "×" at bounding box center [1116, 39] width 24 height 24
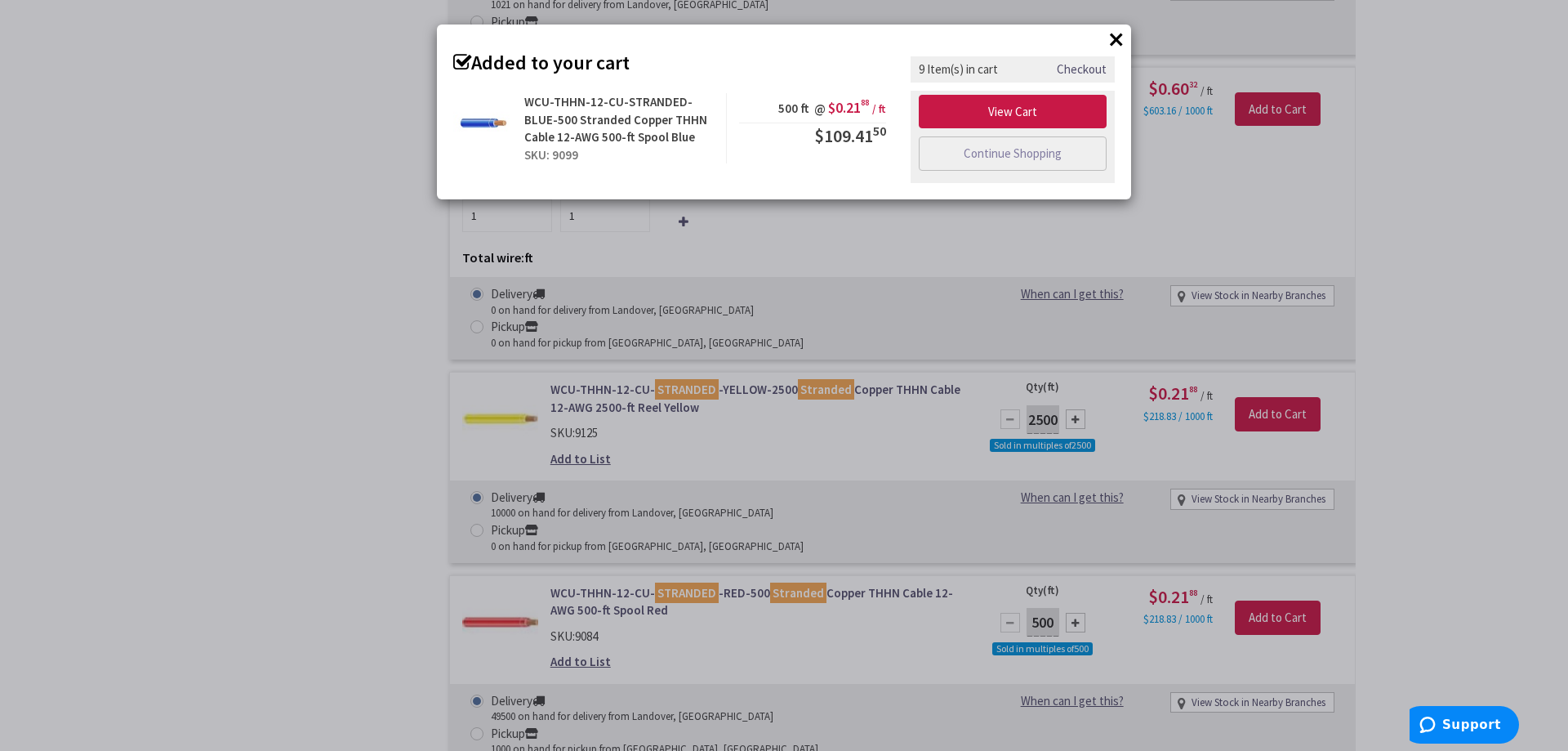
click at [277, 393] on div "× Added to your cart WCU-THHN-12-CU-STRANDED-BLUE-500 Stranded Copper THHN Cabl…" at bounding box center [784, 376] width 1568 height 751
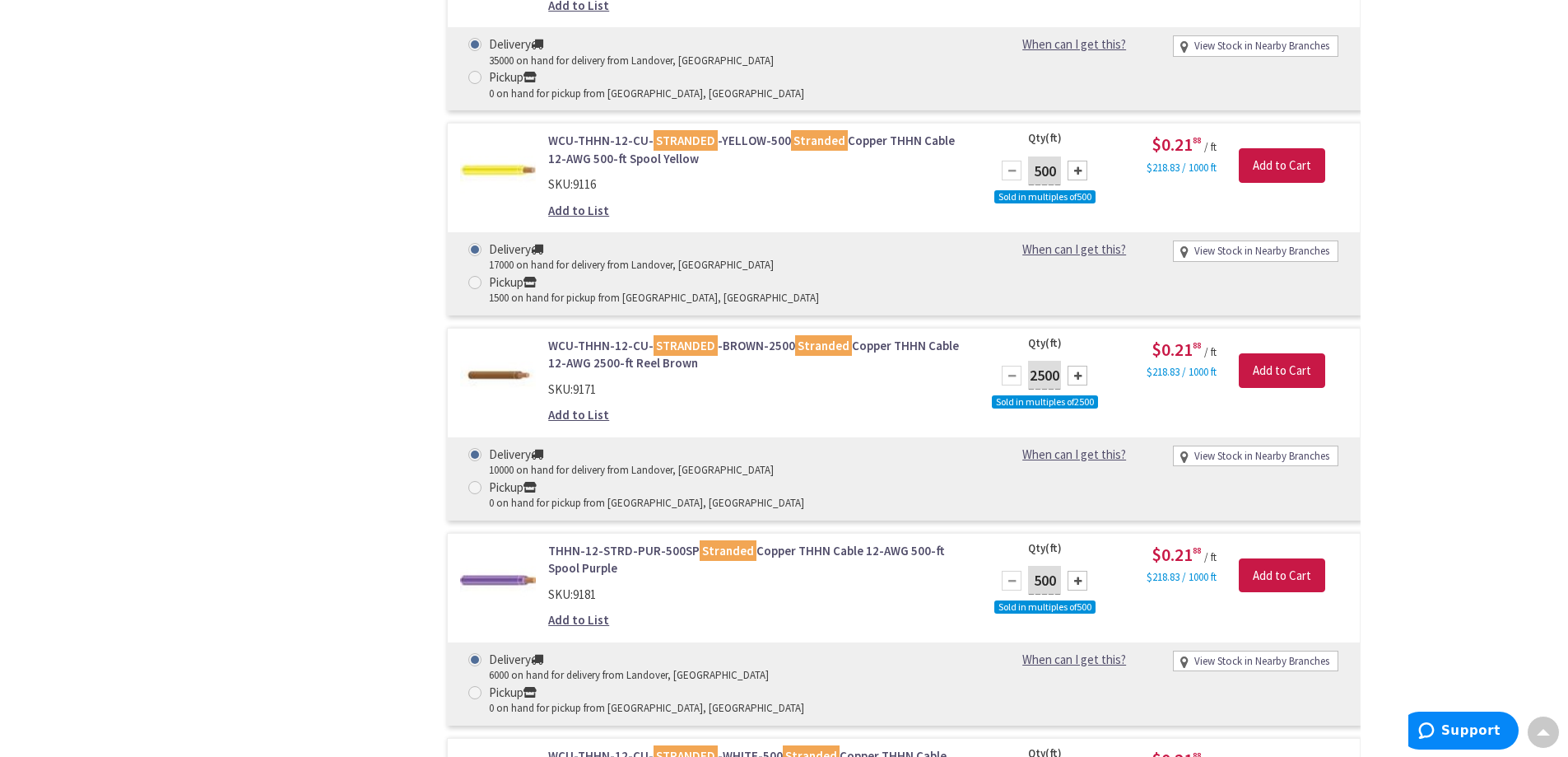
scroll to position [3375, 0]
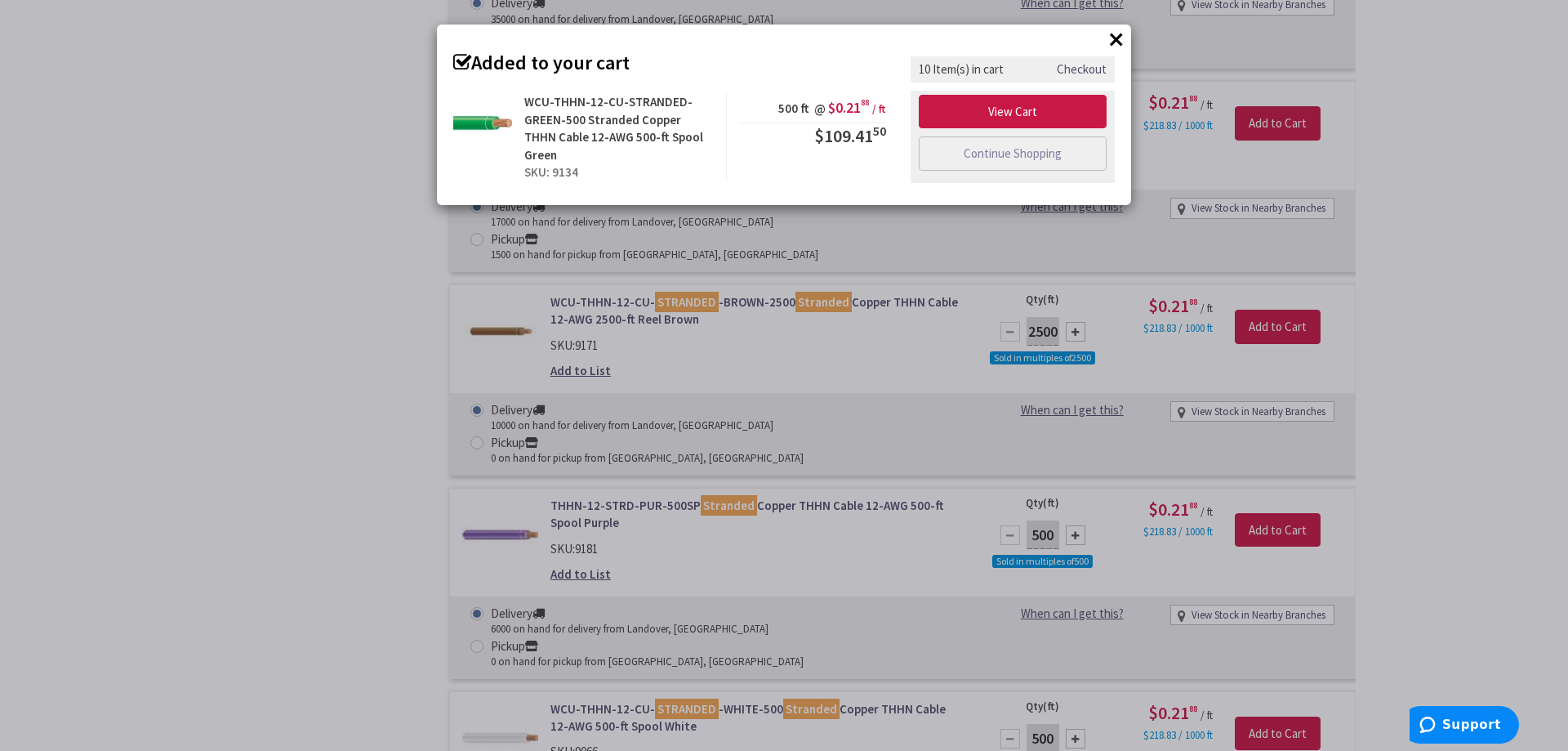
click at [1119, 39] on button "×" at bounding box center [1116, 39] width 24 height 24
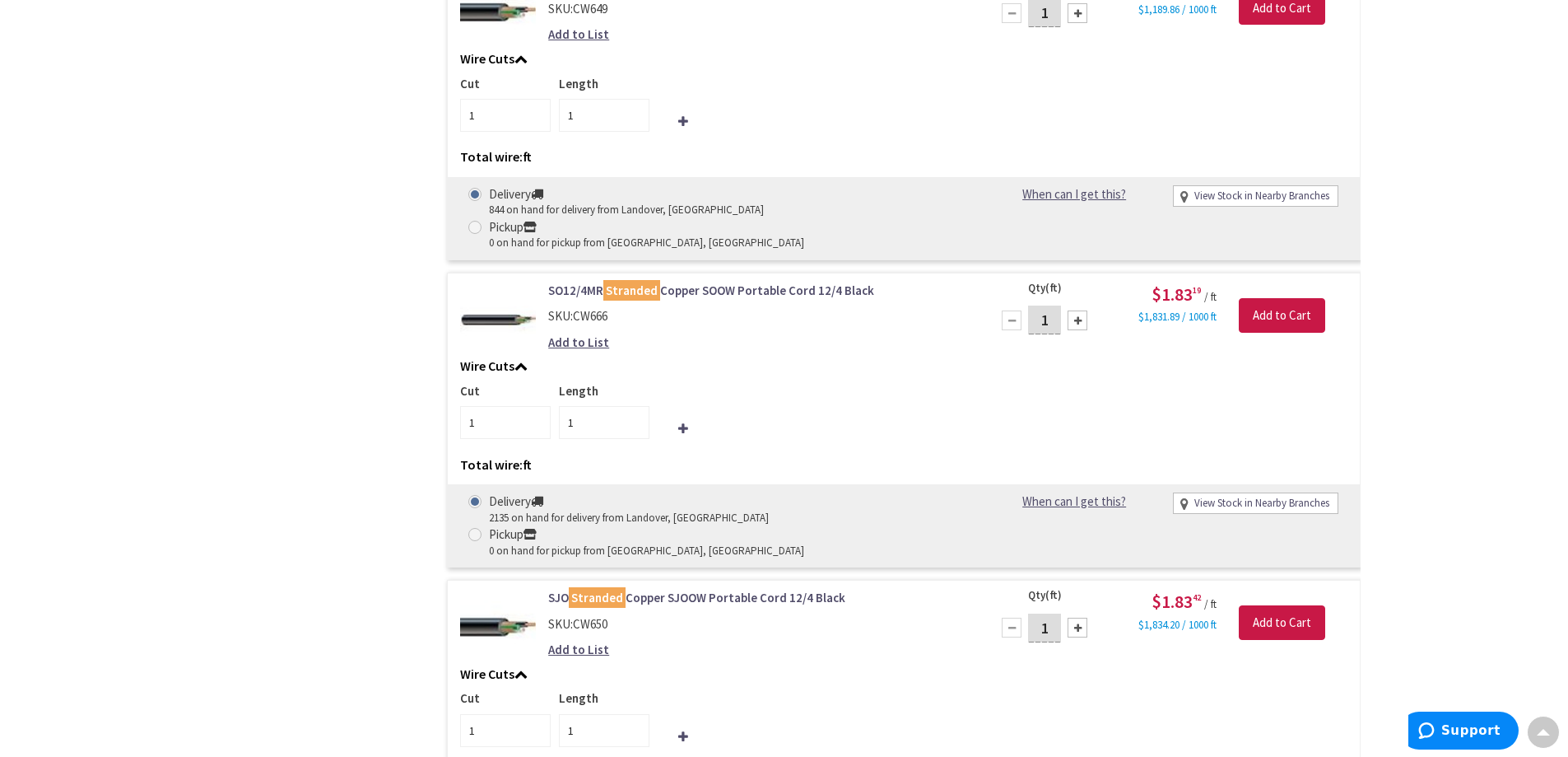
scroll to position [0, 0]
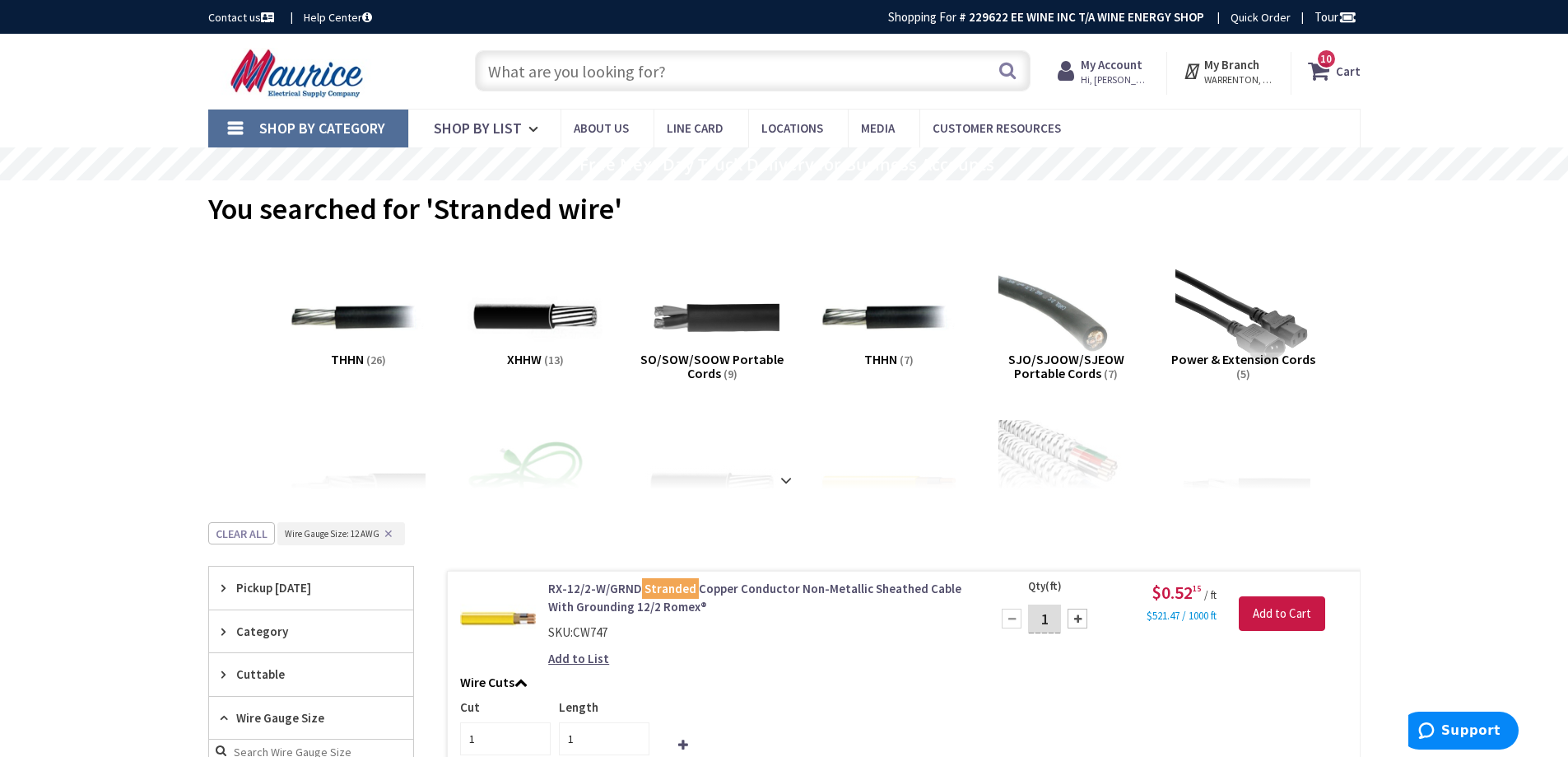
click at [622, 70] on input "text" at bounding box center [753, 71] width 555 height 41
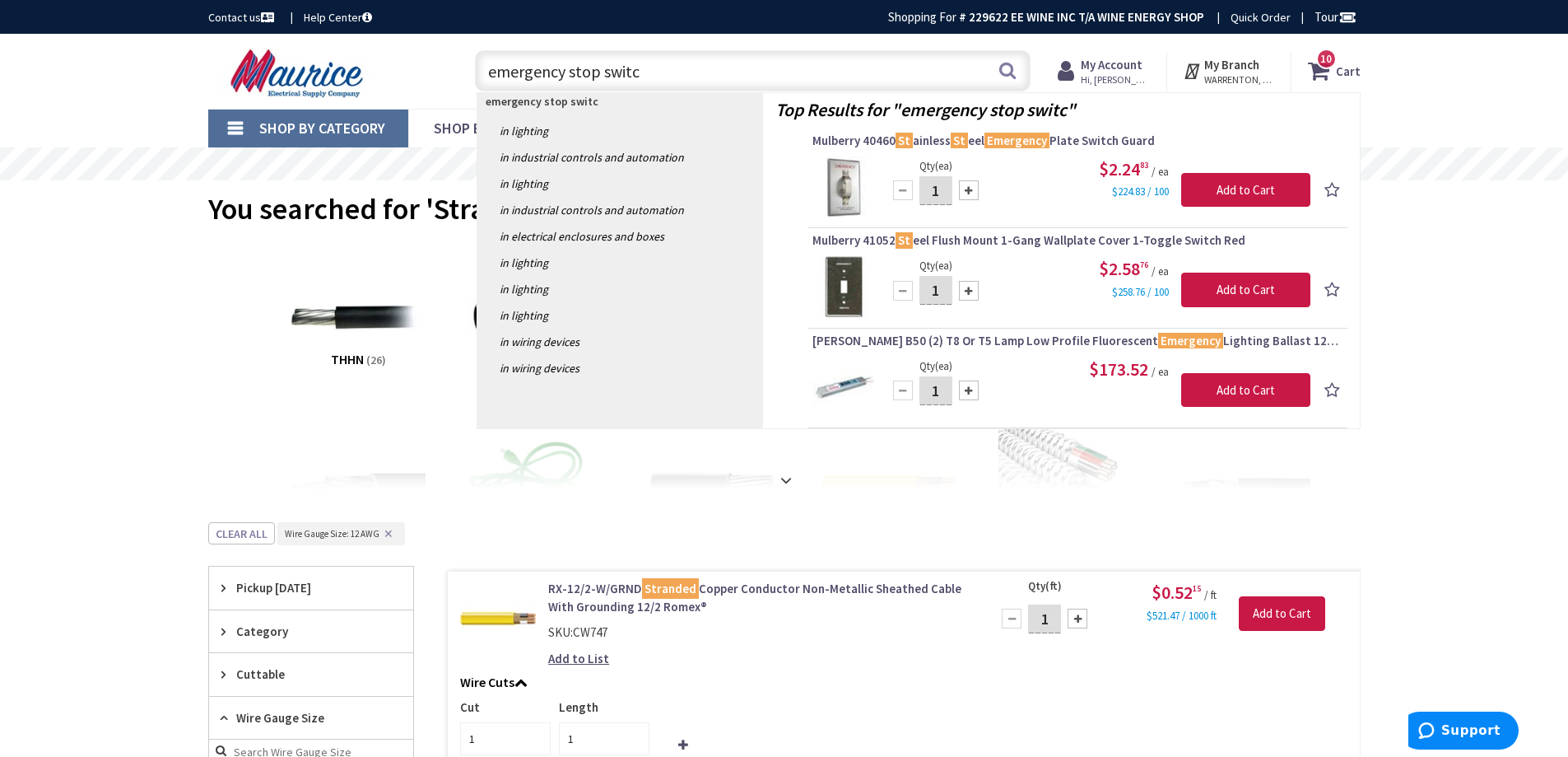
type input "emergency stop switch"
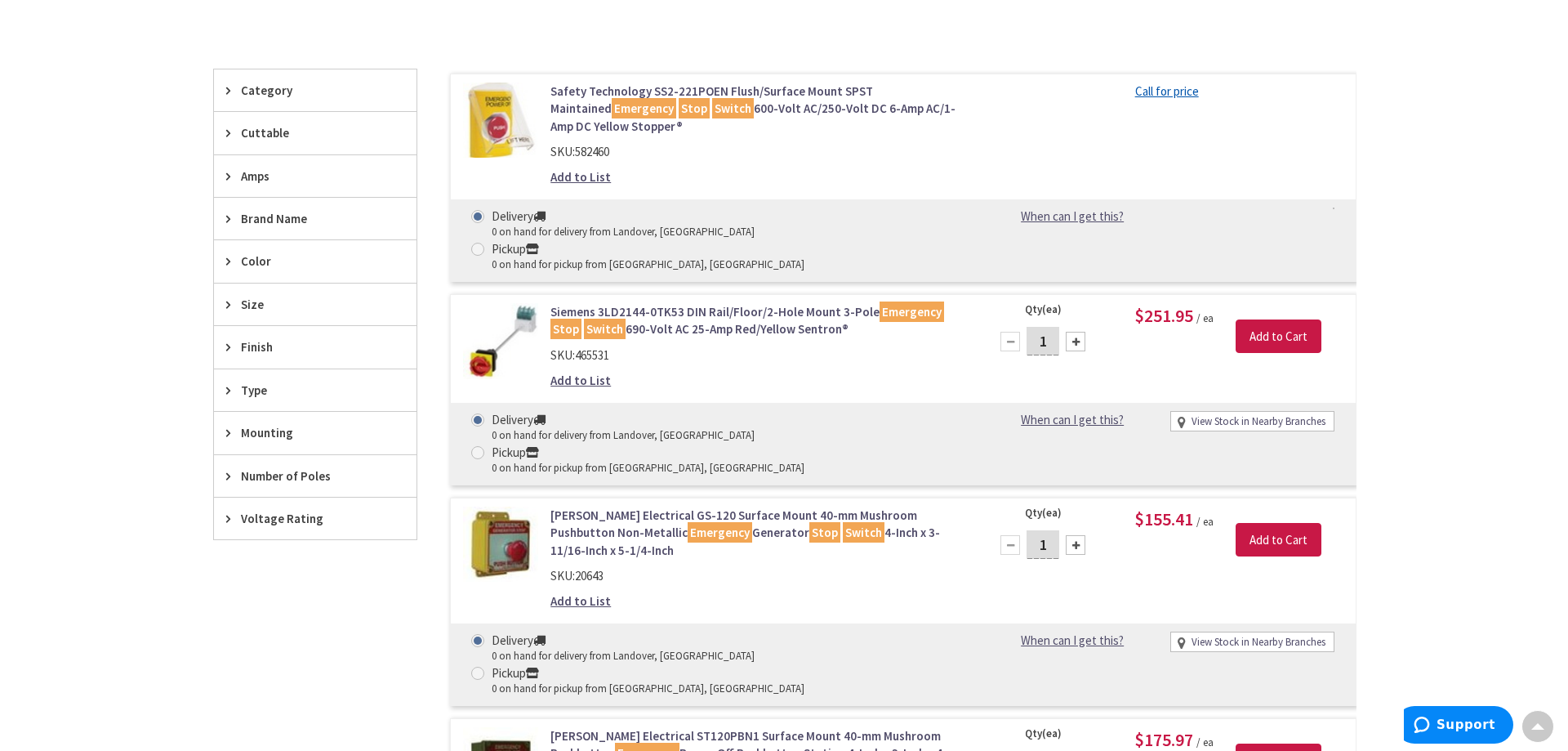
scroll to position [408, 0]
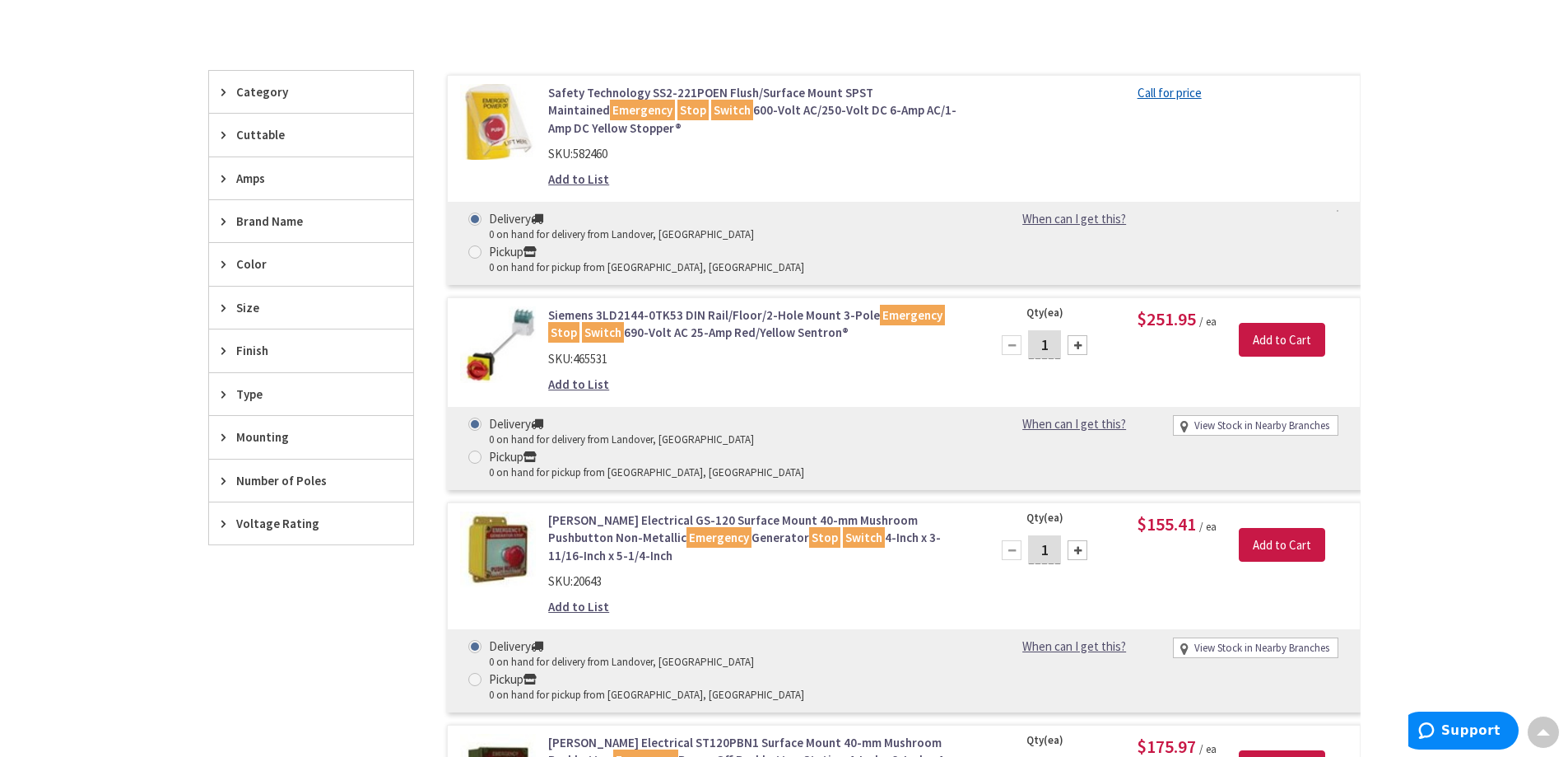
click at [1219, 640] on link "View Stock in Nearby Branches" at bounding box center [1261, 648] width 135 height 16
select select "data-availability"
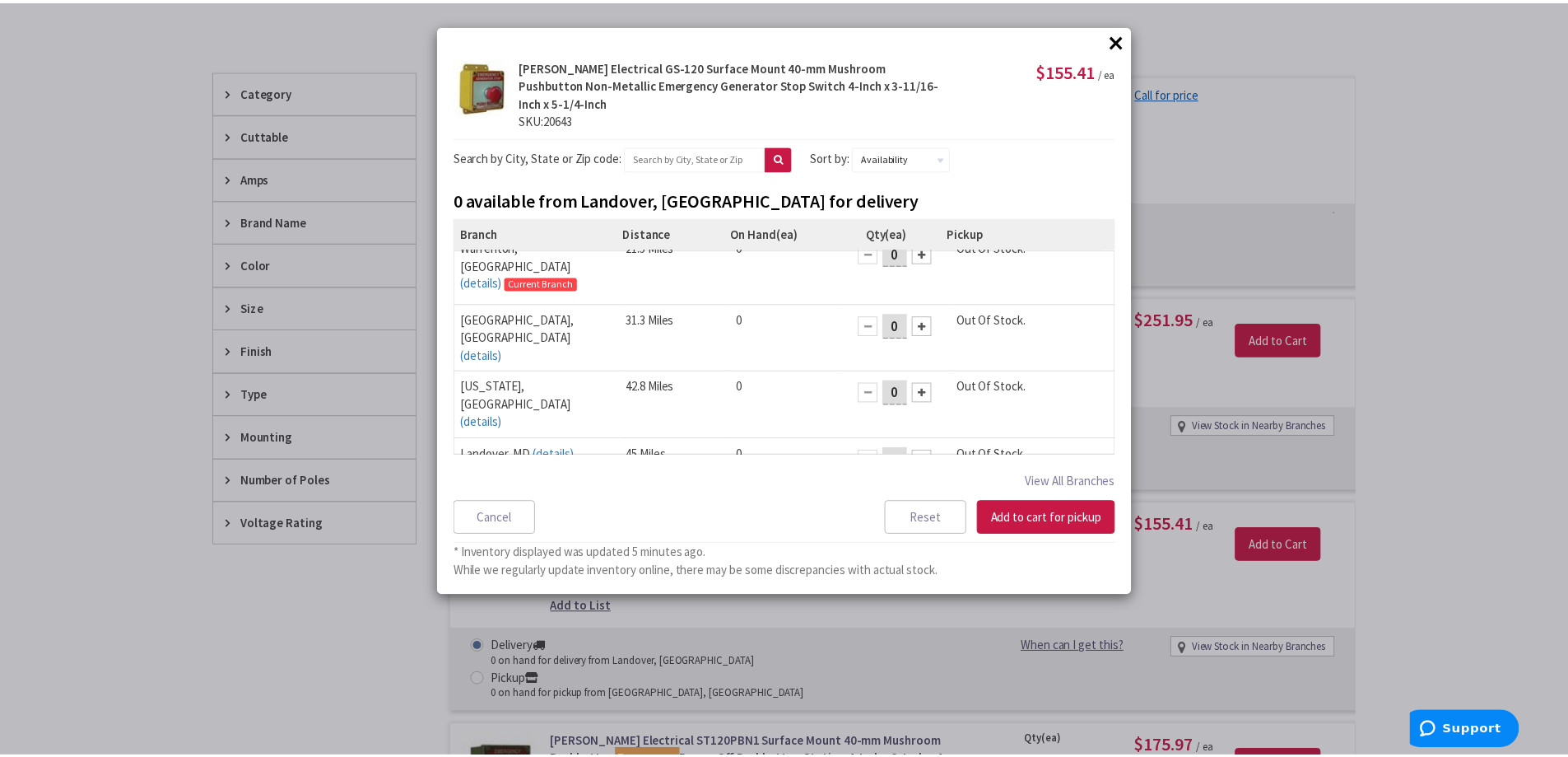
scroll to position [23, 0]
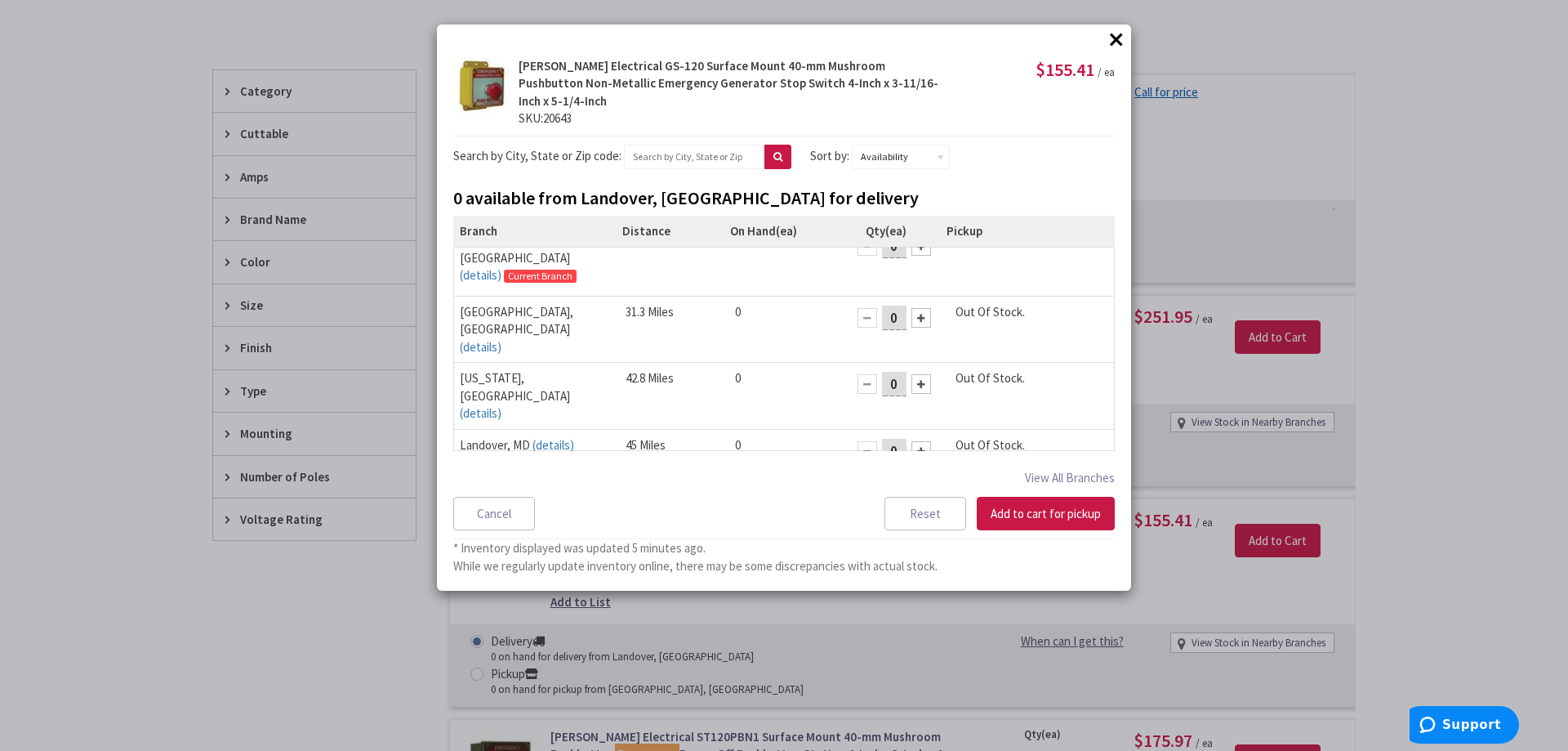
click at [1123, 32] on button "×" at bounding box center [1116, 39] width 24 height 24
